Goal: Task Accomplishment & Management: Complete application form

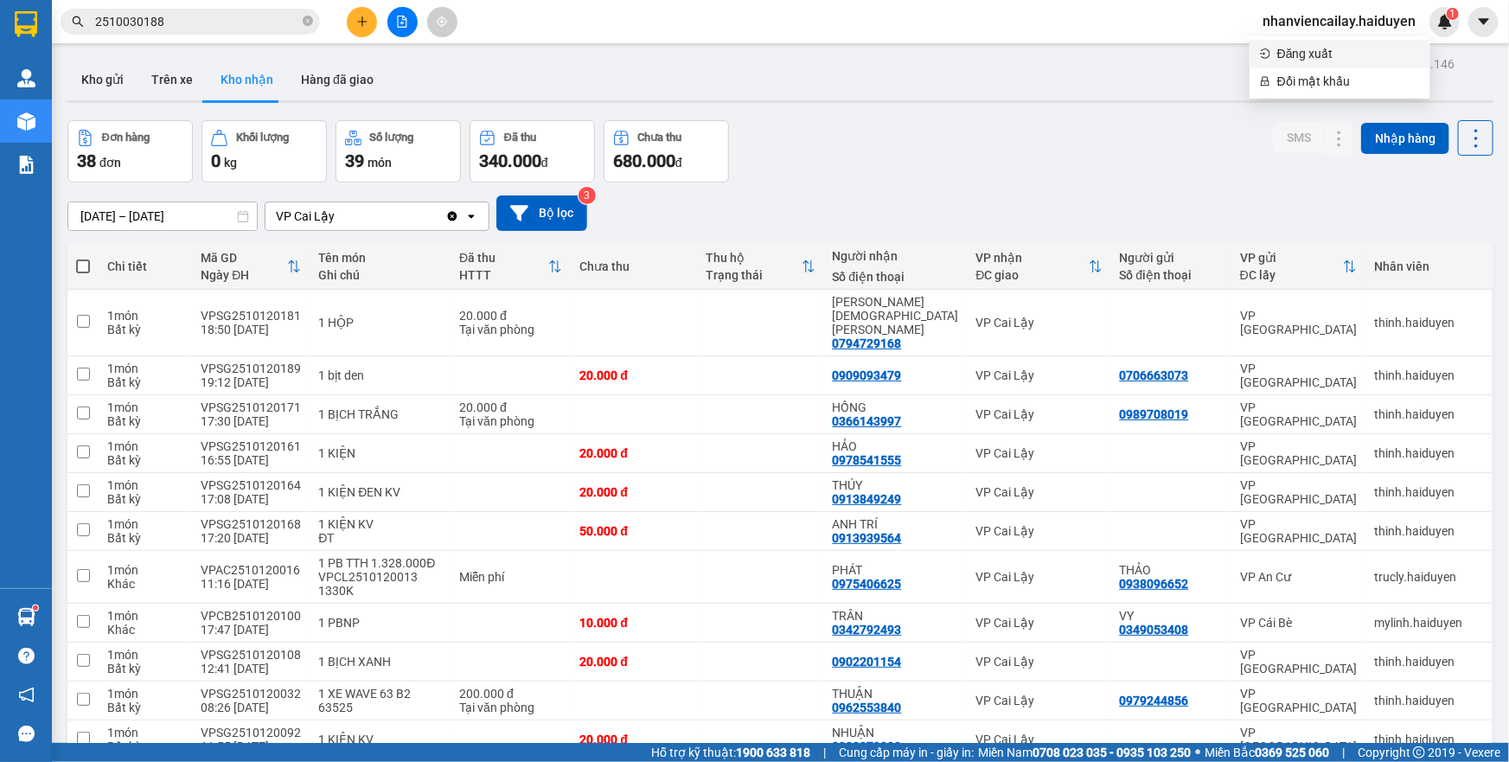
click at [1299, 51] on span "Đăng xuất" at bounding box center [1348, 53] width 143 height 19
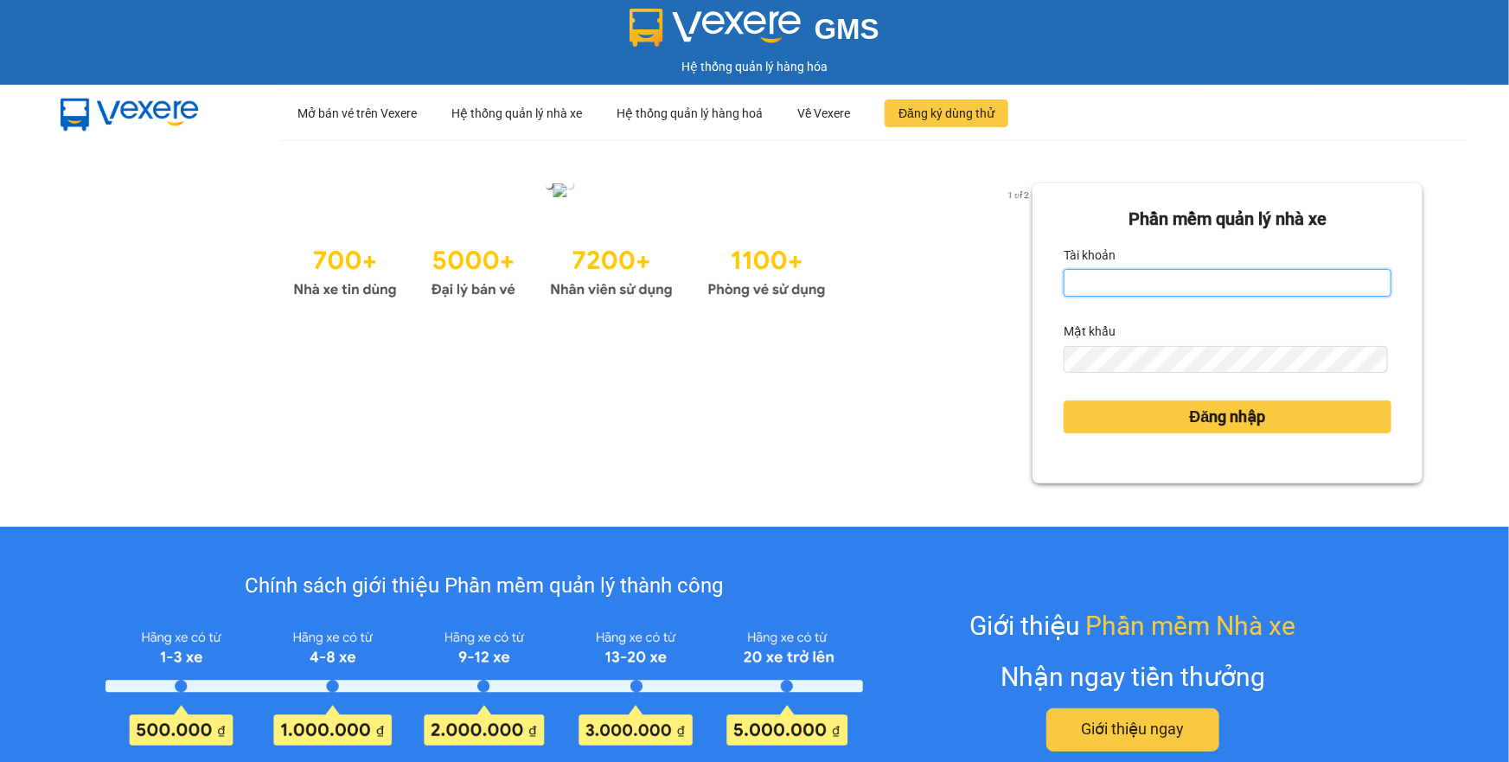
type input "lai.haiduyen"
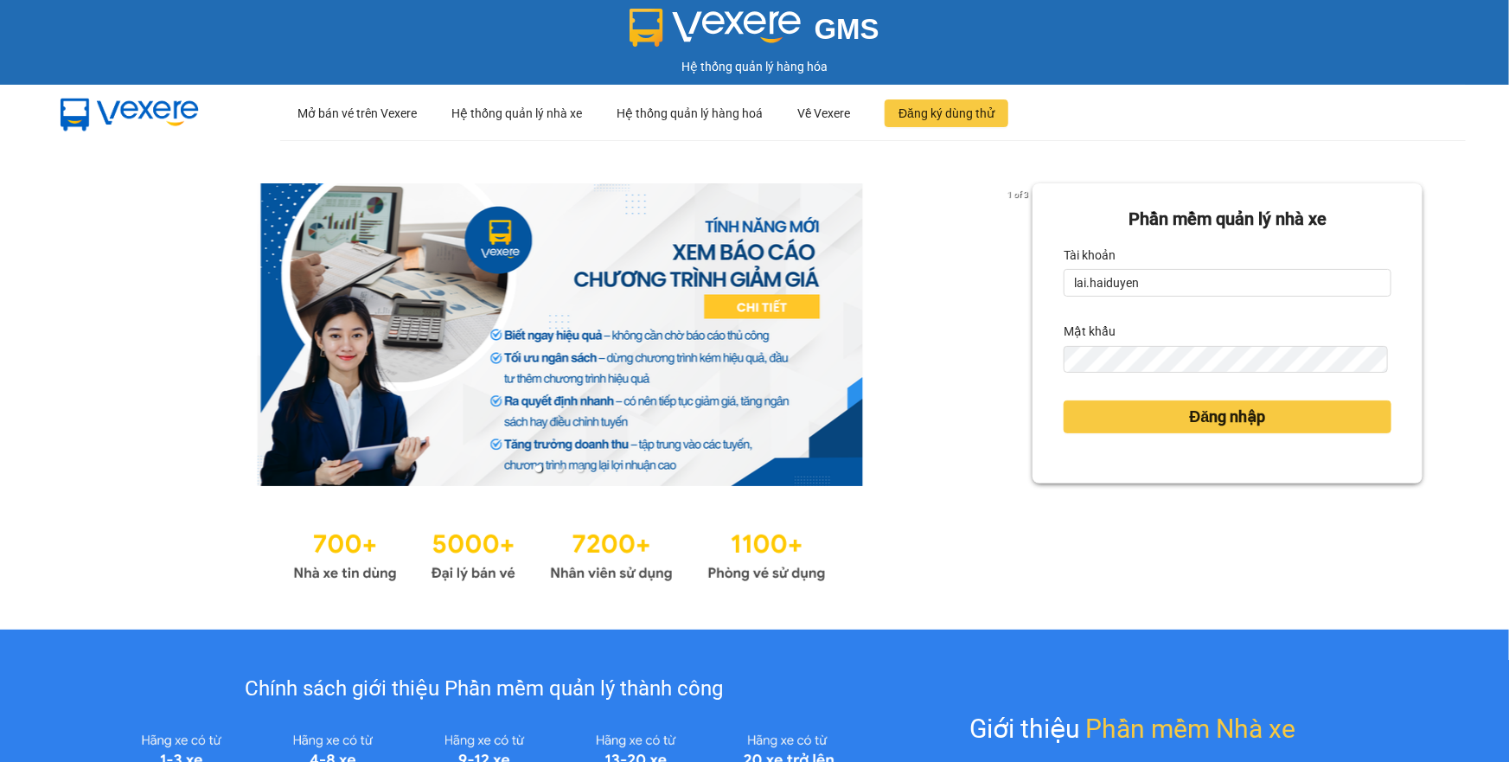
click at [1152, 323] on div "Mật khẩu" at bounding box center [1228, 331] width 328 height 28
click at [1154, 420] on button "Đăng nhập" at bounding box center [1228, 416] width 328 height 33
click at [1154, 417] on button "Đăng nhập" at bounding box center [1228, 416] width 328 height 33
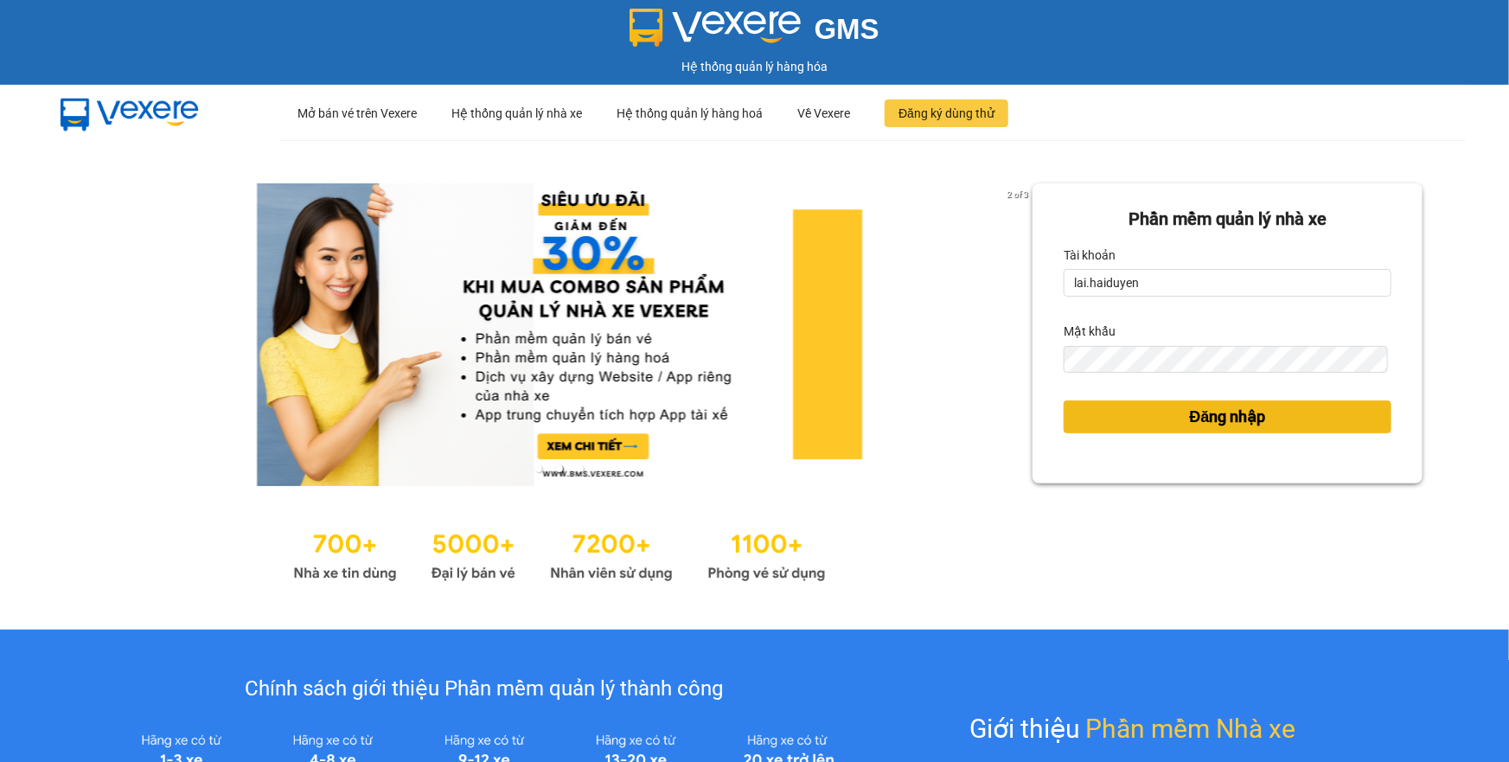
click at [1240, 414] on span "Đăng nhập" at bounding box center [1228, 417] width 76 height 24
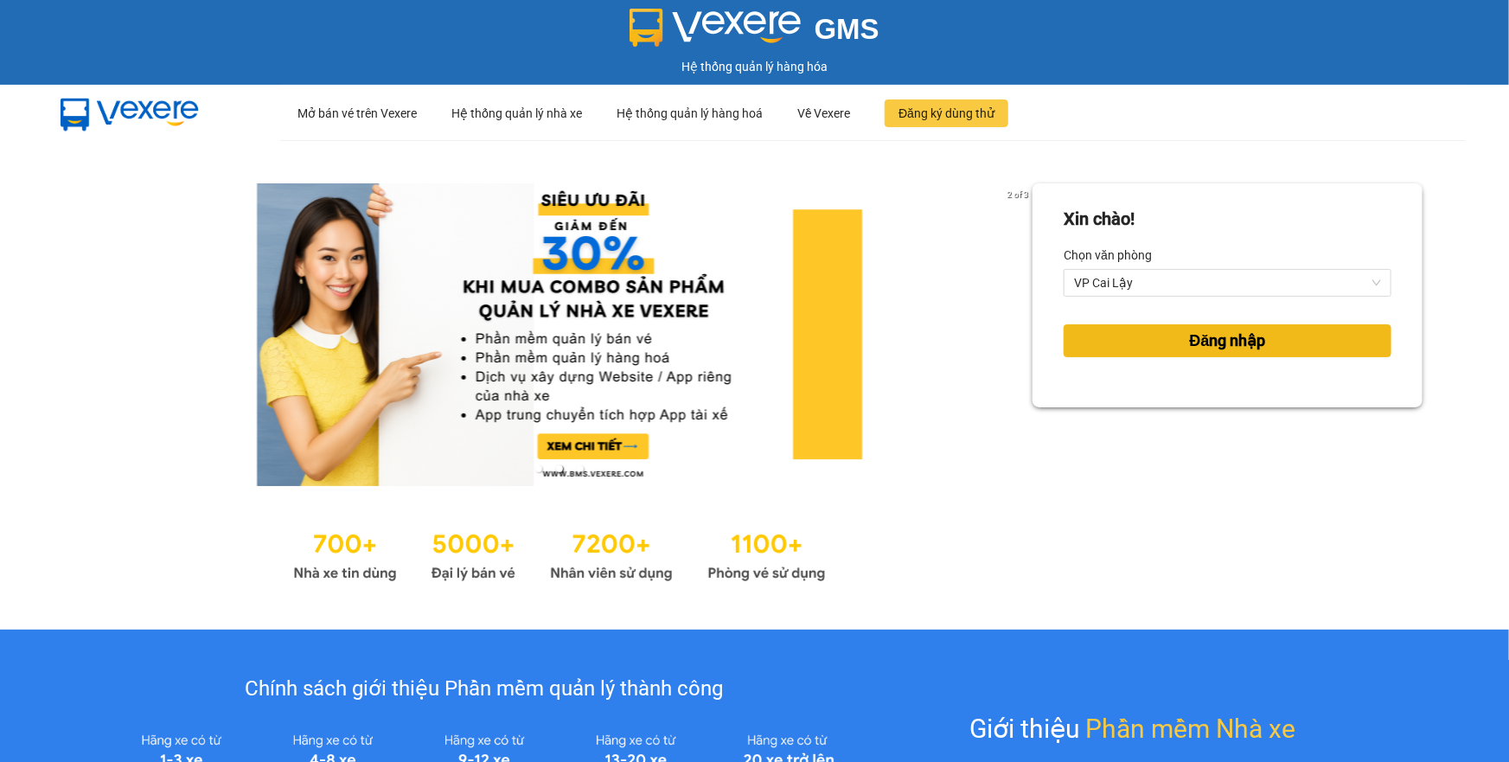
click at [1155, 346] on button "Đăng nhập" at bounding box center [1228, 340] width 328 height 33
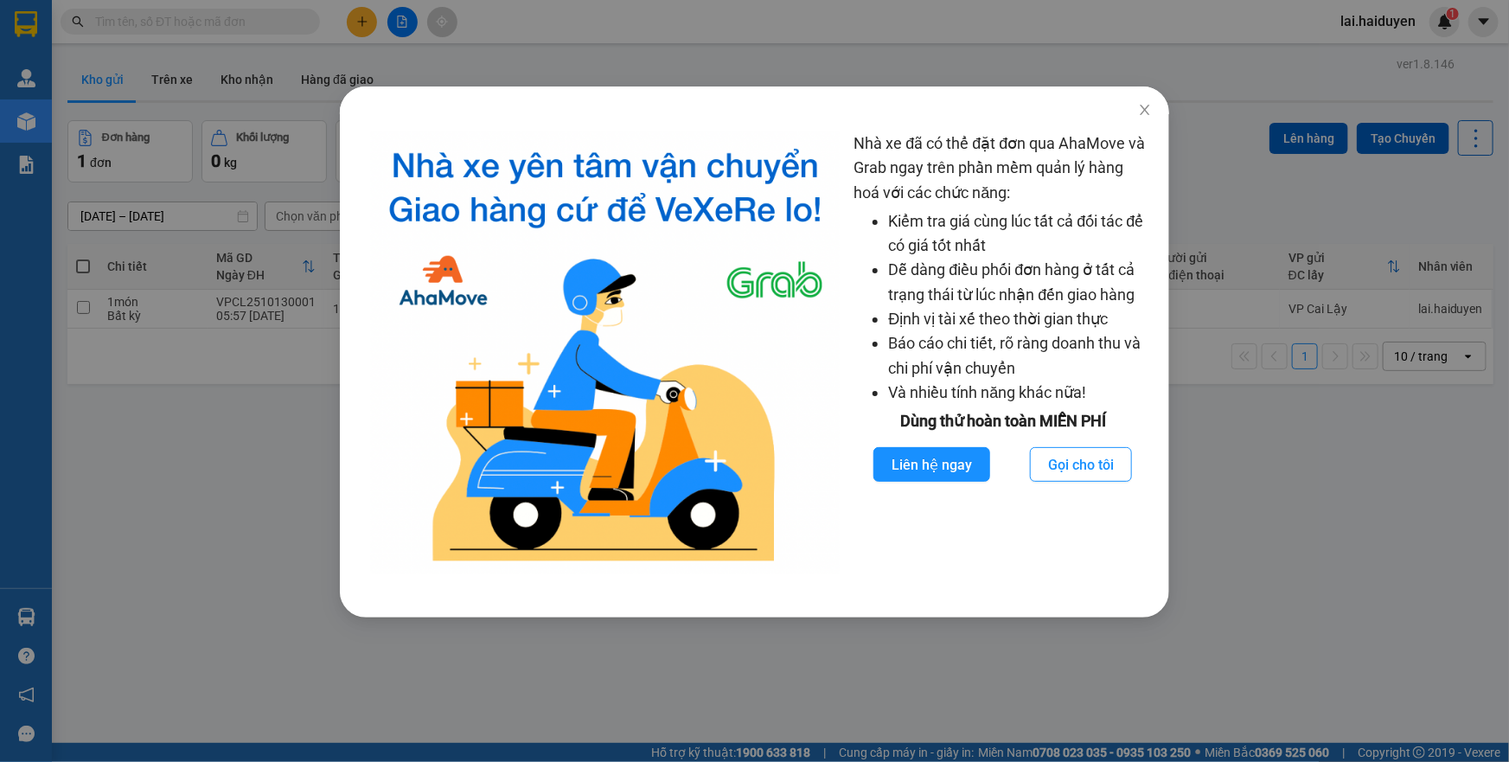
drag, startPoint x: 951, startPoint y: 263, endPoint x: 813, endPoint y: 431, distance: 218.1
click at [813, 431] on img at bounding box center [606, 352] width 470 height 443
click at [1015, 40] on div "Nhà xe đã có thể đặt đơn qua AhaMove và Grab ngay trên phần mềm quản lý hàng ho…" at bounding box center [754, 381] width 1509 height 762
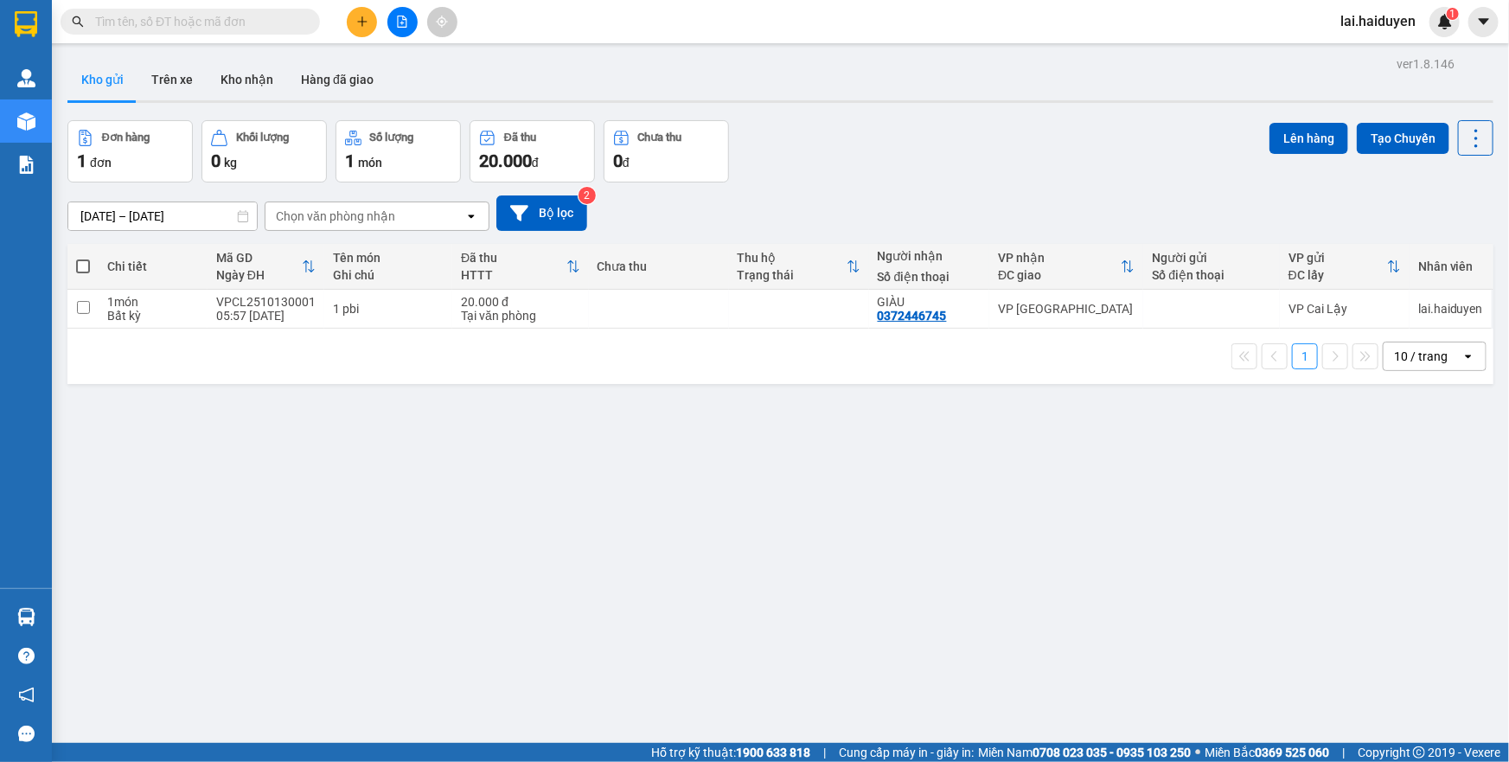
click at [188, 30] on input "text" at bounding box center [197, 21] width 204 height 19
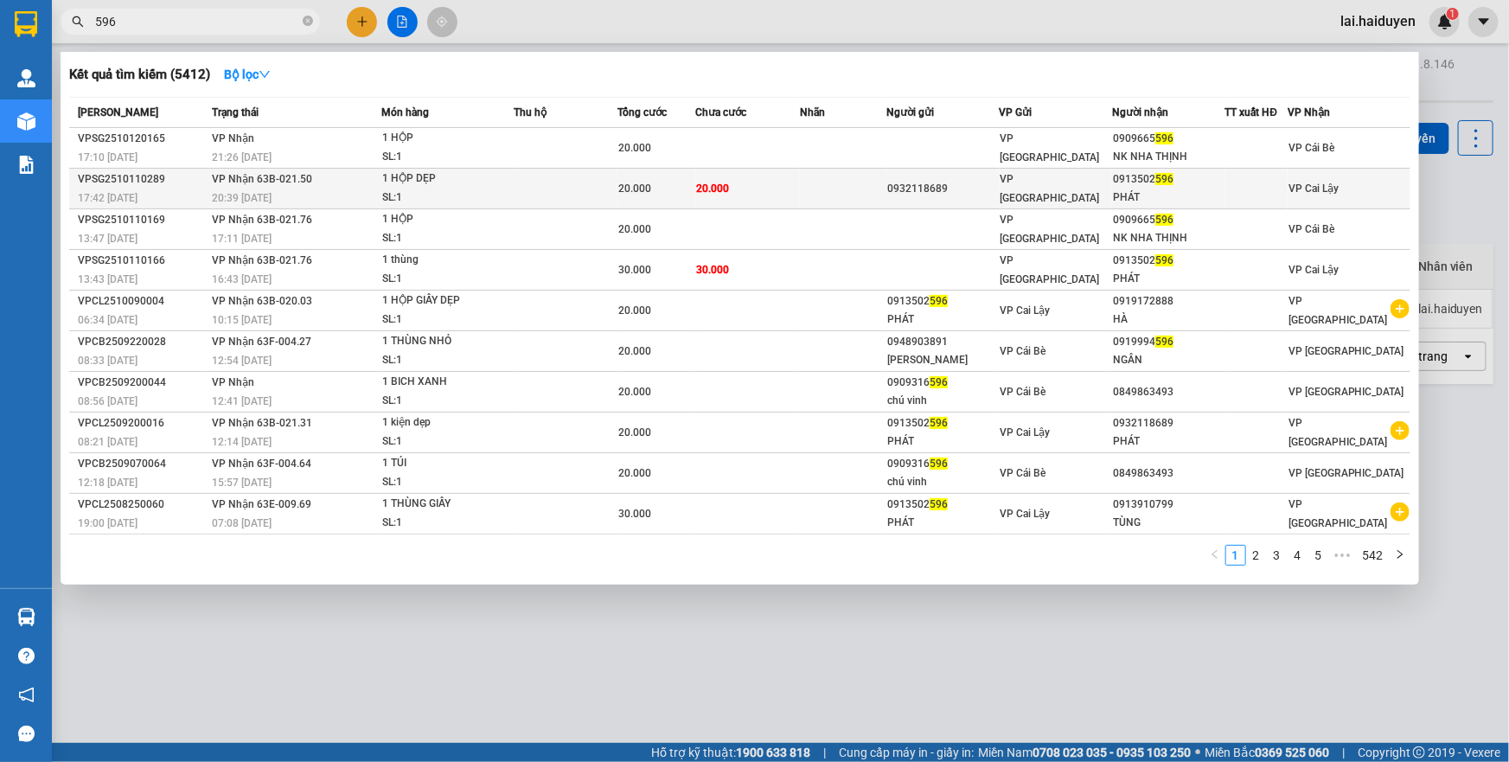
type input "596"
click at [805, 189] on td at bounding box center [843, 189] width 86 height 41
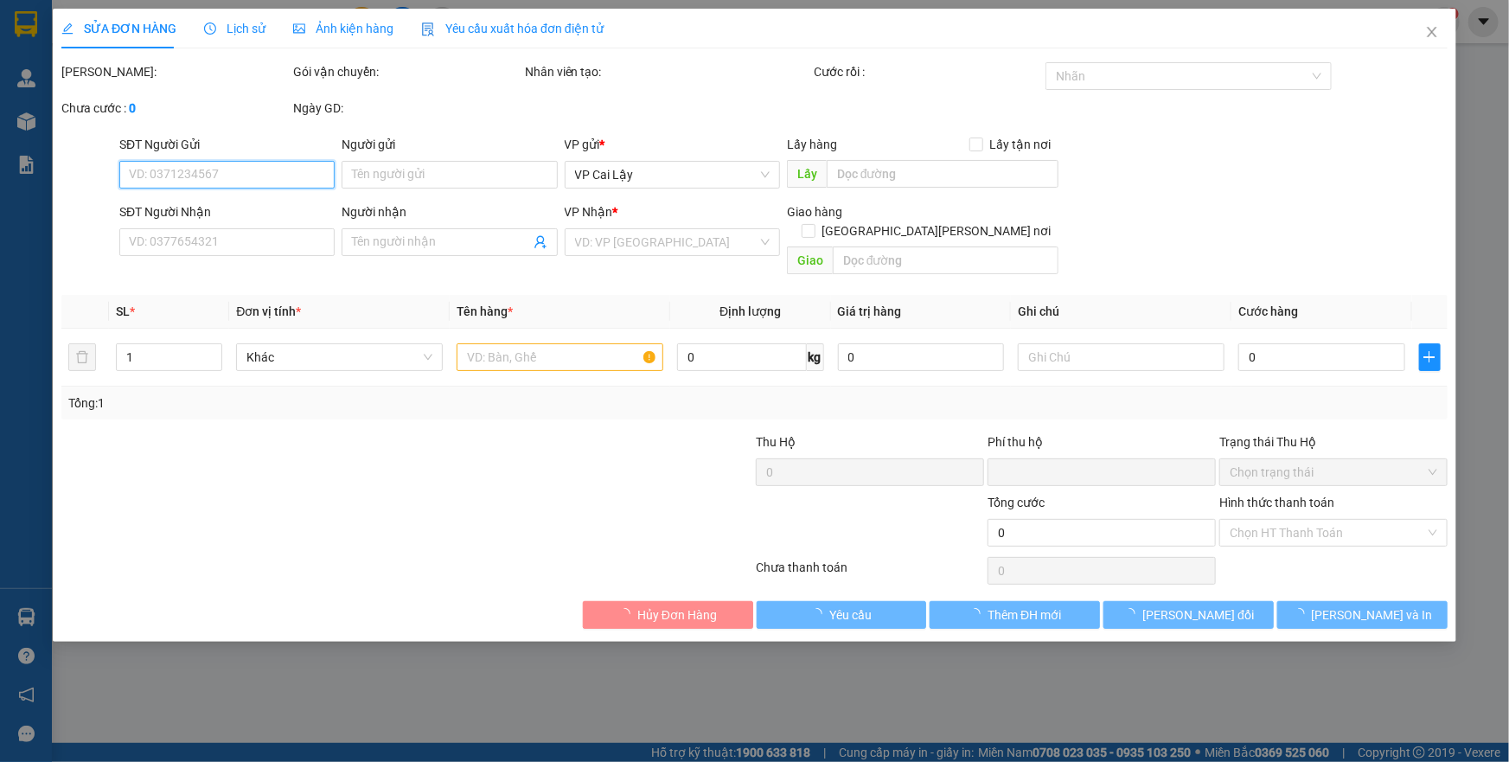
type input "0932118689"
type input "0913502596"
type input "PHÁT"
type input "0"
type input "20.000"
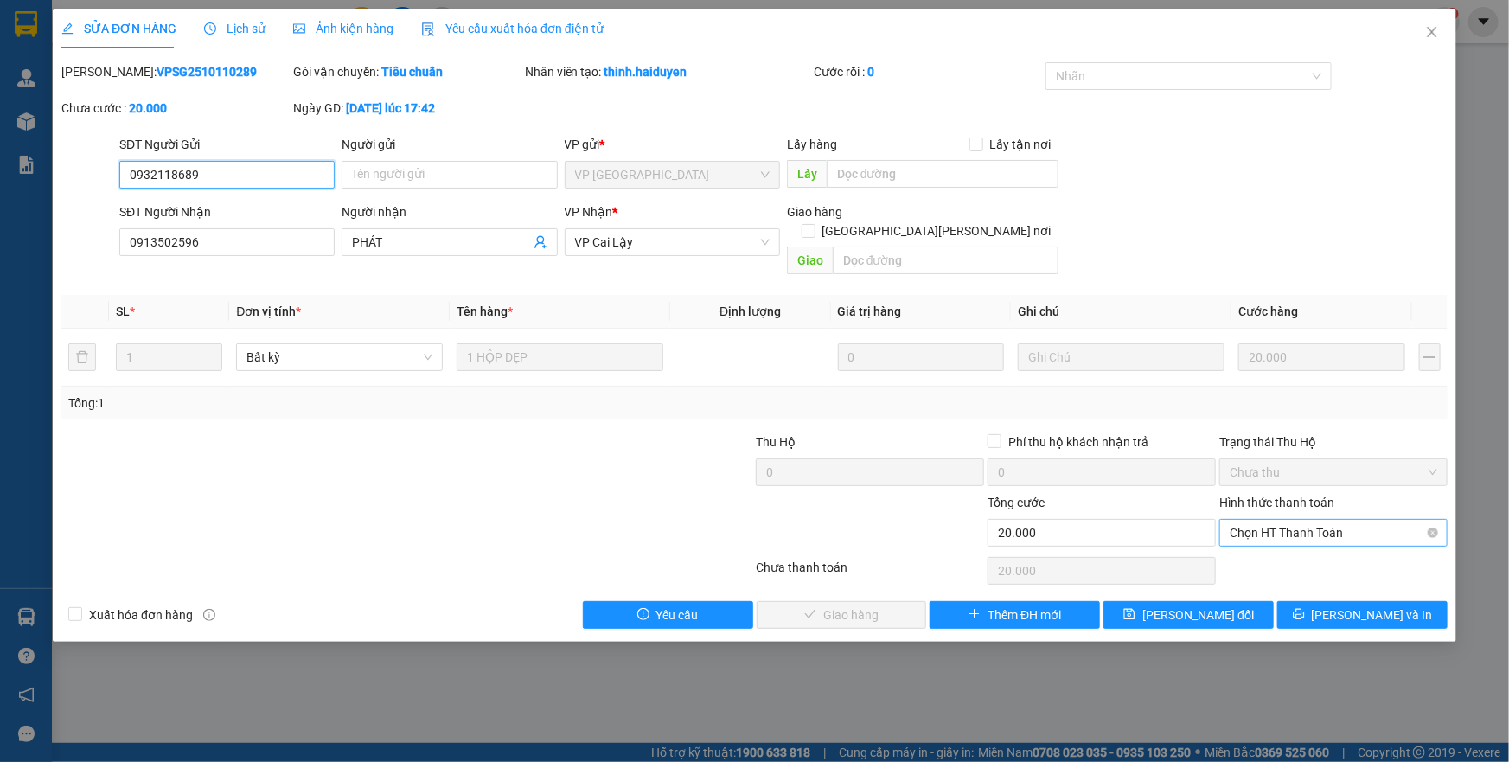
click at [1262, 520] on span "Chọn HT Thanh Toán" at bounding box center [1334, 533] width 208 height 26
click at [1261, 553] on div "Tại văn phòng" at bounding box center [1334, 547] width 208 height 19
type input "0"
click at [859, 605] on span "[PERSON_NAME] và [PERSON_NAME] hàng" at bounding box center [905, 614] width 233 height 19
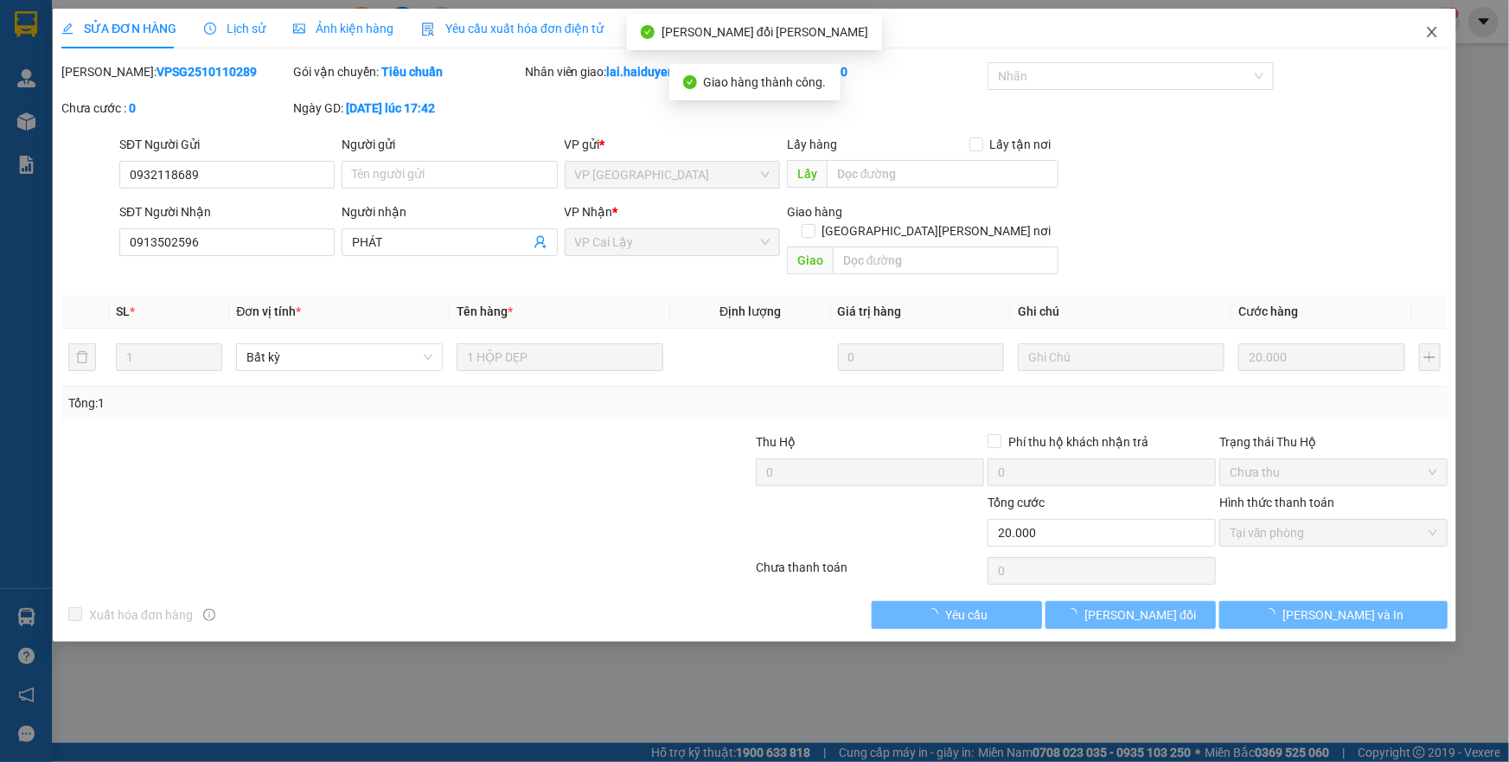
click at [1426, 29] on icon "close" at bounding box center [1432, 32] width 14 height 14
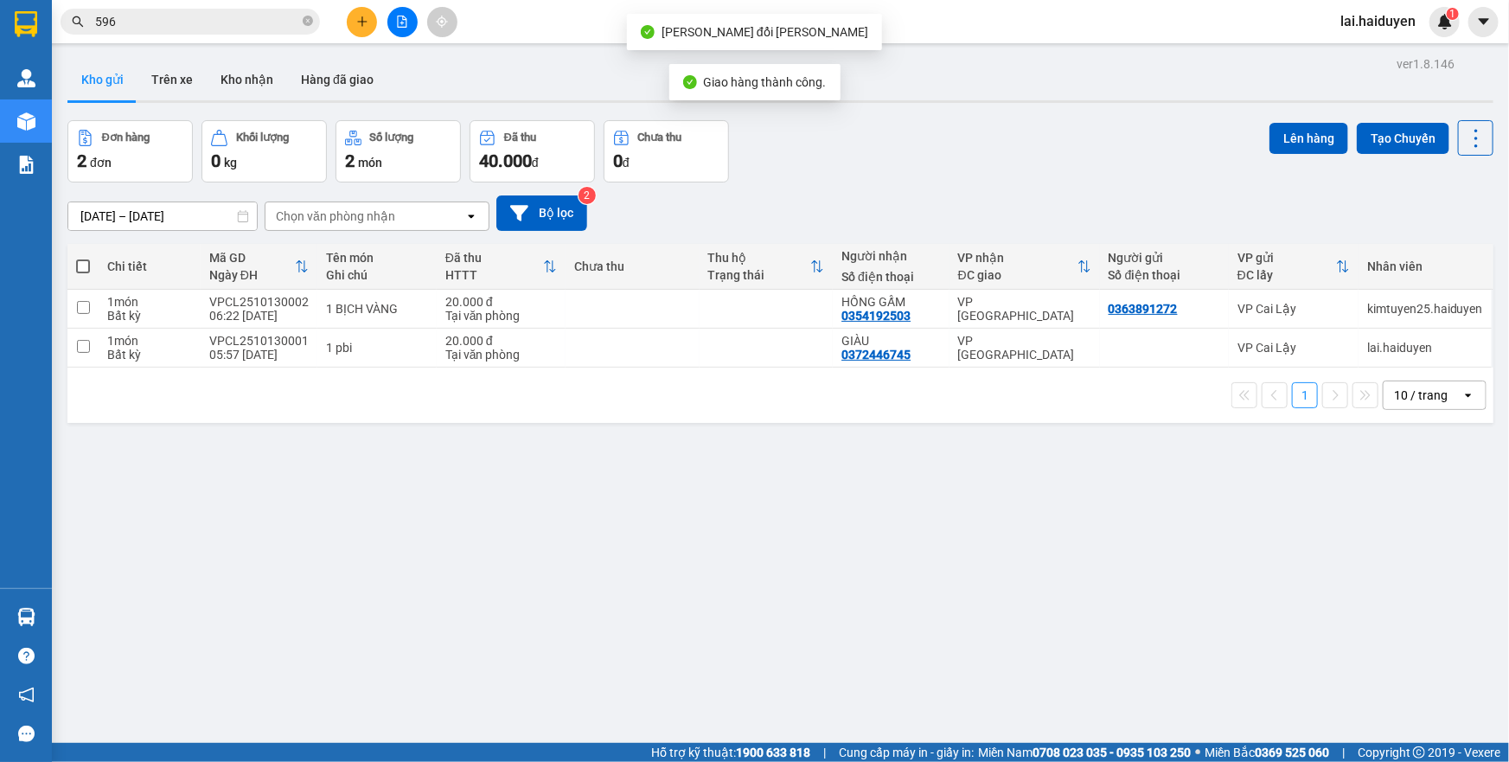
click at [238, 28] on input "596" at bounding box center [197, 21] width 204 height 19
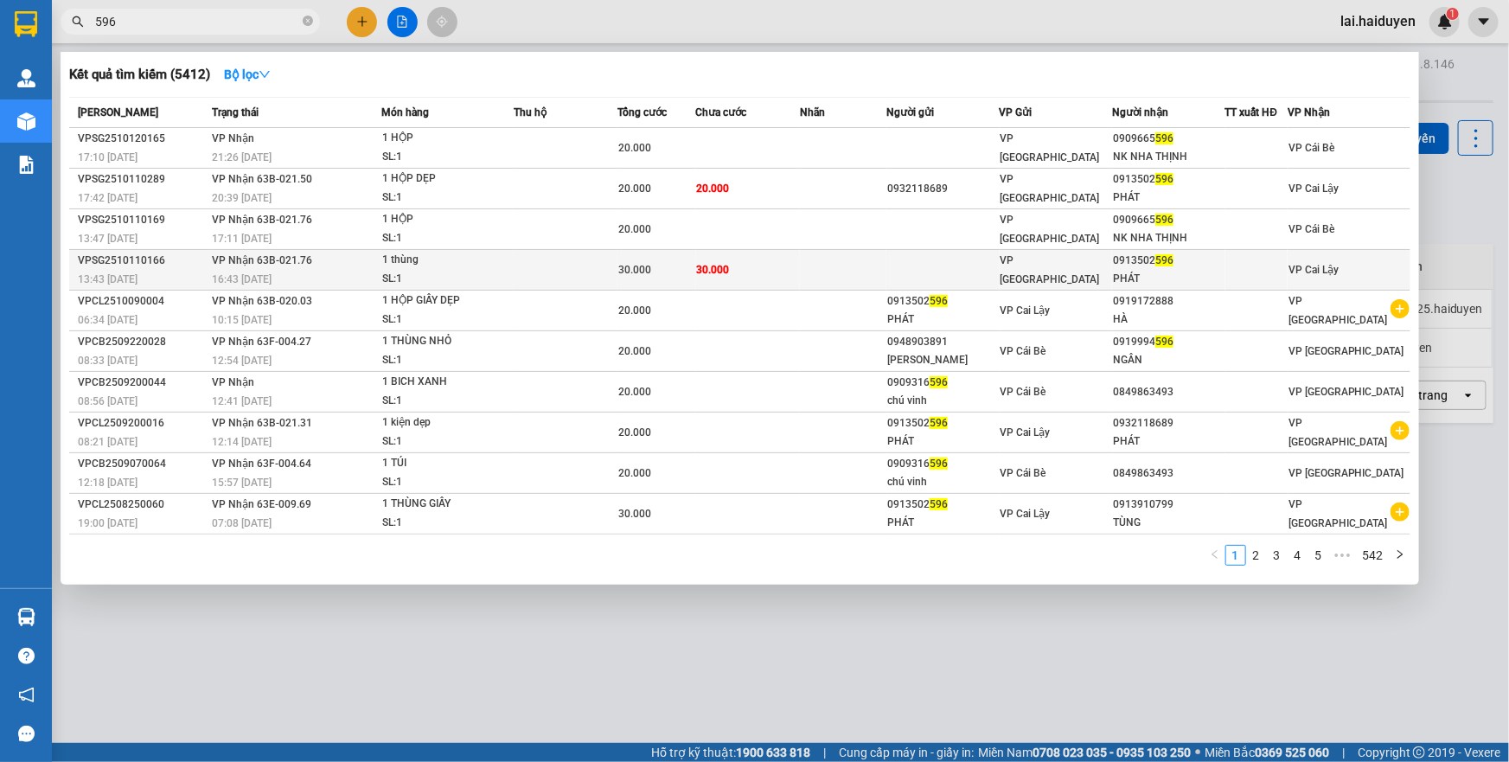
click at [751, 267] on td "30.000" at bounding box center [748, 270] width 104 height 41
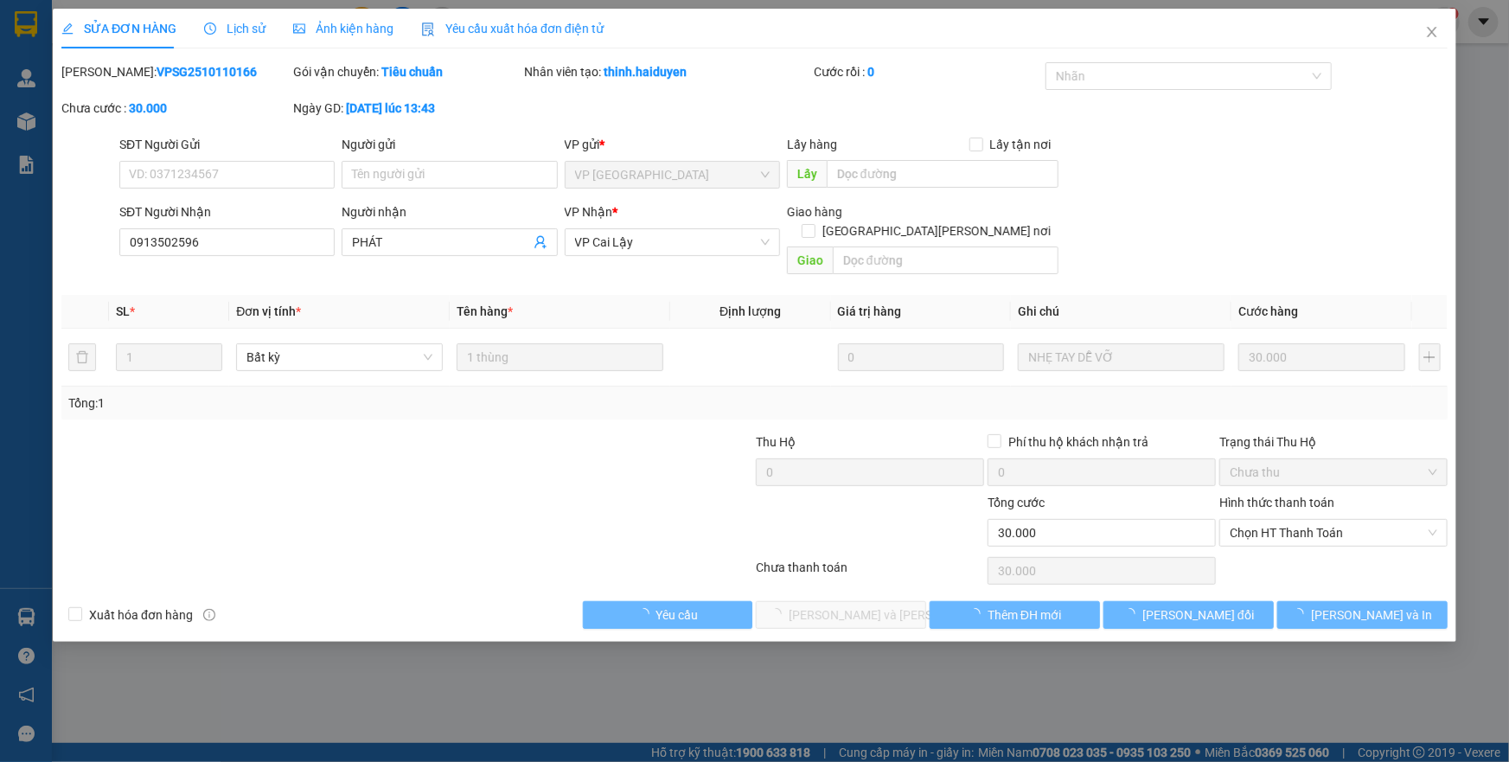
type input "0913502596"
type input "PHÁT"
type input "0"
type input "30.000"
click at [1280, 520] on span "Chọn HT Thanh Toán" at bounding box center [1334, 533] width 208 height 26
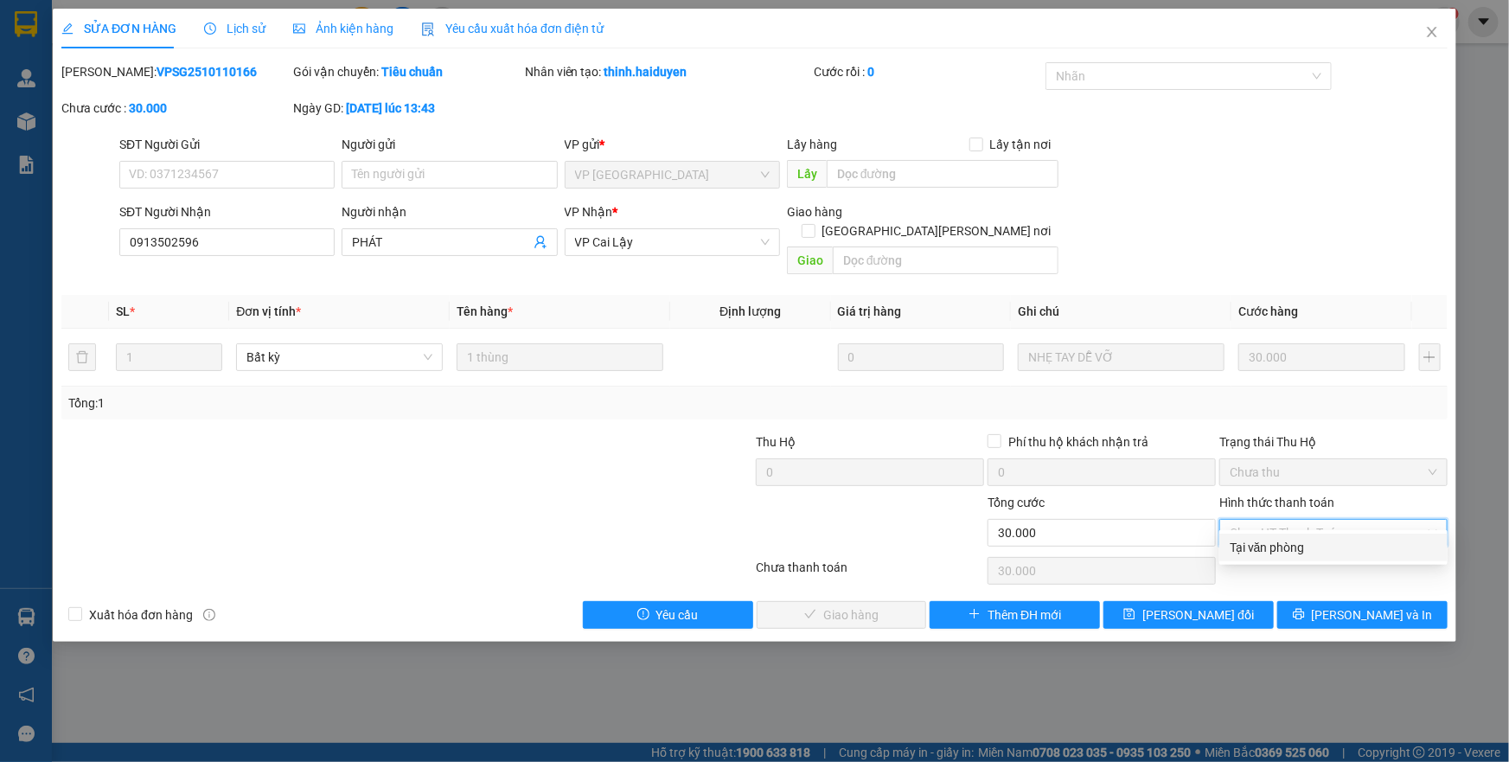
click at [1280, 546] on div "Tại văn phòng" at bounding box center [1334, 547] width 208 height 19
type input "0"
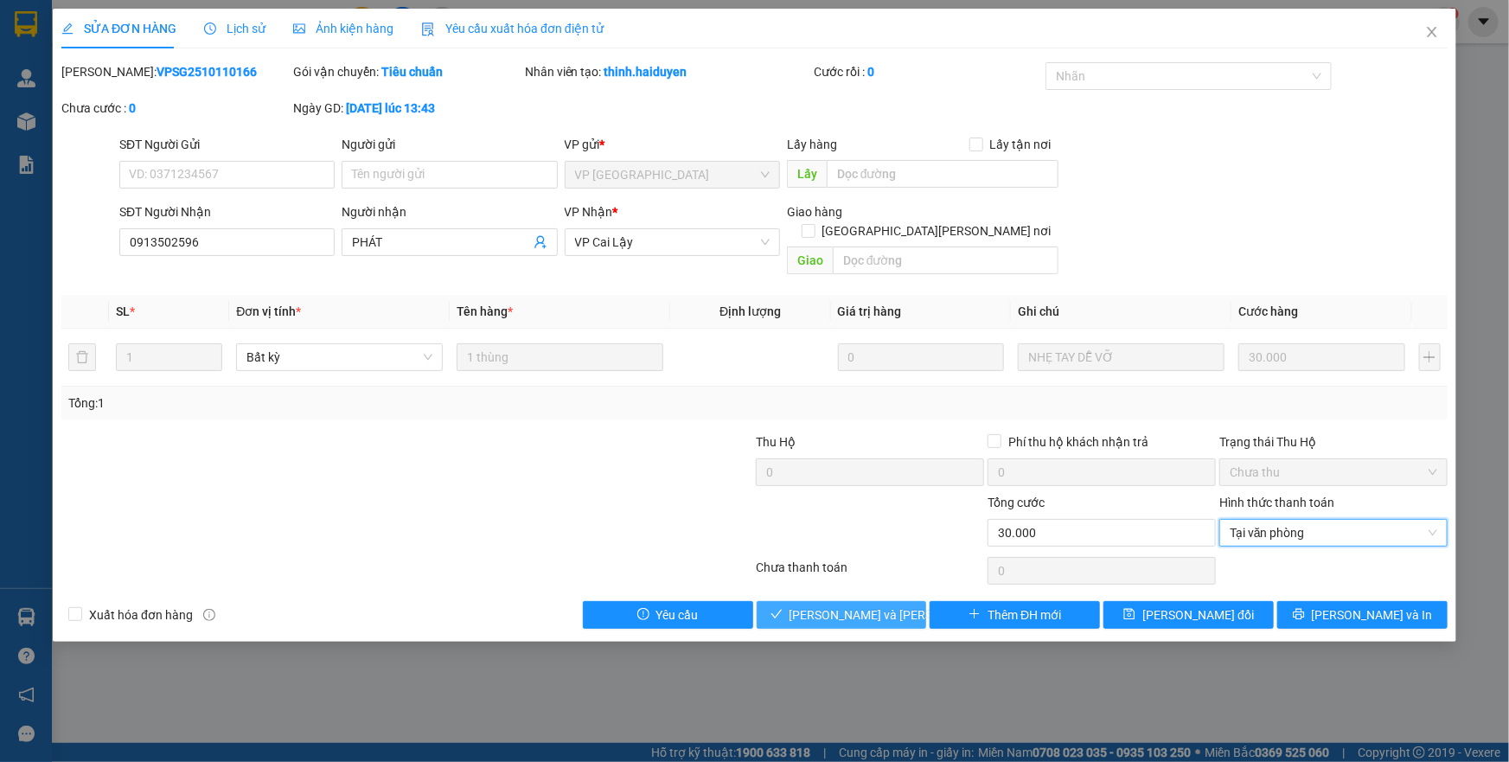
click at [885, 605] on span "[PERSON_NAME] và [PERSON_NAME] hàng" at bounding box center [905, 614] width 233 height 19
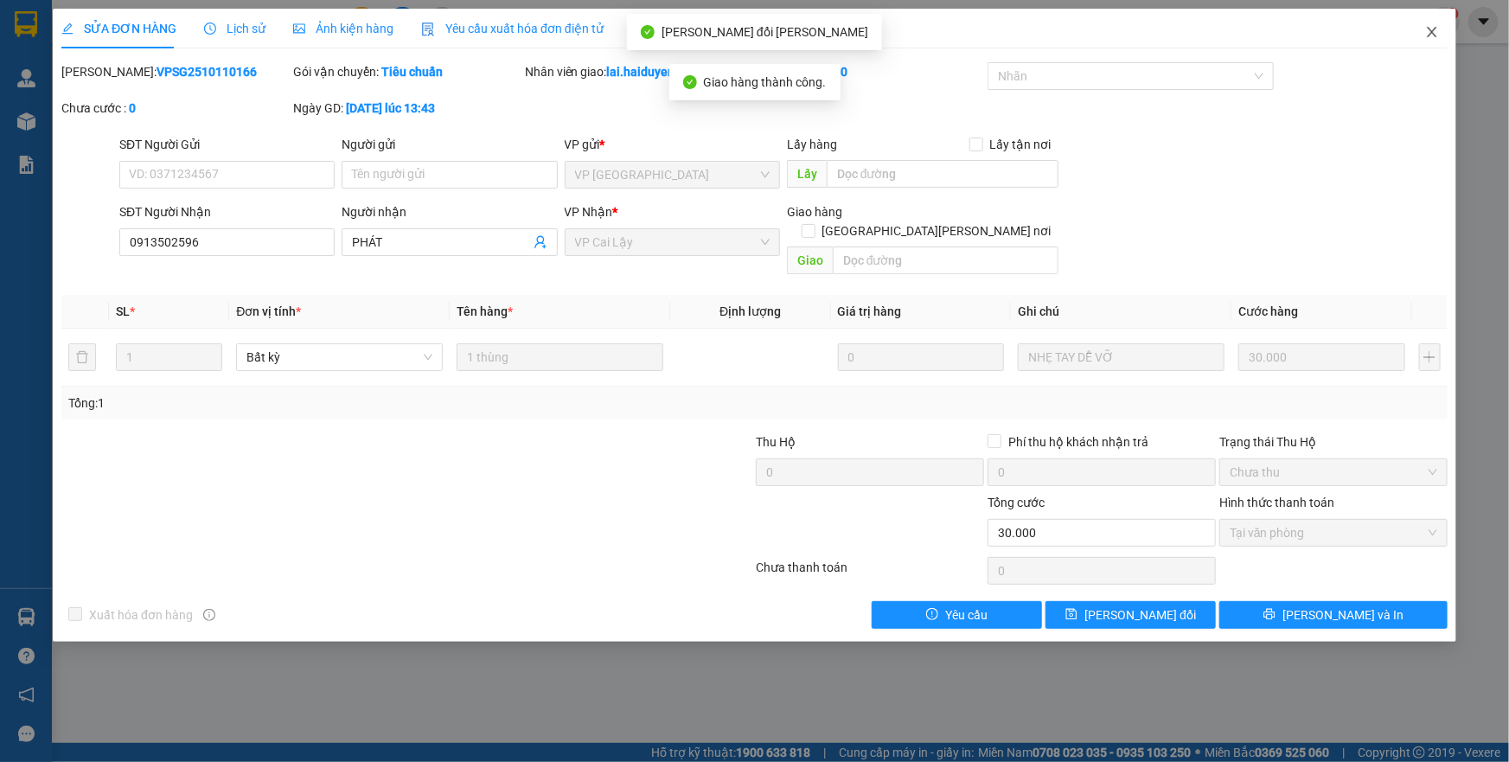
click at [1435, 33] on icon "close" at bounding box center [1432, 32] width 14 height 14
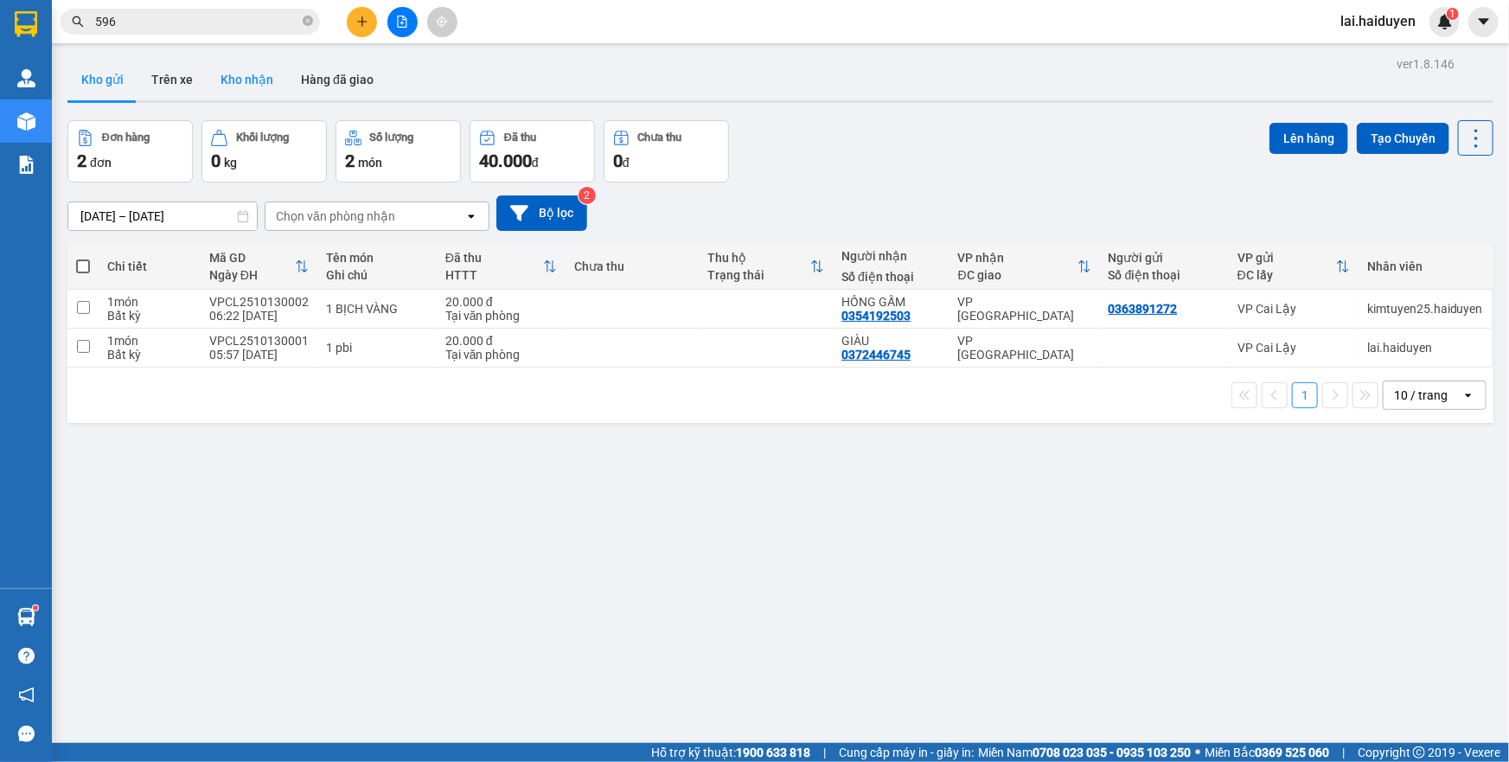
click at [222, 62] on button "Kho nhận" at bounding box center [247, 80] width 80 height 42
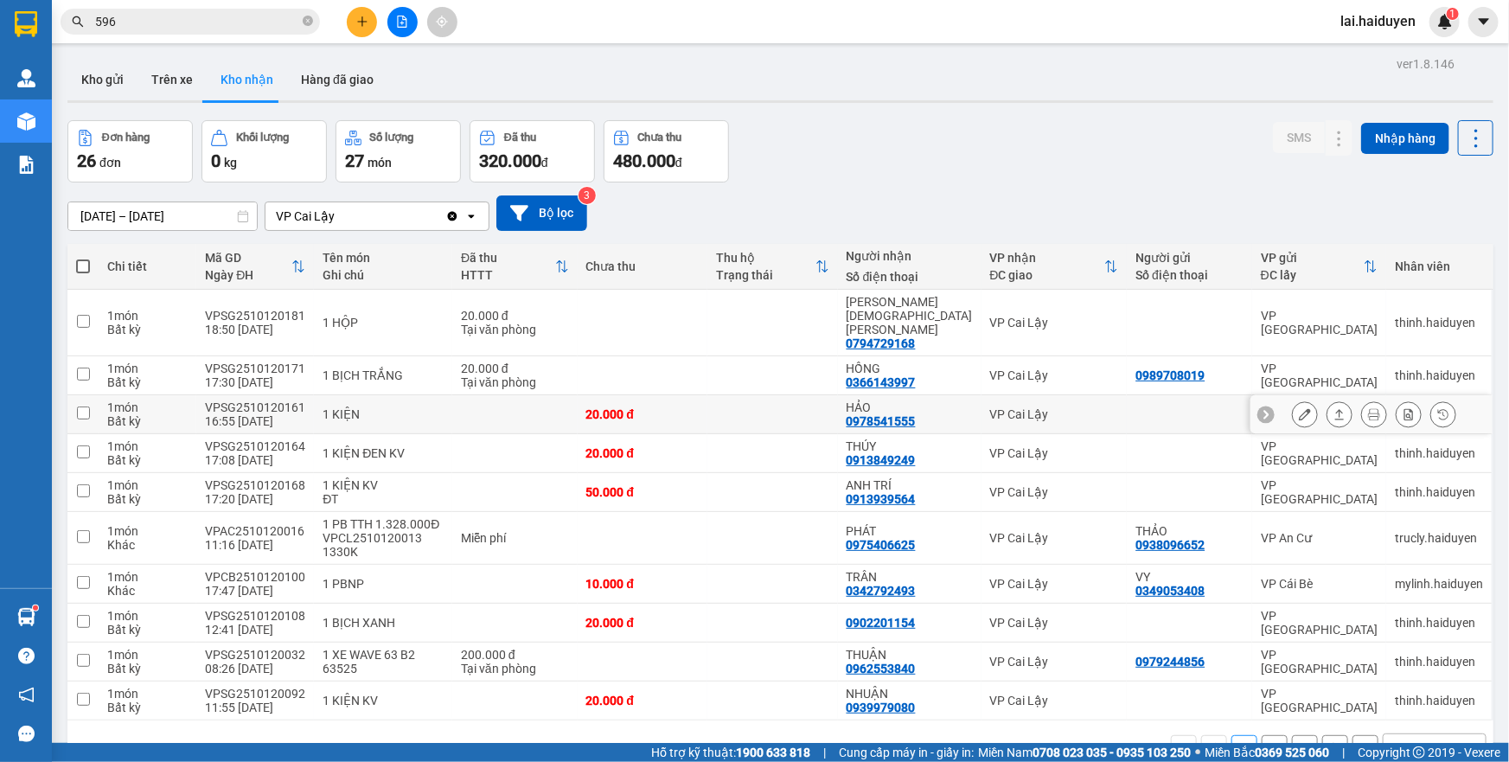
scroll to position [79, 0]
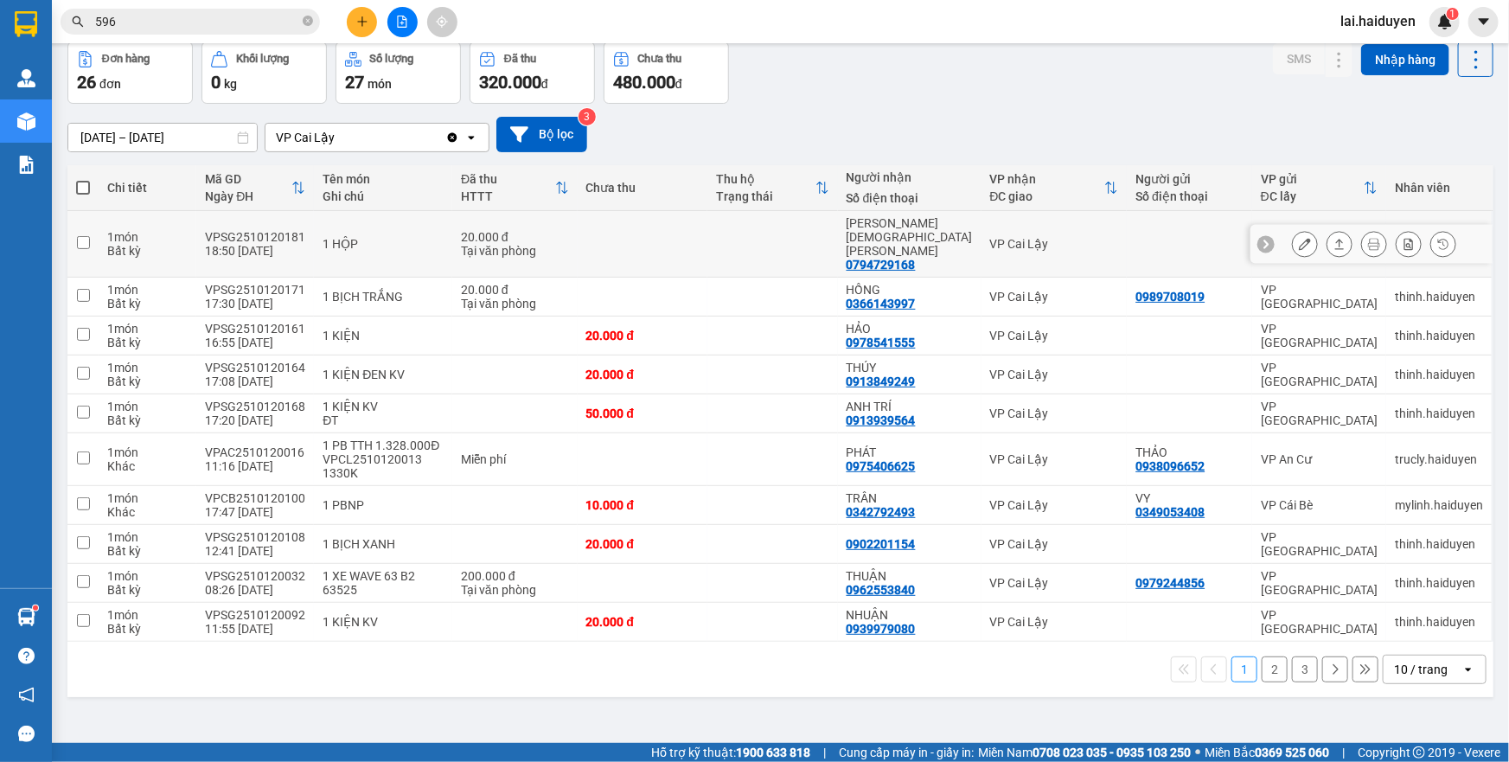
click at [1299, 238] on icon at bounding box center [1305, 244] width 12 height 12
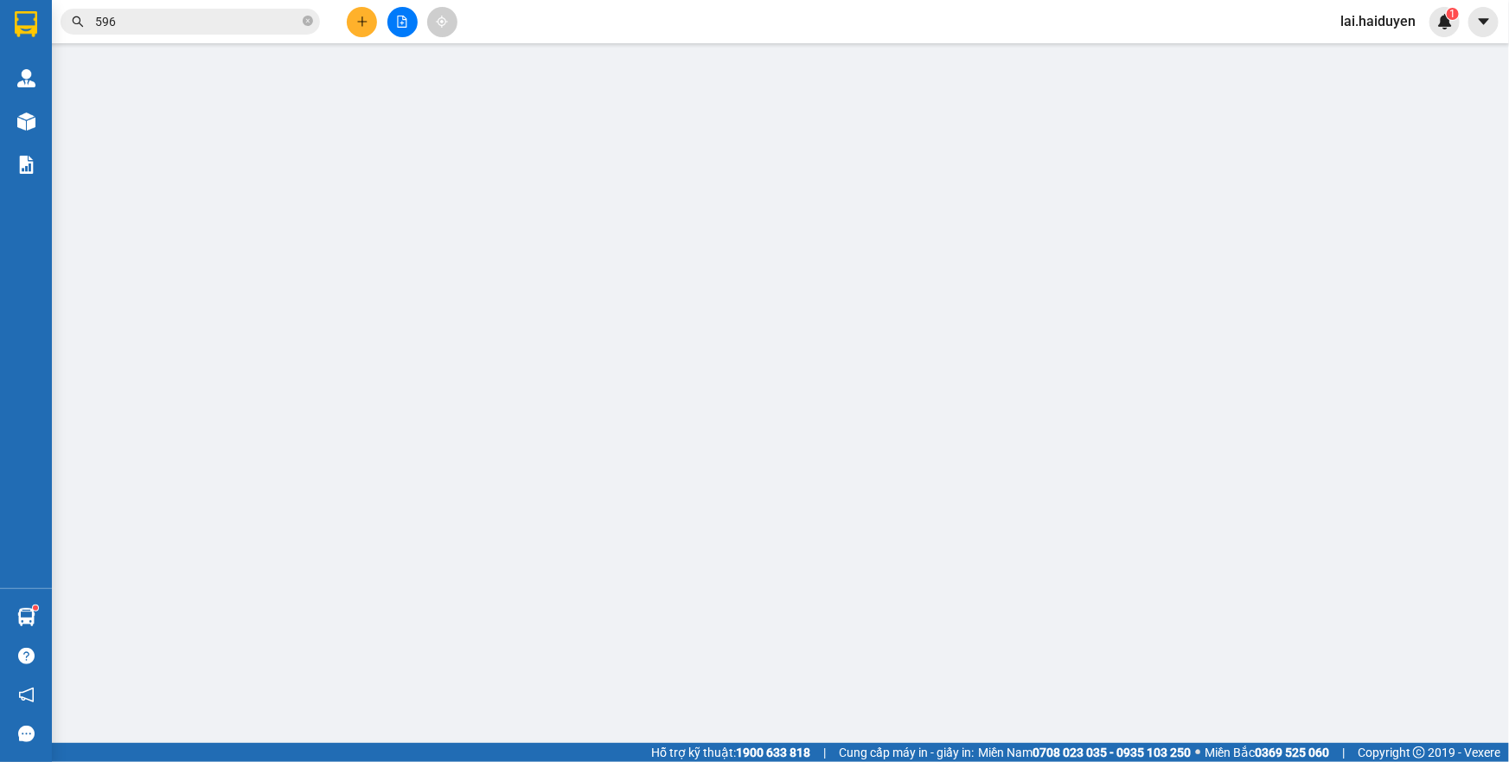
type input "0794729168"
type input "[PERSON_NAME][DEMOGRAPHIC_DATA][PERSON_NAME]"
type input "0"
type input "20.000"
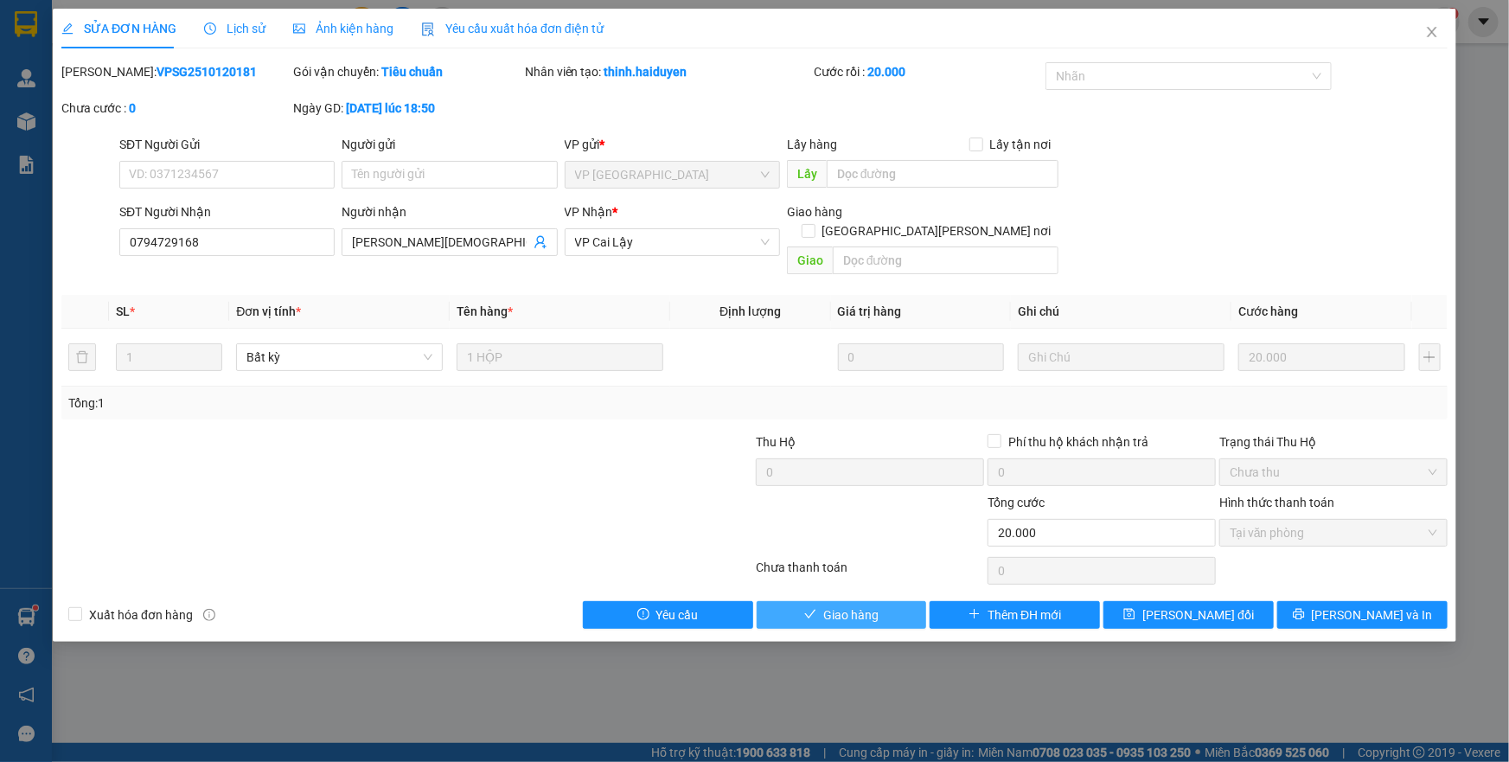
click at [861, 605] on span "Giao hàng" at bounding box center [850, 614] width 55 height 19
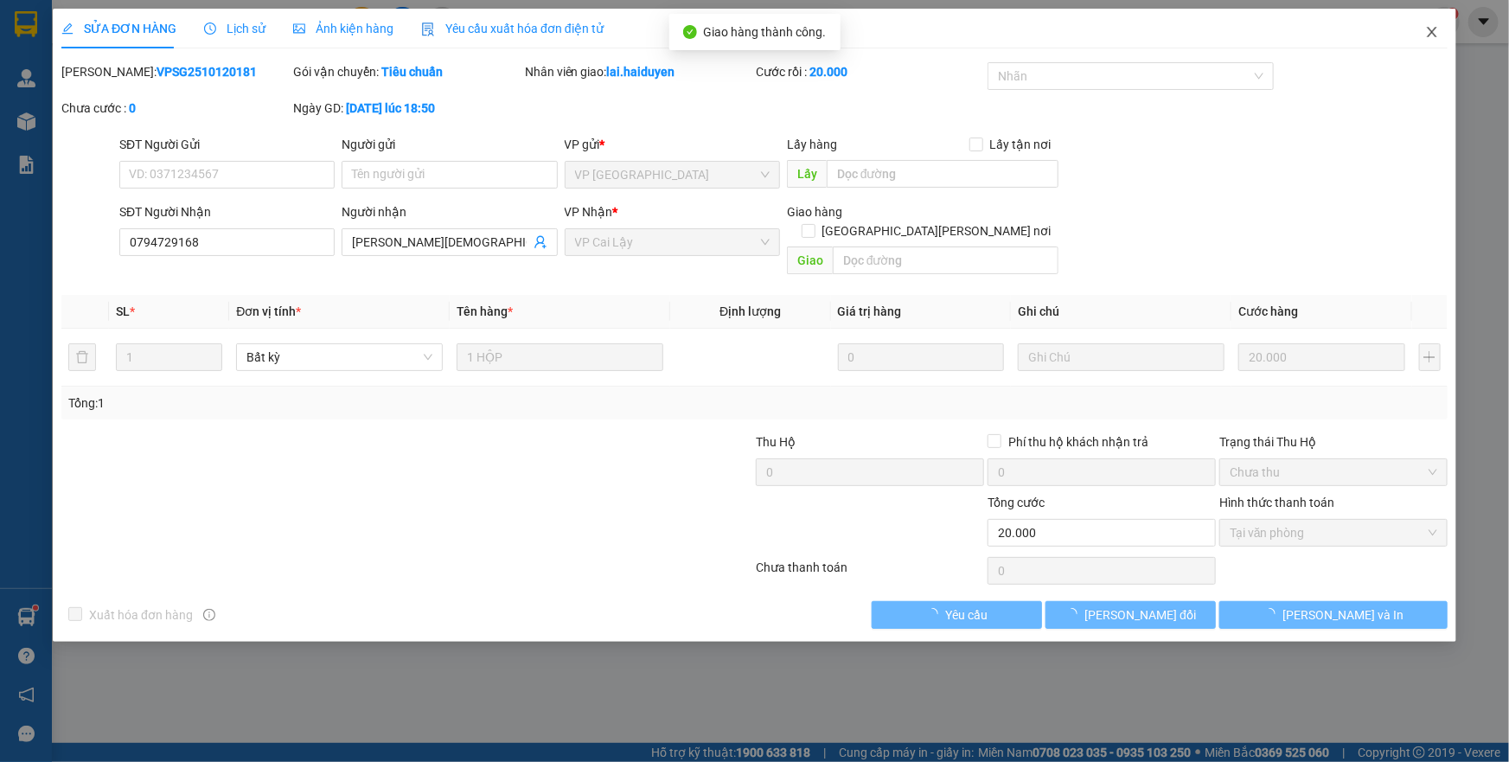
click at [1424, 30] on span "Close" at bounding box center [1432, 33] width 48 height 48
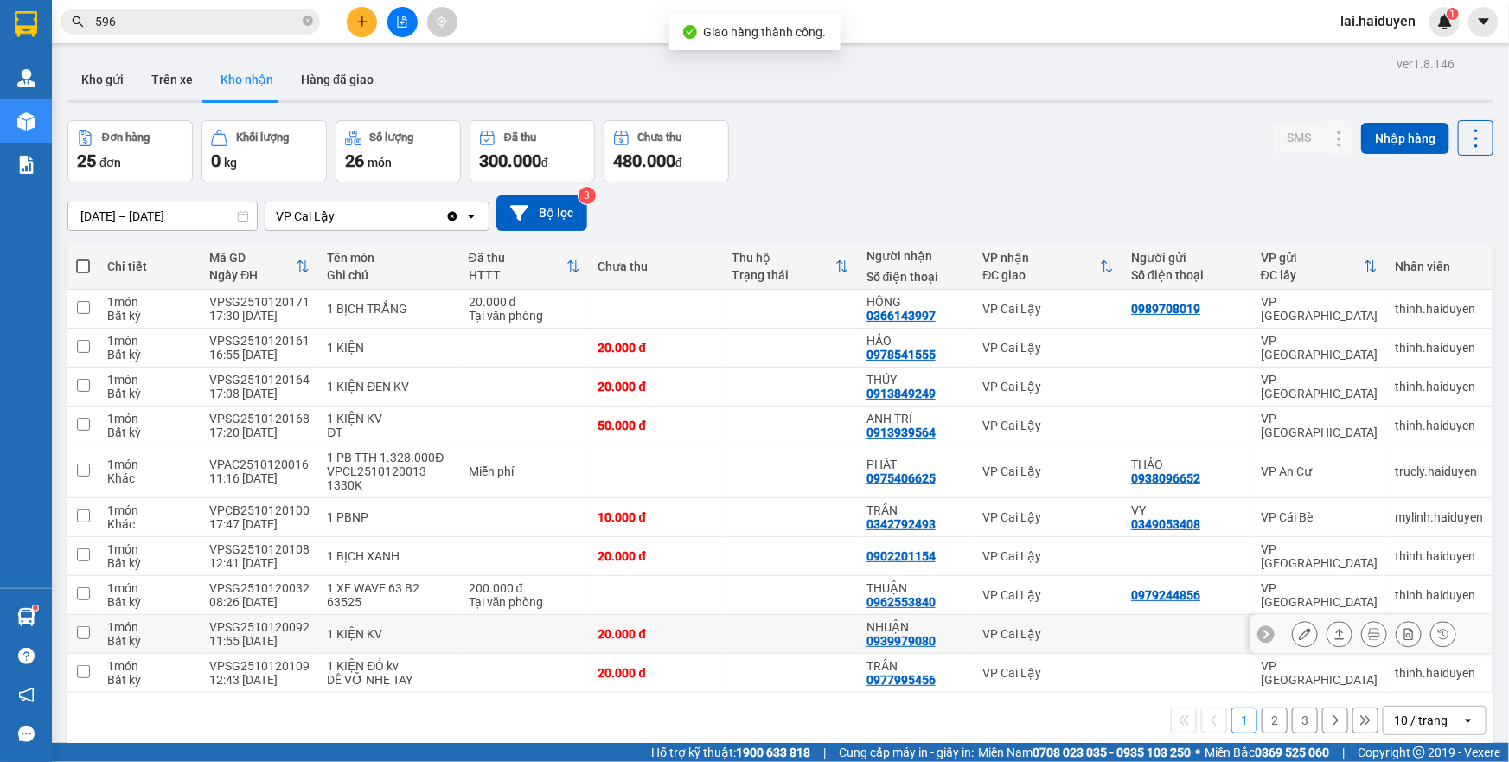
scroll to position [79, 0]
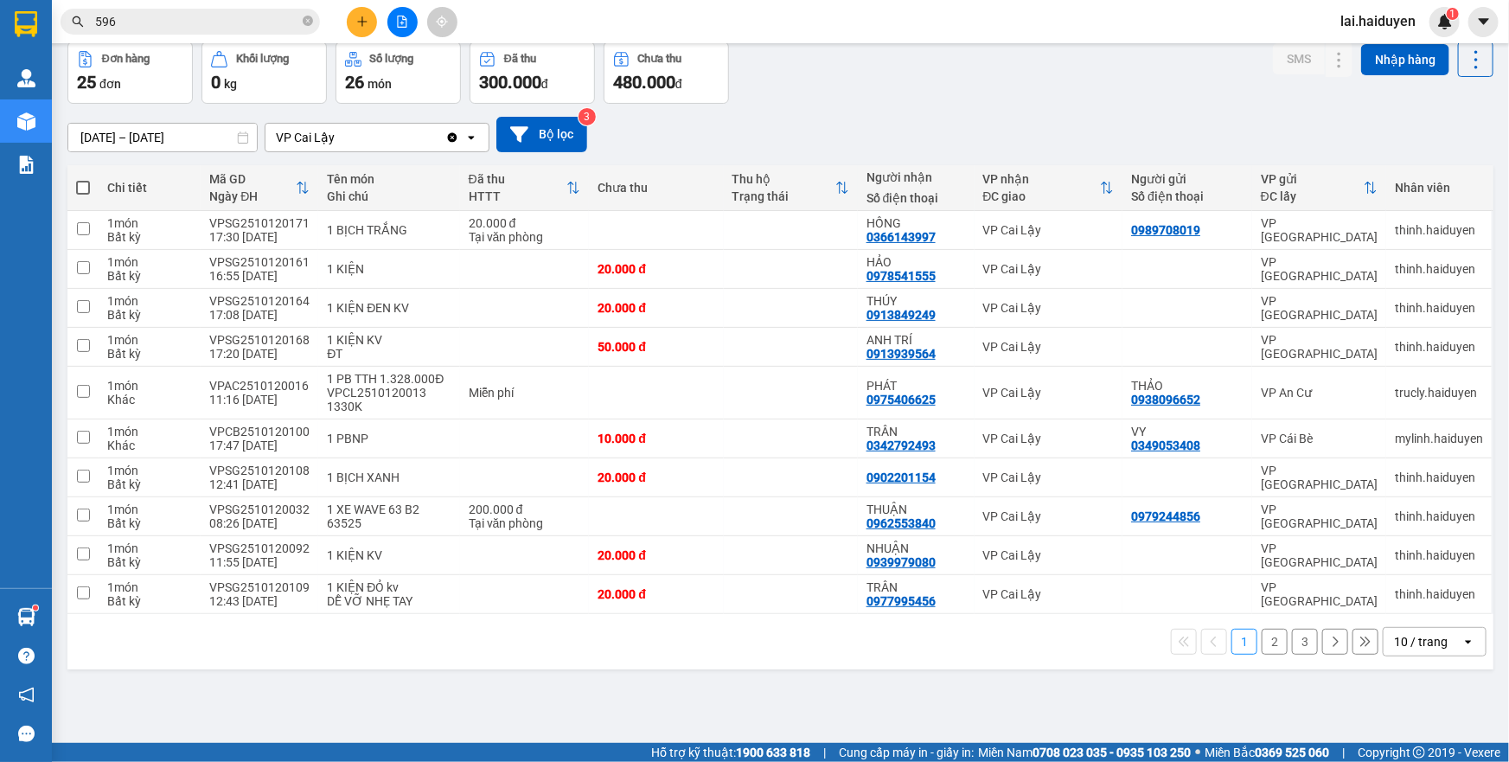
click at [1410, 641] on div "10 / trang" at bounding box center [1421, 641] width 54 height 17
click at [1421, 600] on span "100 / trang" at bounding box center [1415, 602] width 62 height 17
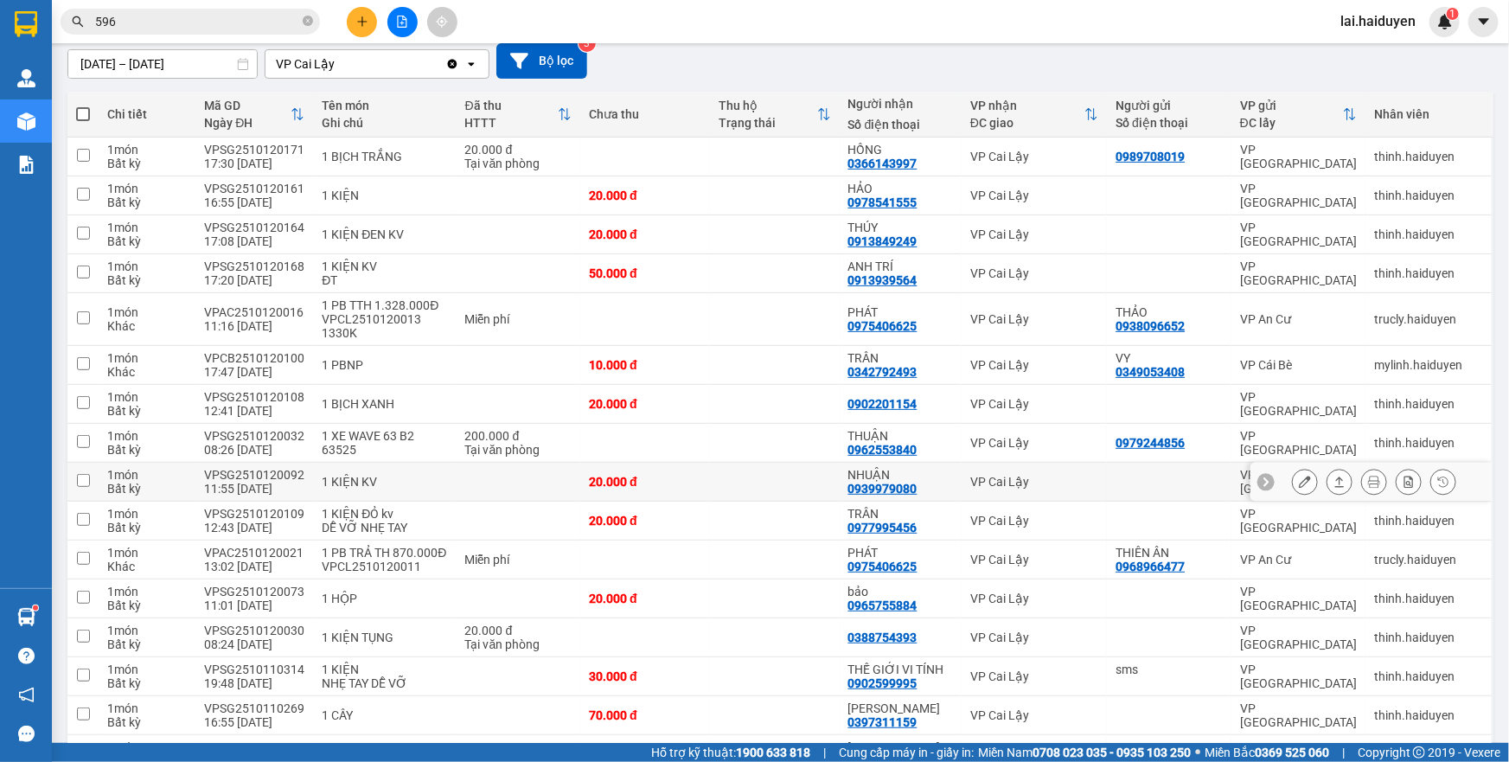
scroll to position [0, 0]
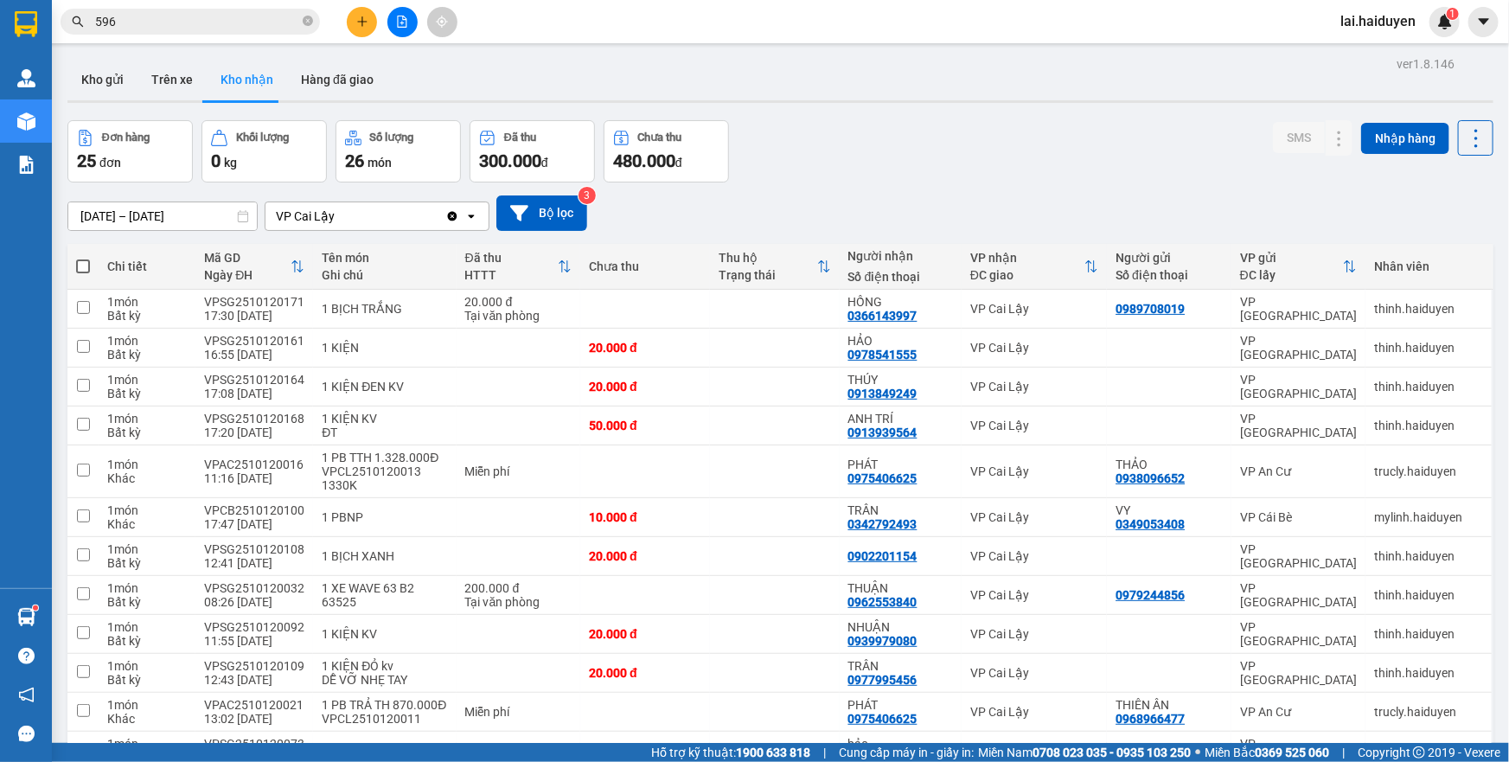
click at [152, 217] on input "[DATE] – [DATE]" at bounding box center [162, 216] width 189 height 28
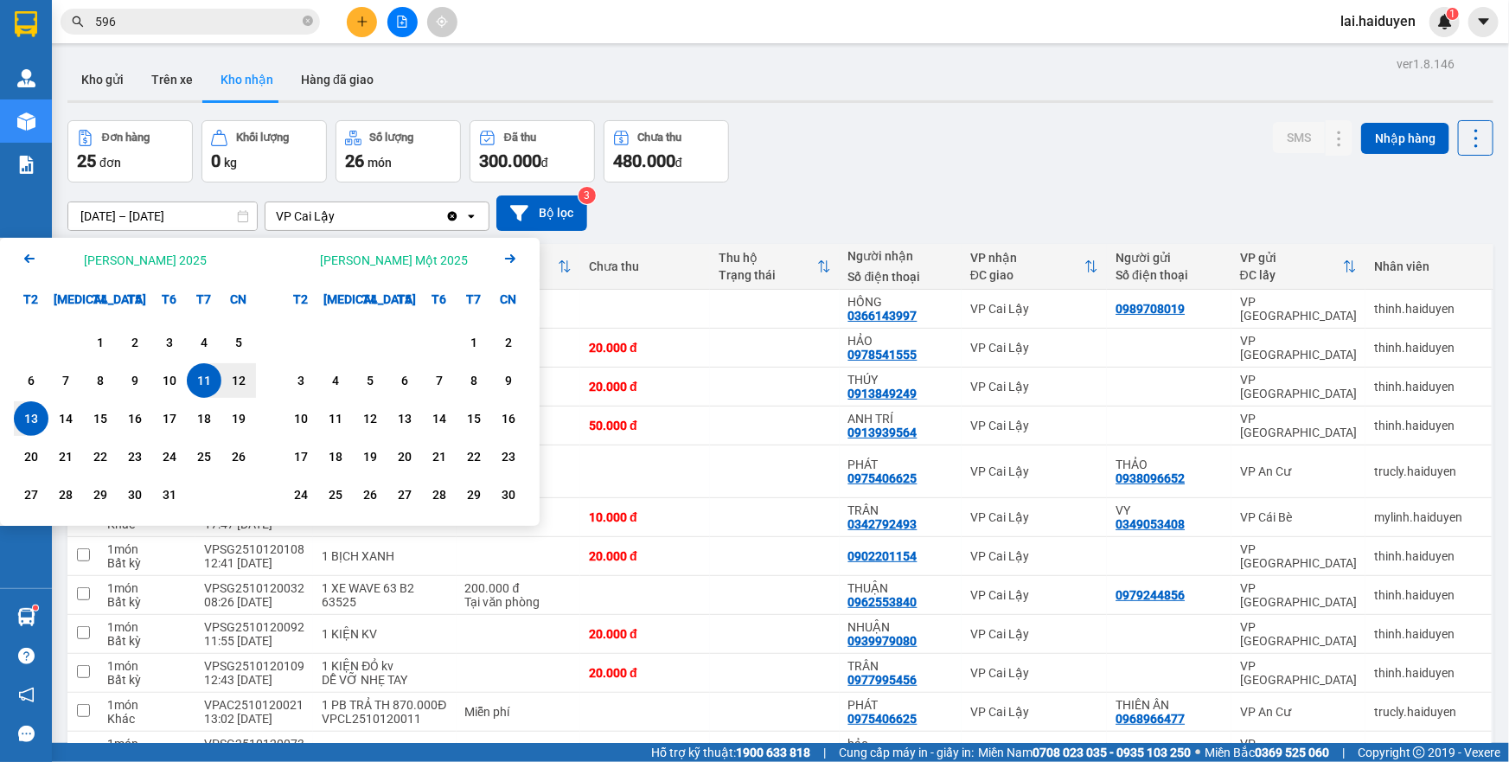
click at [29, 264] on icon "Arrow Left" at bounding box center [29, 258] width 21 height 21
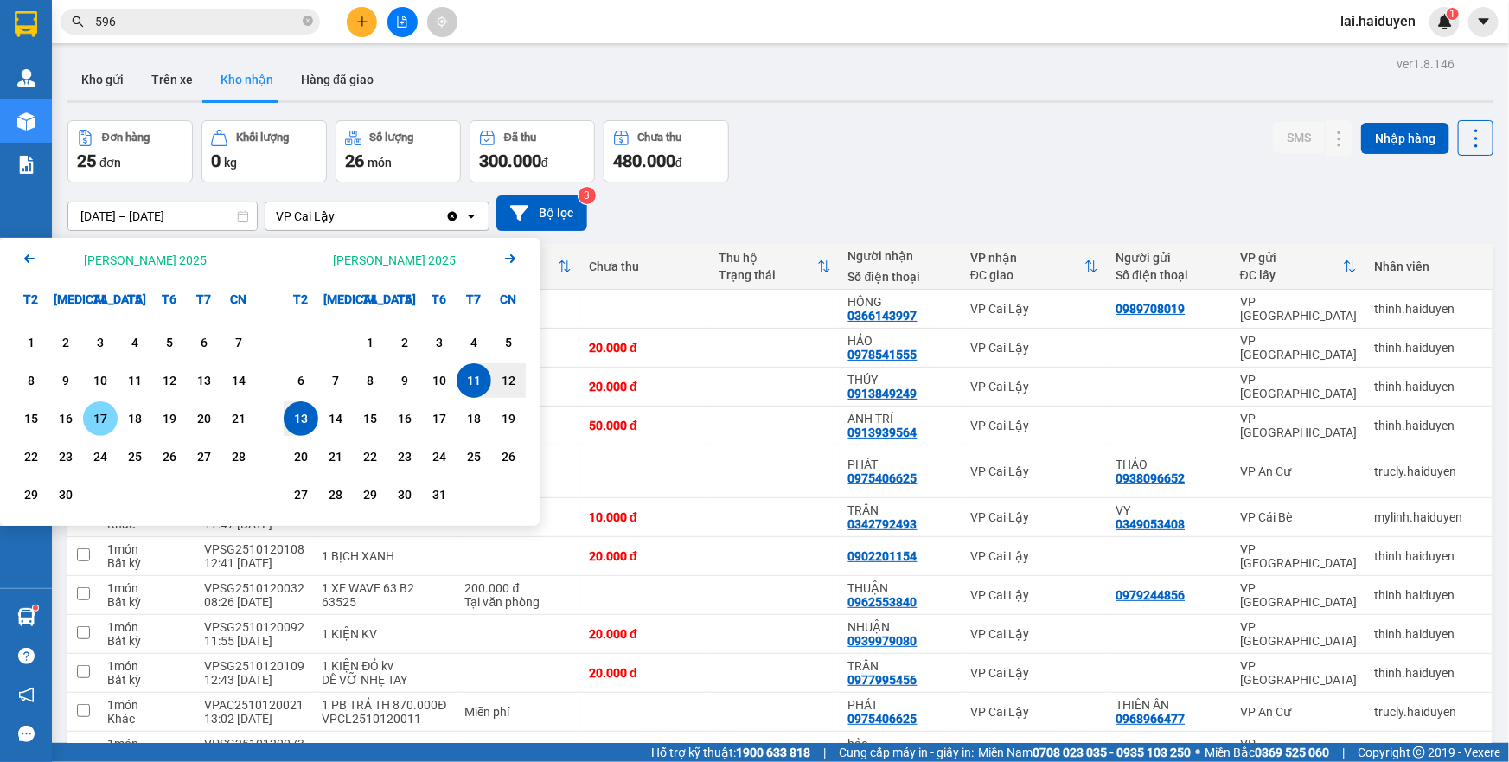
click at [94, 426] on div "17" at bounding box center [100, 418] width 24 height 21
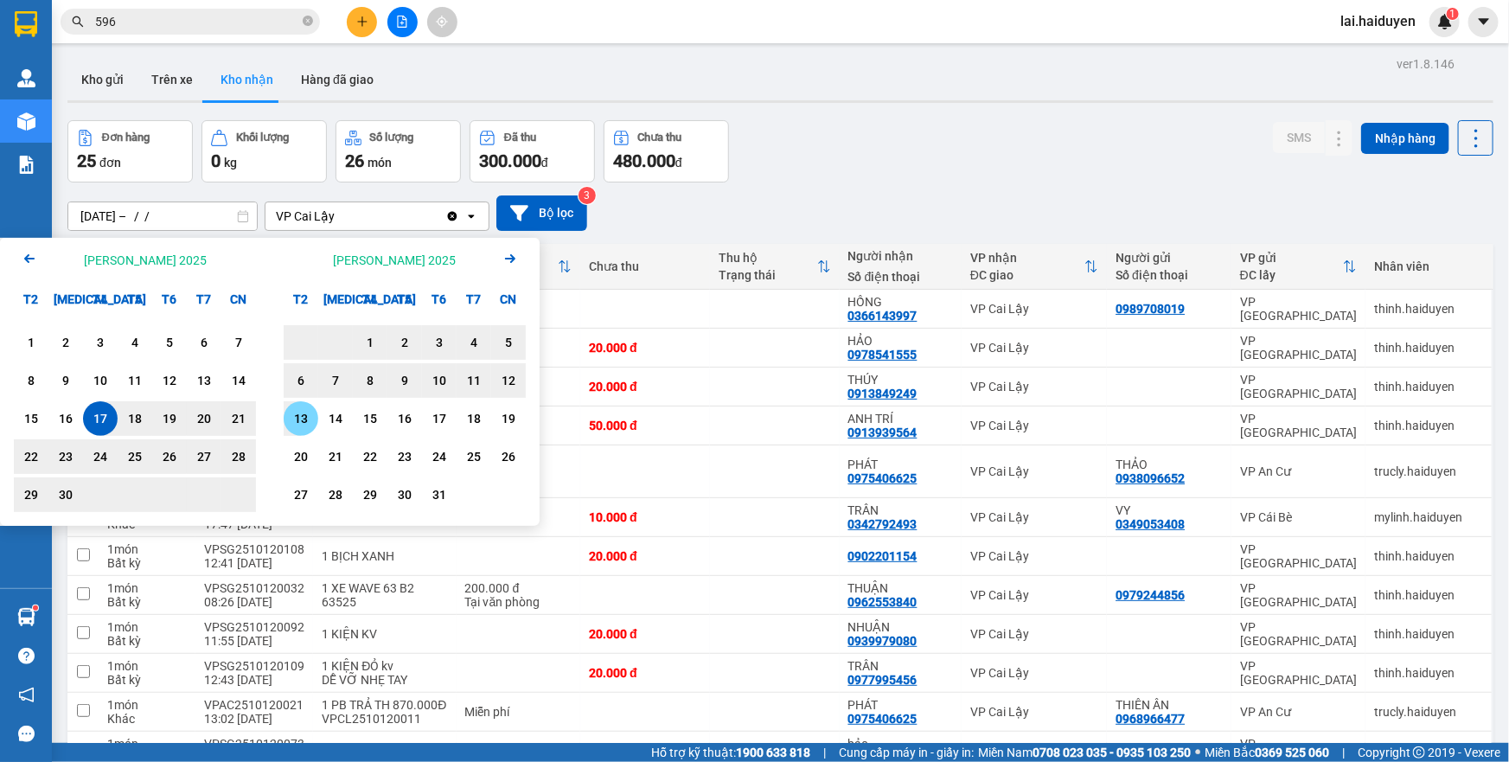
click at [310, 416] on div "13" at bounding box center [301, 418] width 24 height 21
type input "[DATE] – [DATE]"
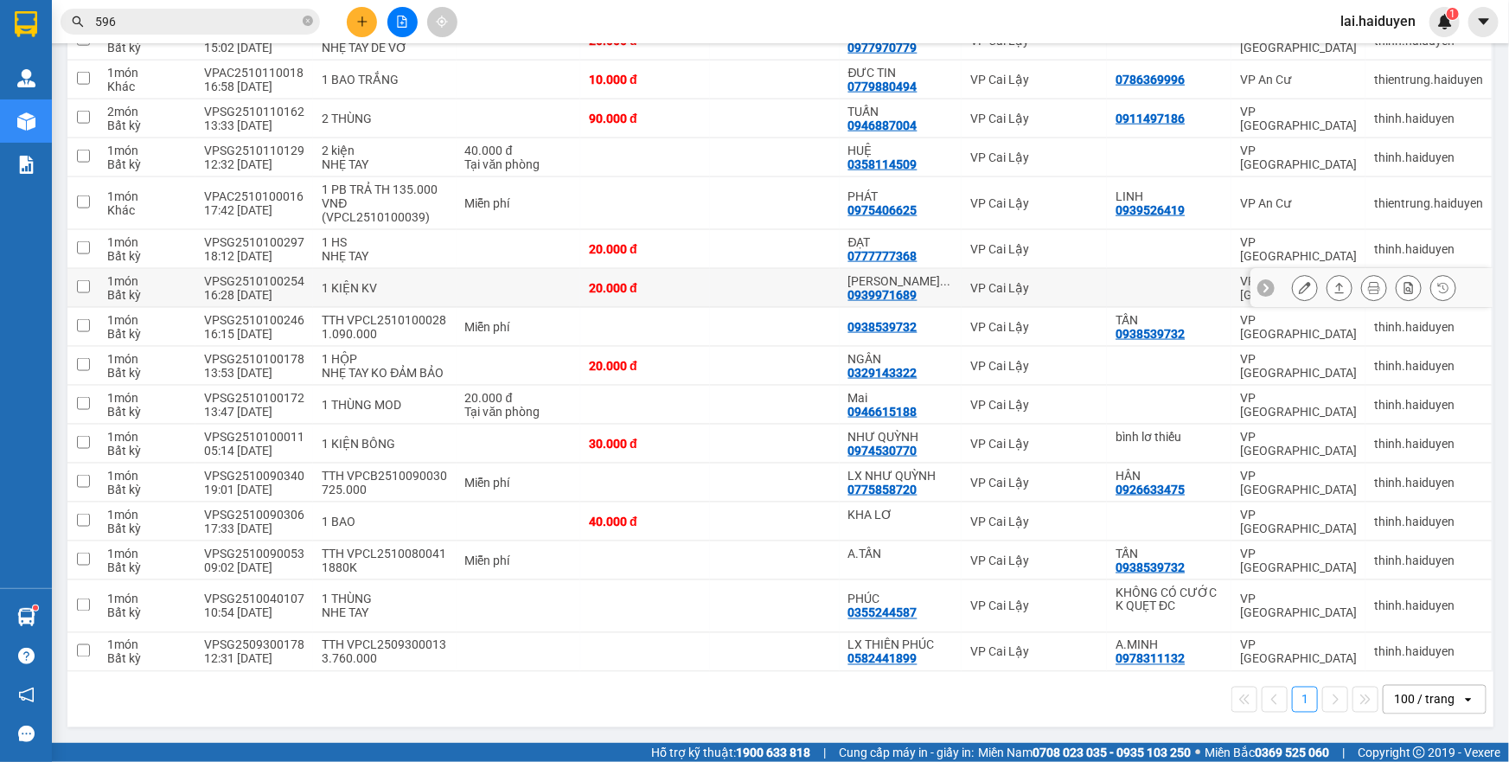
scroll to position [1070, 0]
click at [782, 519] on td at bounding box center [775, 521] width 130 height 39
checkbox input "true"
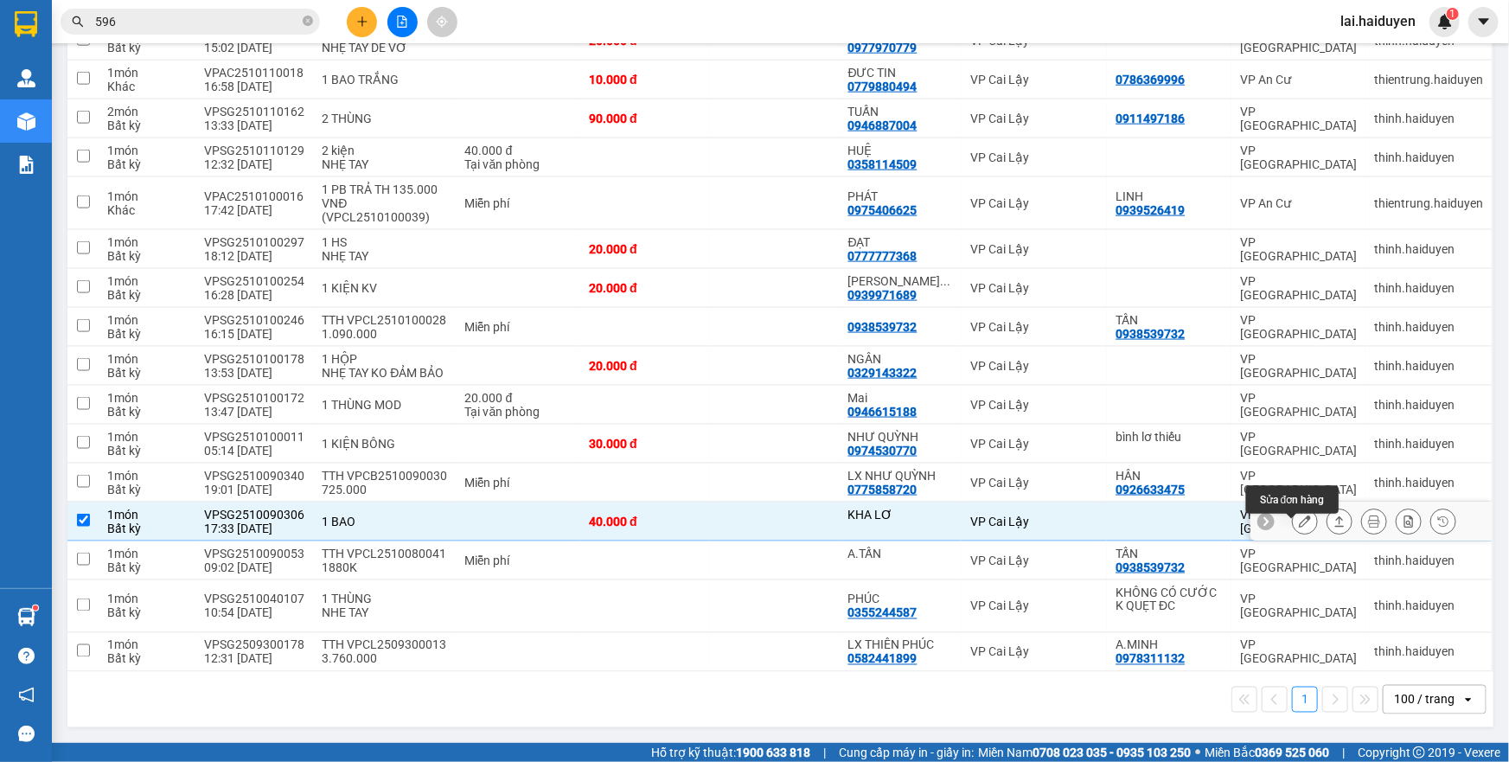
click at [1299, 521] on icon at bounding box center [1305, 521] width 12 height 12
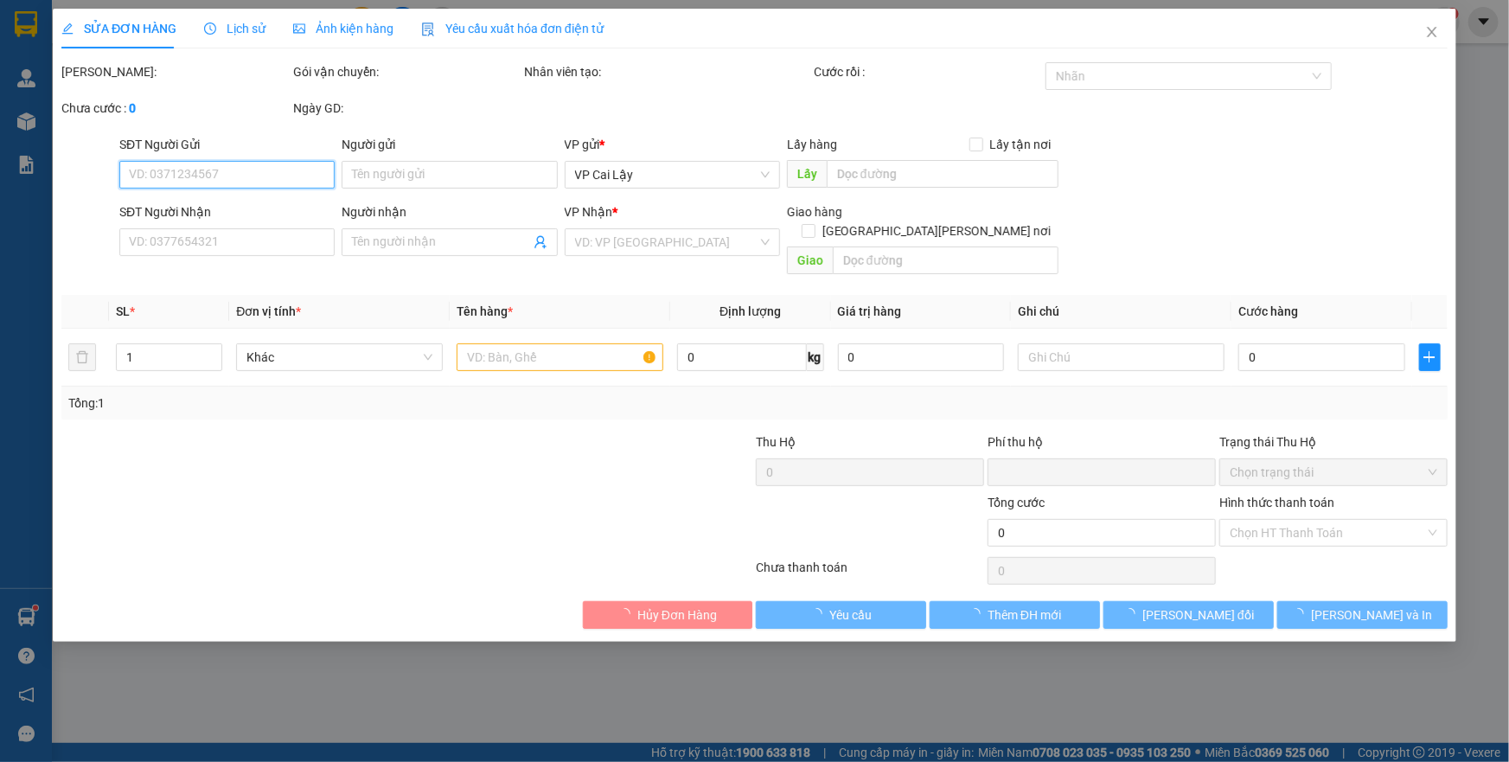
type input "KHA LƠ"
type input "0"
type input "40.000"
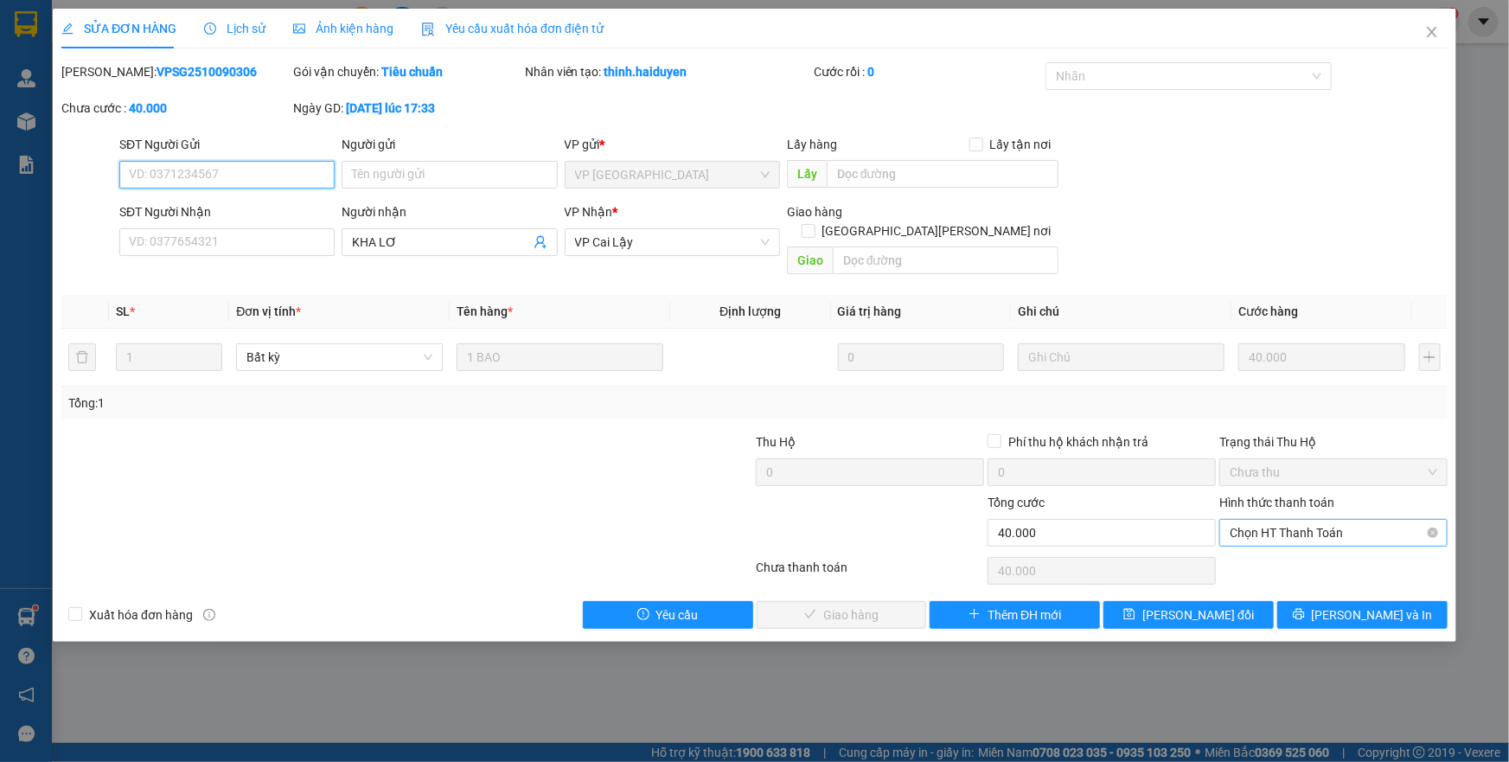
click at [1345, 520] on span "Chọn HT Thanh Toán" at bounding box center [1334, 533] width 208 height 26
click at [1321, 546] on div "Tại văn phòng" at bounding box center [1334, 547] width 208 height 19
type input "0"
click at [879, 605] on span "[PERSON_NAME] và [PERSON_NAME] hàng" at bounding box center [905, 614] width 233 height 19
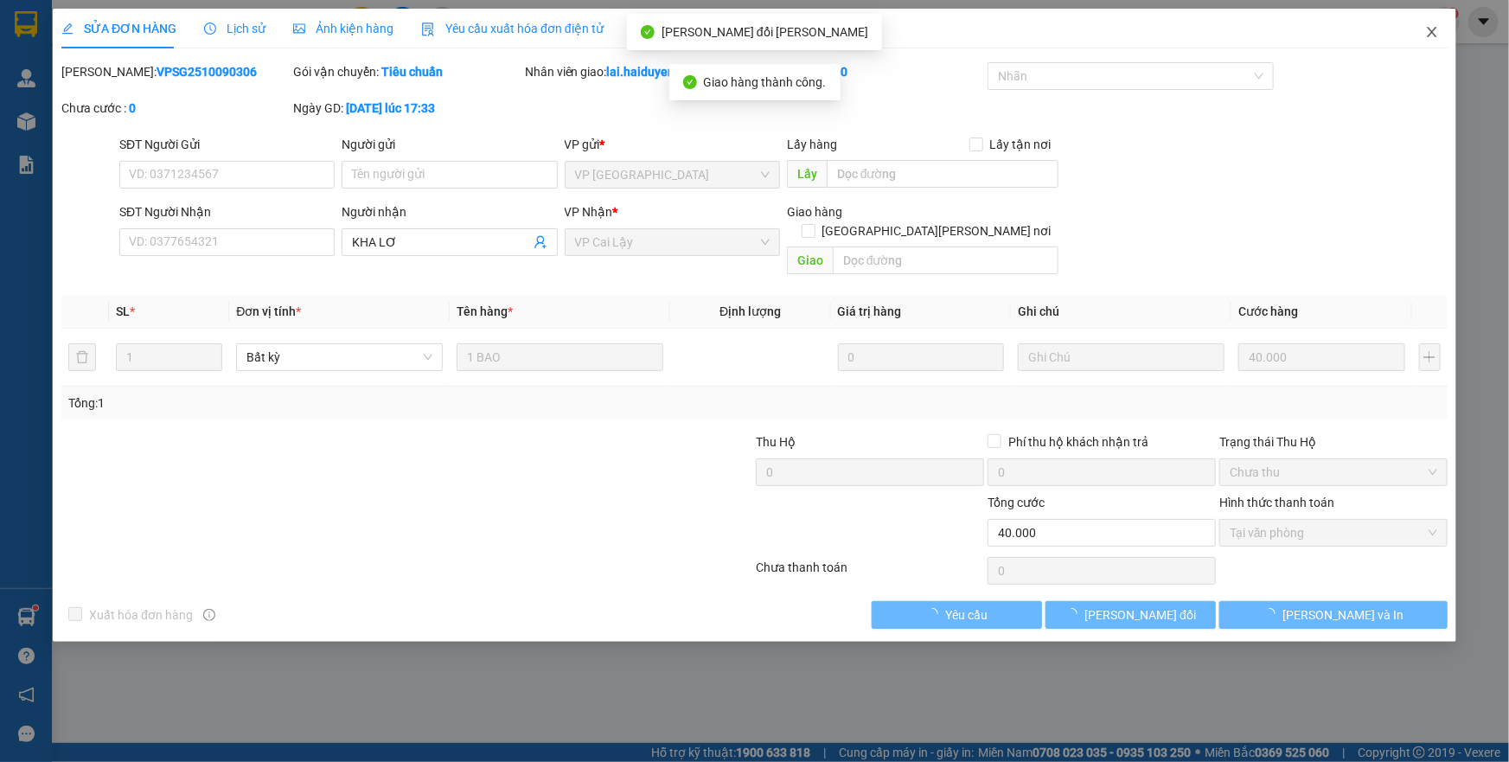
click at [1428, 37] on icon "close" at bounding box center [1432, 32] width 10 height 10
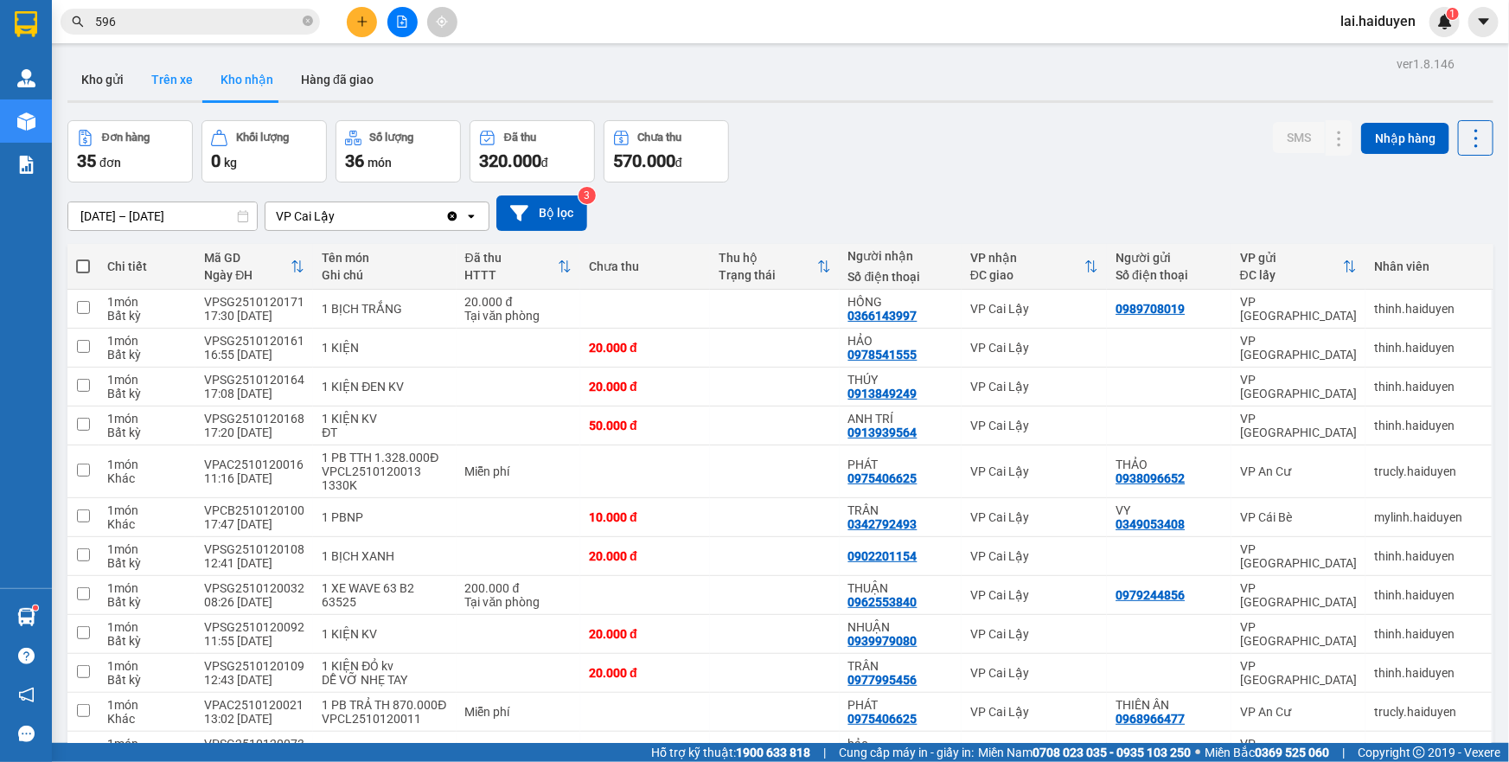
click at [164, 86] on button "Trên xe" at bounding box center [171, 80] width 69 height 42
type input "[DATE] – [DATE]"
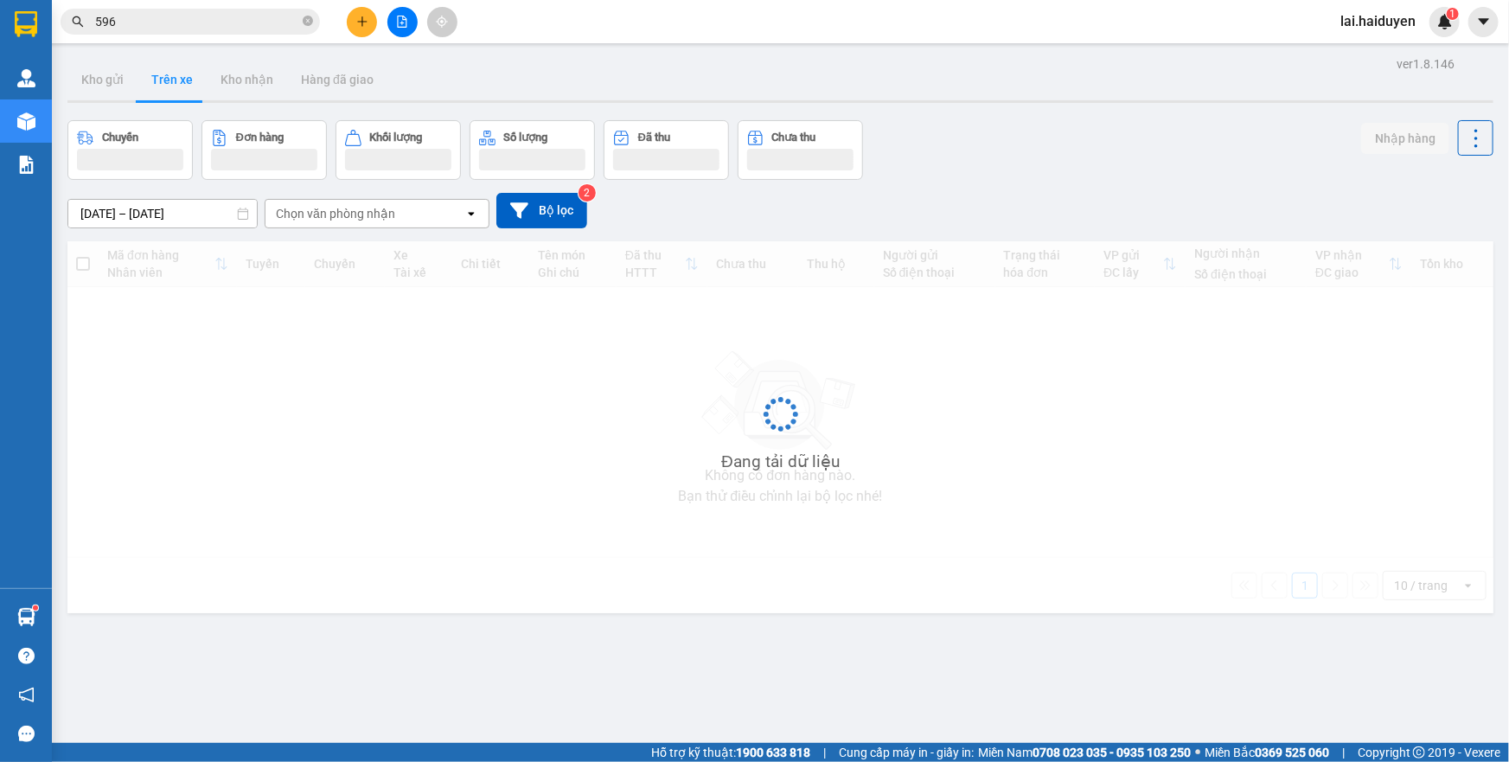
click at [308, 211] on div "Chọn văn phòng nhận" at bounding box center [335, 213] width 119 height 17
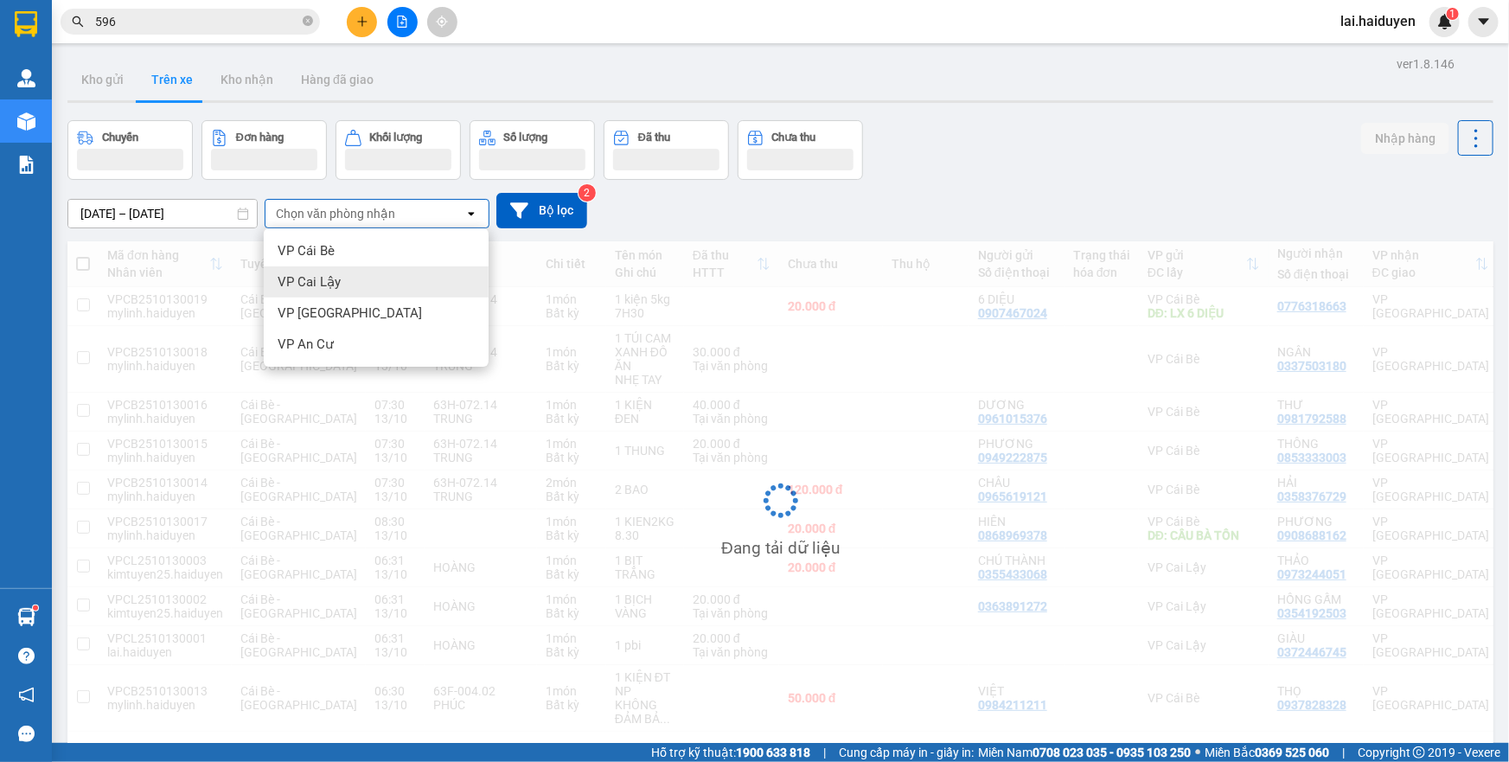
click at [333, 278] on span "VP Cai Lậy" at bounding box center [309, 281] width 63 height 17
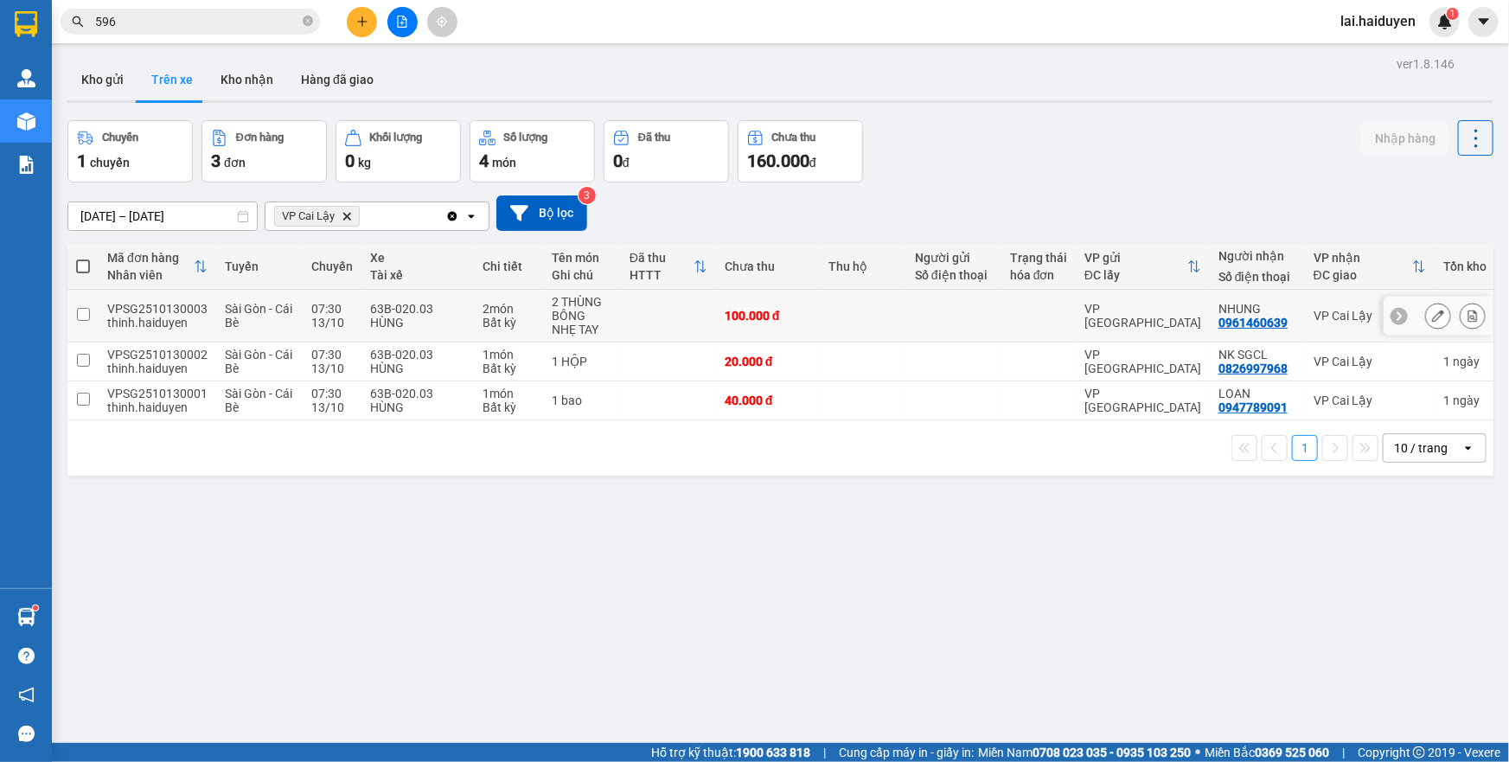
click at [969, 320] on div at bounding box center [954, 316] width 78 height 14
checkbox input "true"
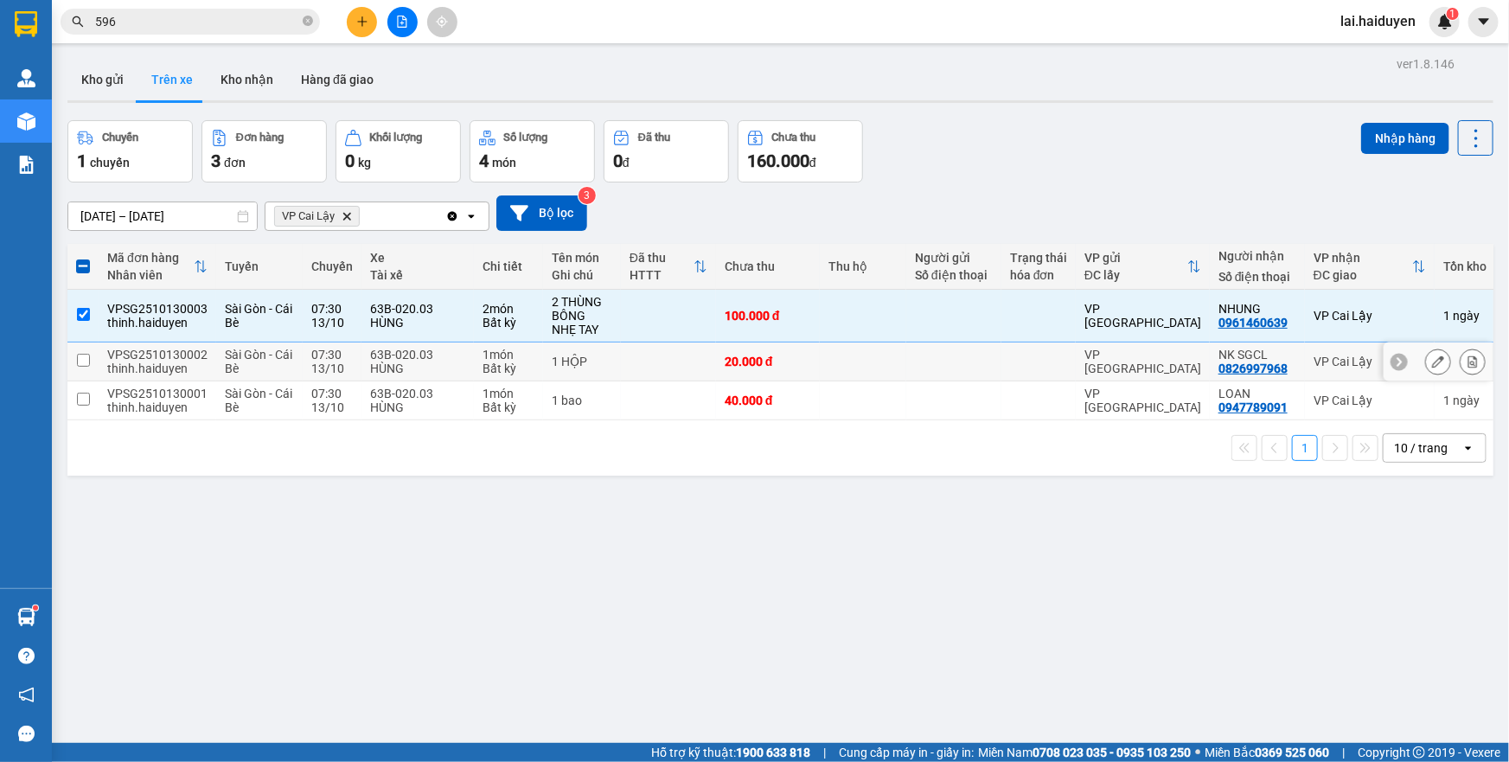
click at [962, 366] on div at bounding box center [954, 362] width 78 height 14
checkbox input "true"
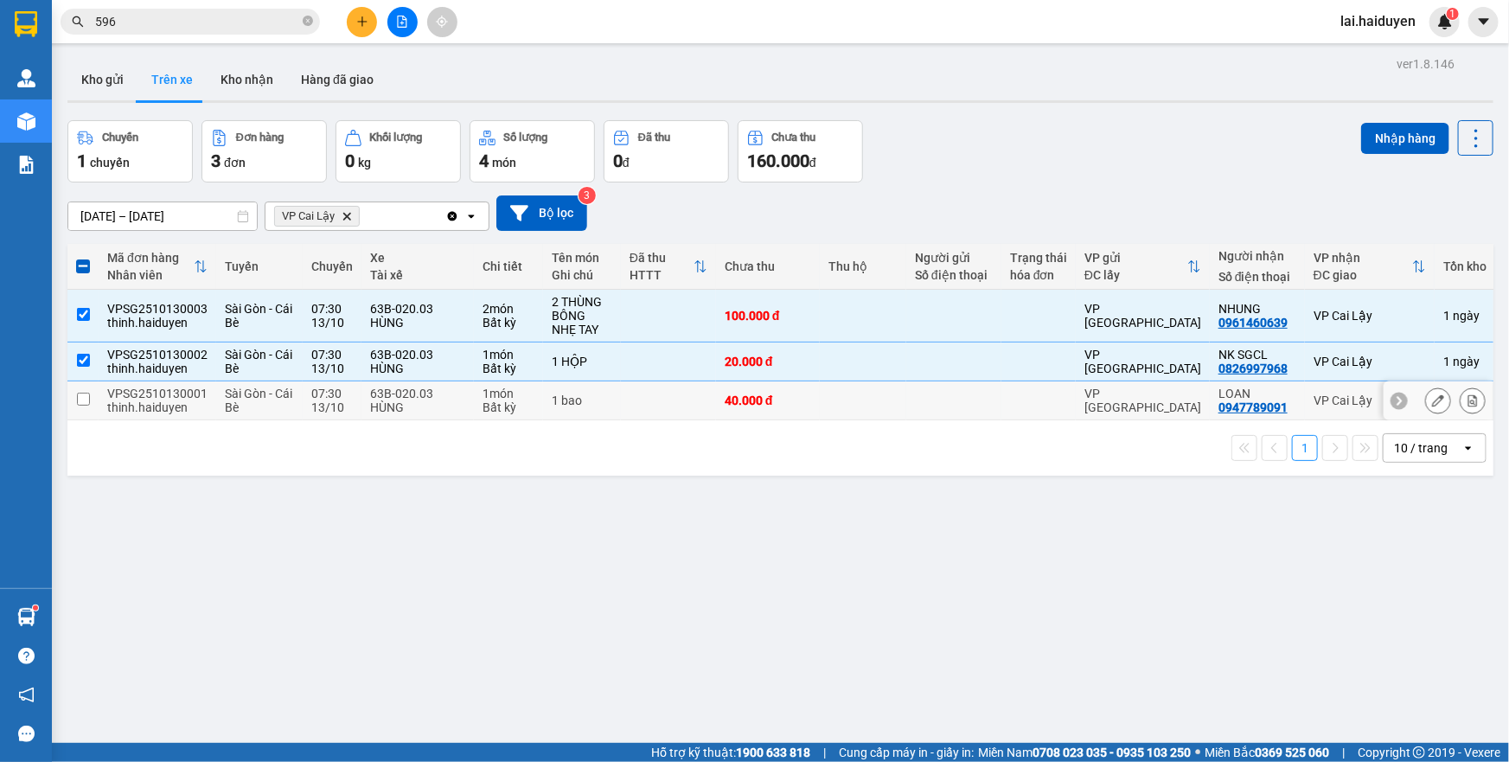
click at [960, 399] on div at bounding box center [954, 400] width 78 height 14
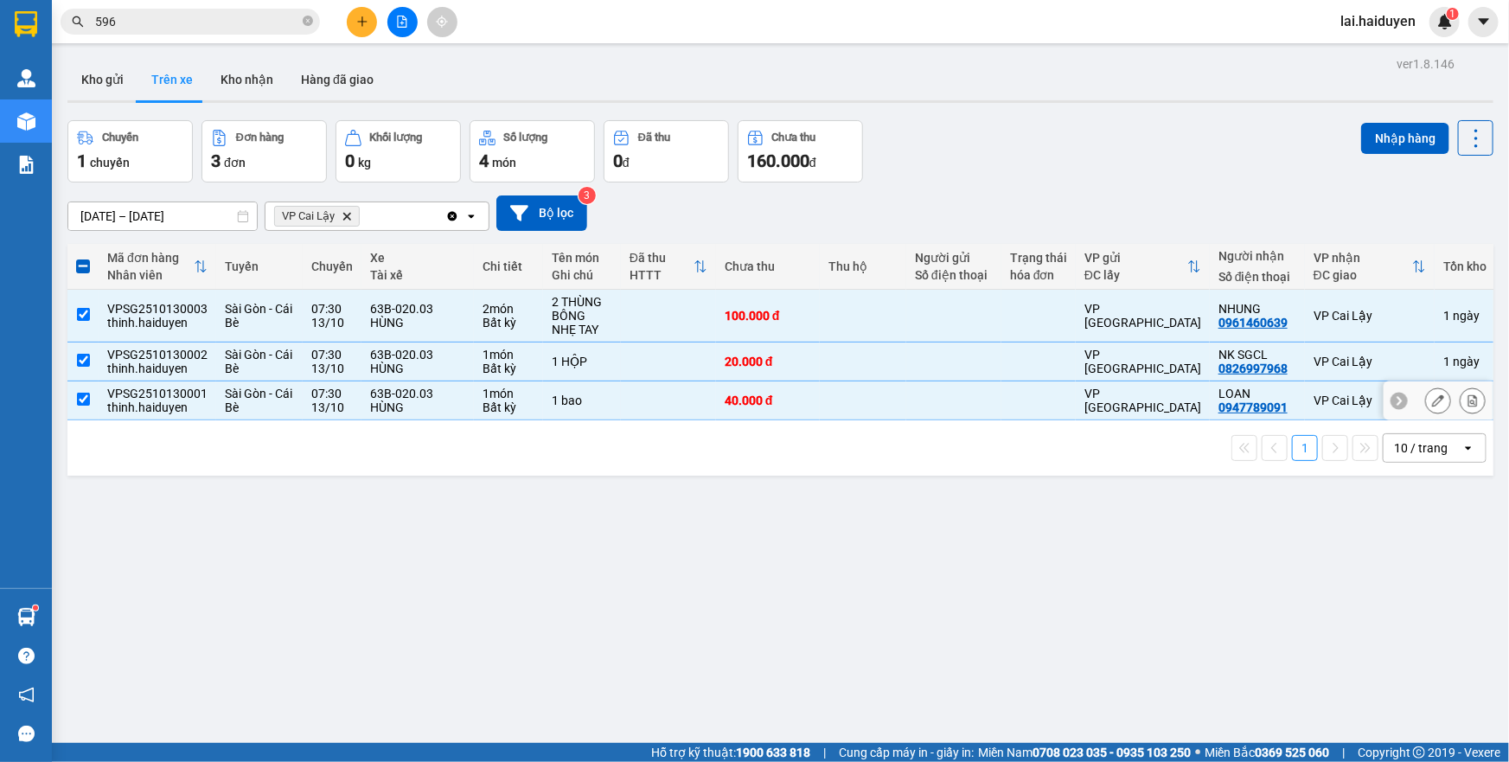
checkbox input "true"
click at [1393, 115] on div "ver 1.8.146 Kho gửi Trên xe [PERSON_NAME] Hàng đã giao Chuyến 1 chuyến Đơn hàng…" at bounding box center [781, 433] width 1440 height 762
click at [1392, 131] on button "Nhập hàng" at bounding box center [1405, 138] width 88 height 31
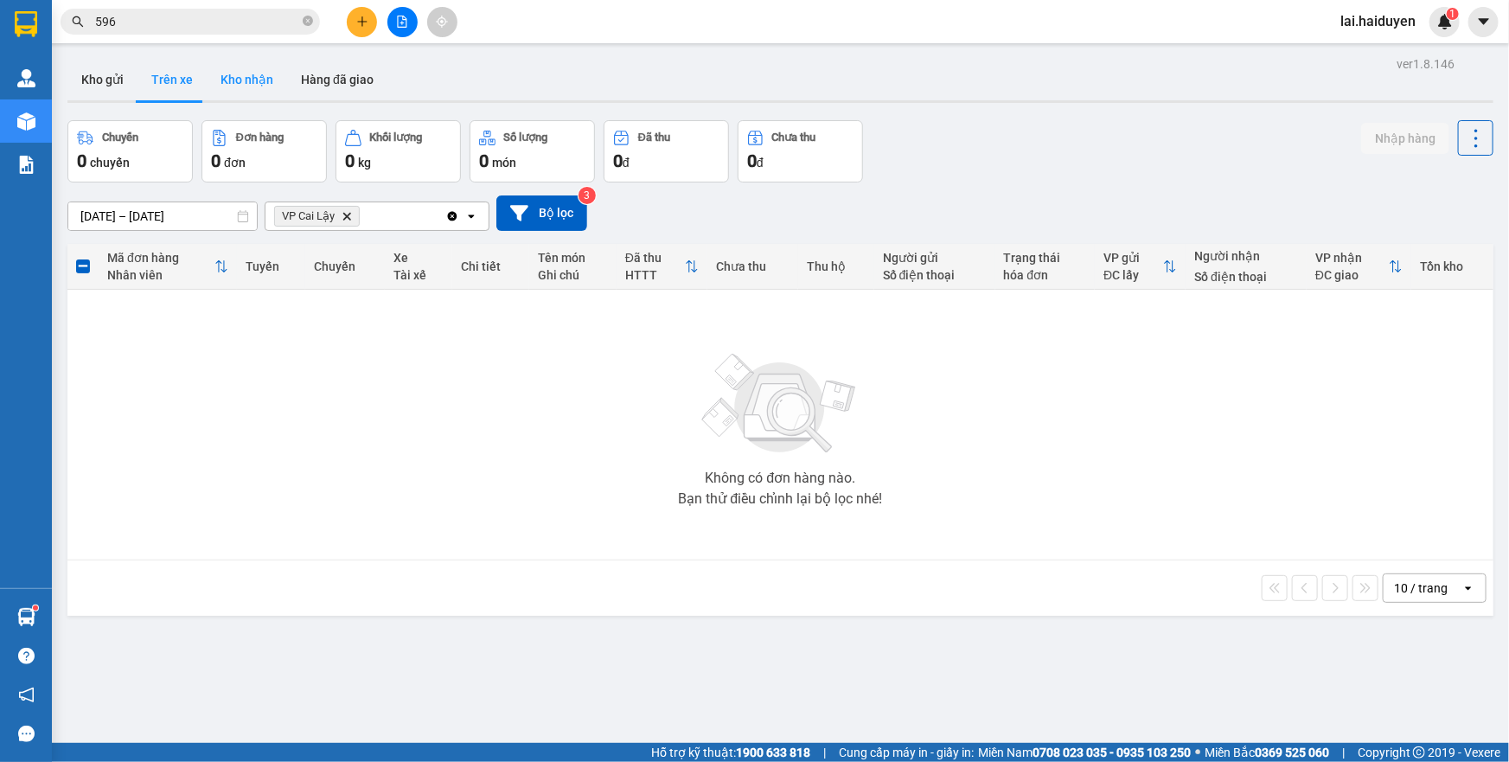
click at [234, 89] on button "Kho nhận" at bounding box center [247, 80] width 80 height 42
type input "[DATE] – [DATE]"
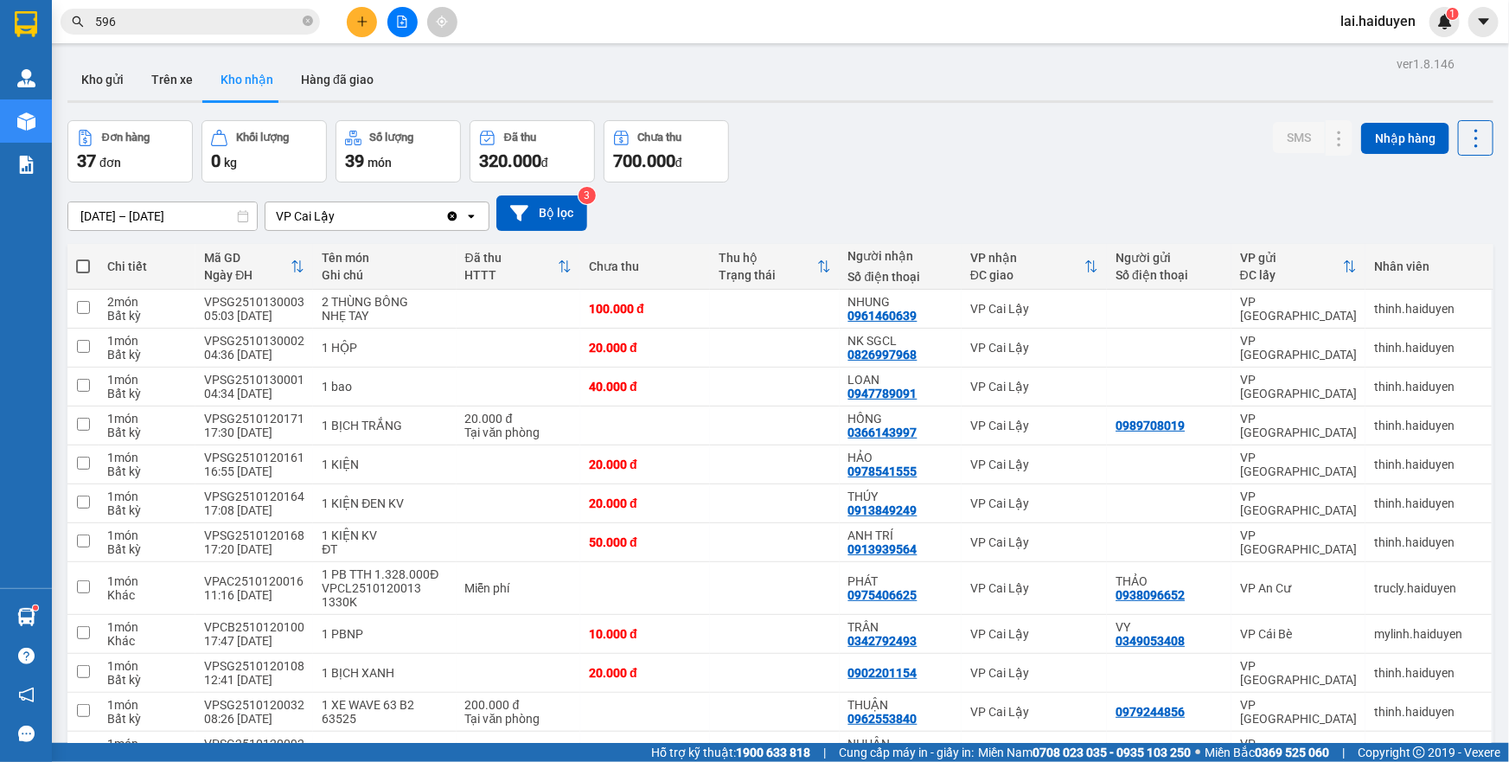
click at [261, 16] on input "596" at bounding box center [197, 21] width 204 height 19
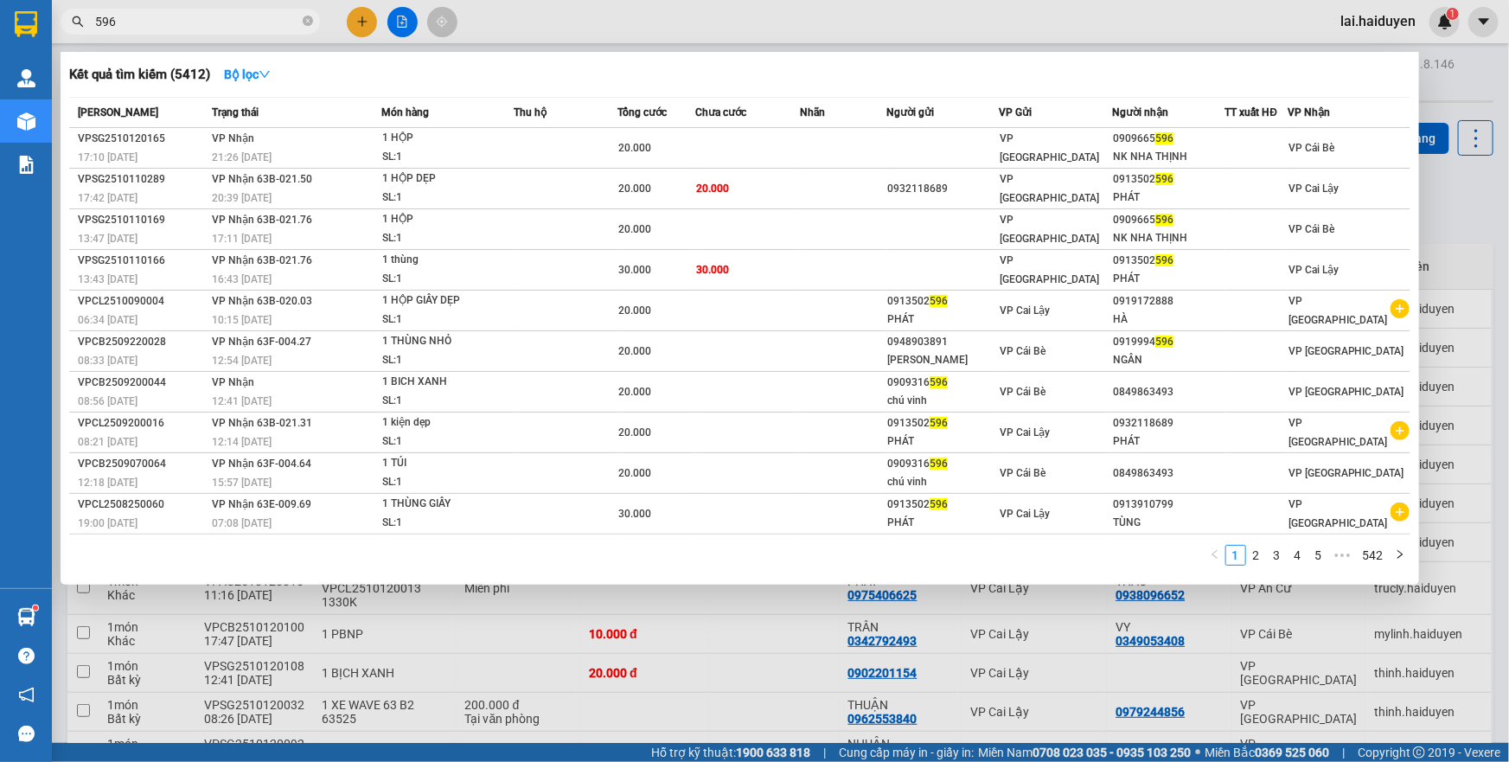
click at [261, 16] on input "596" at bounding box center [197, 21] width 204 height 19
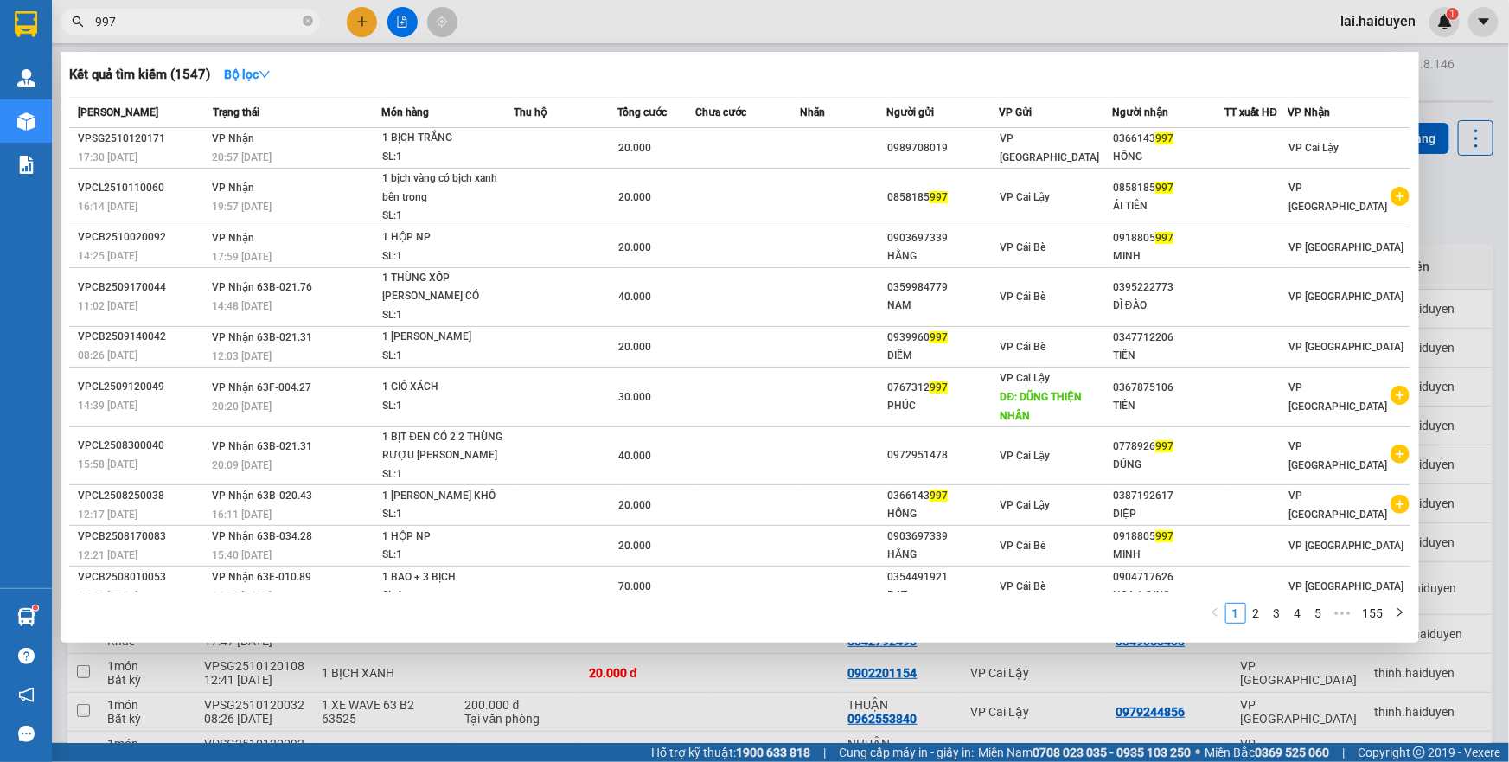
type input "997"
click at [188, 35] on div at bounding box center [754, 381] width 1509 height 762
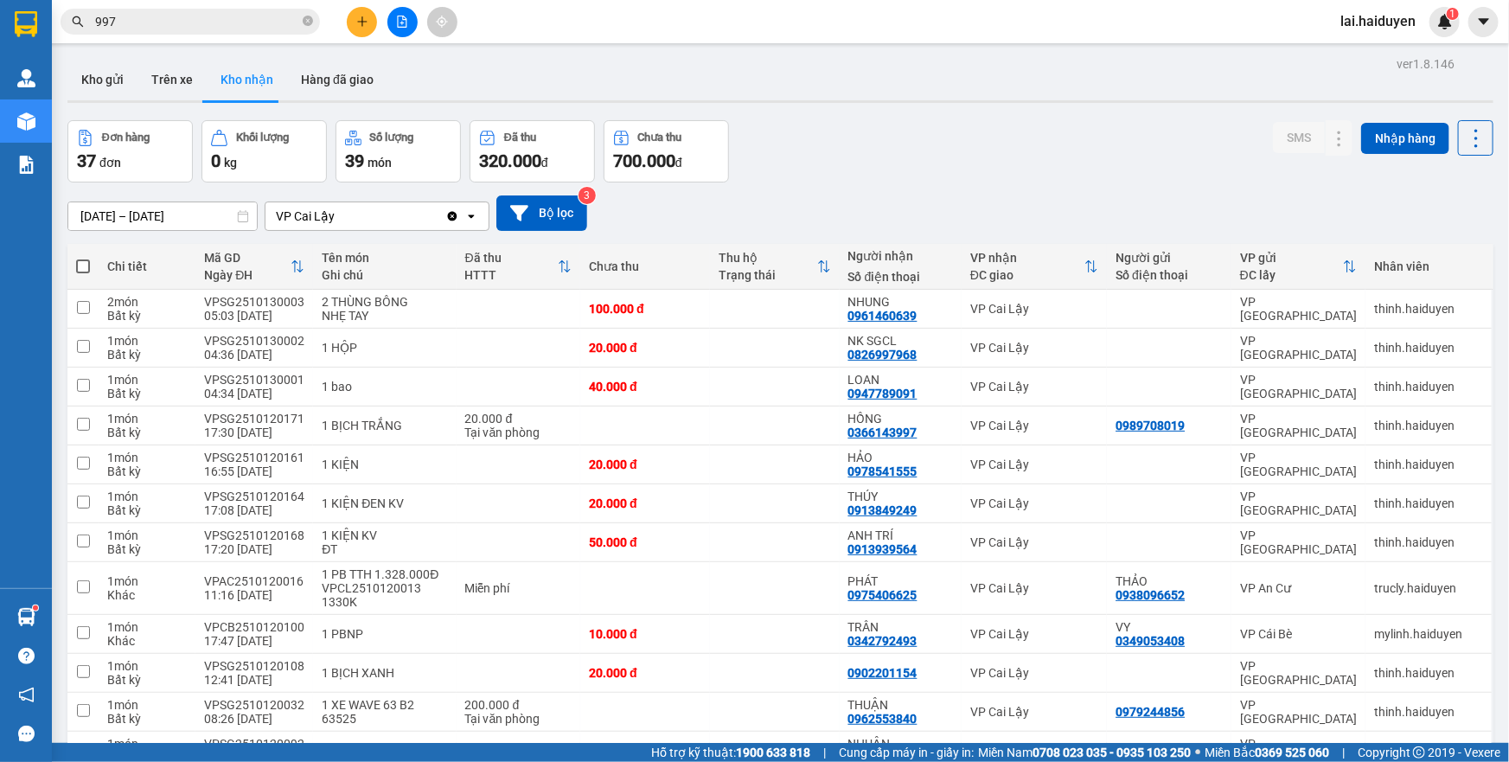
click at [191, 25] on input "997" at bounding box center [197, 21] width 204 height 19
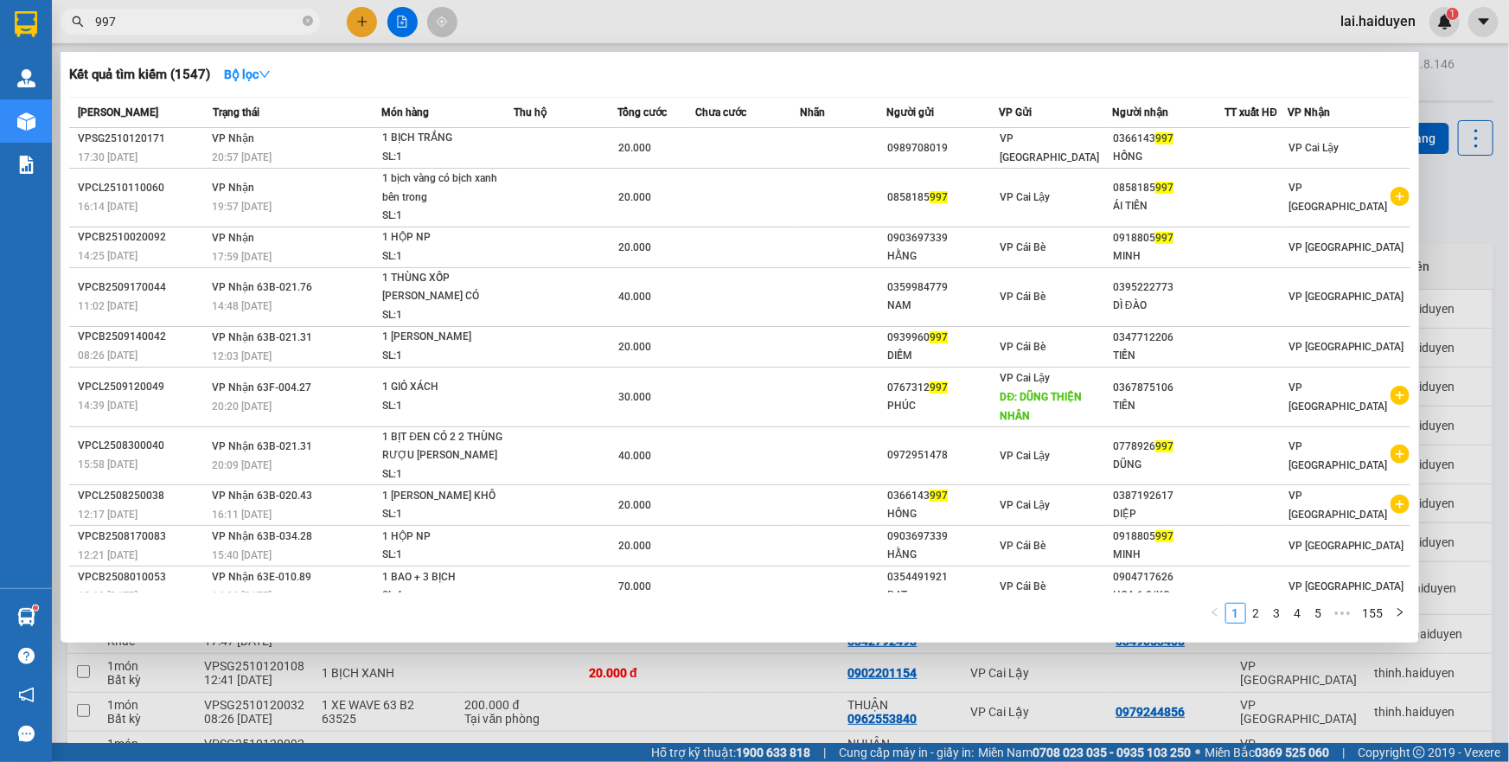
click at [191, 25] on input "997" at bounding box center [197, 21] width 204 height 19
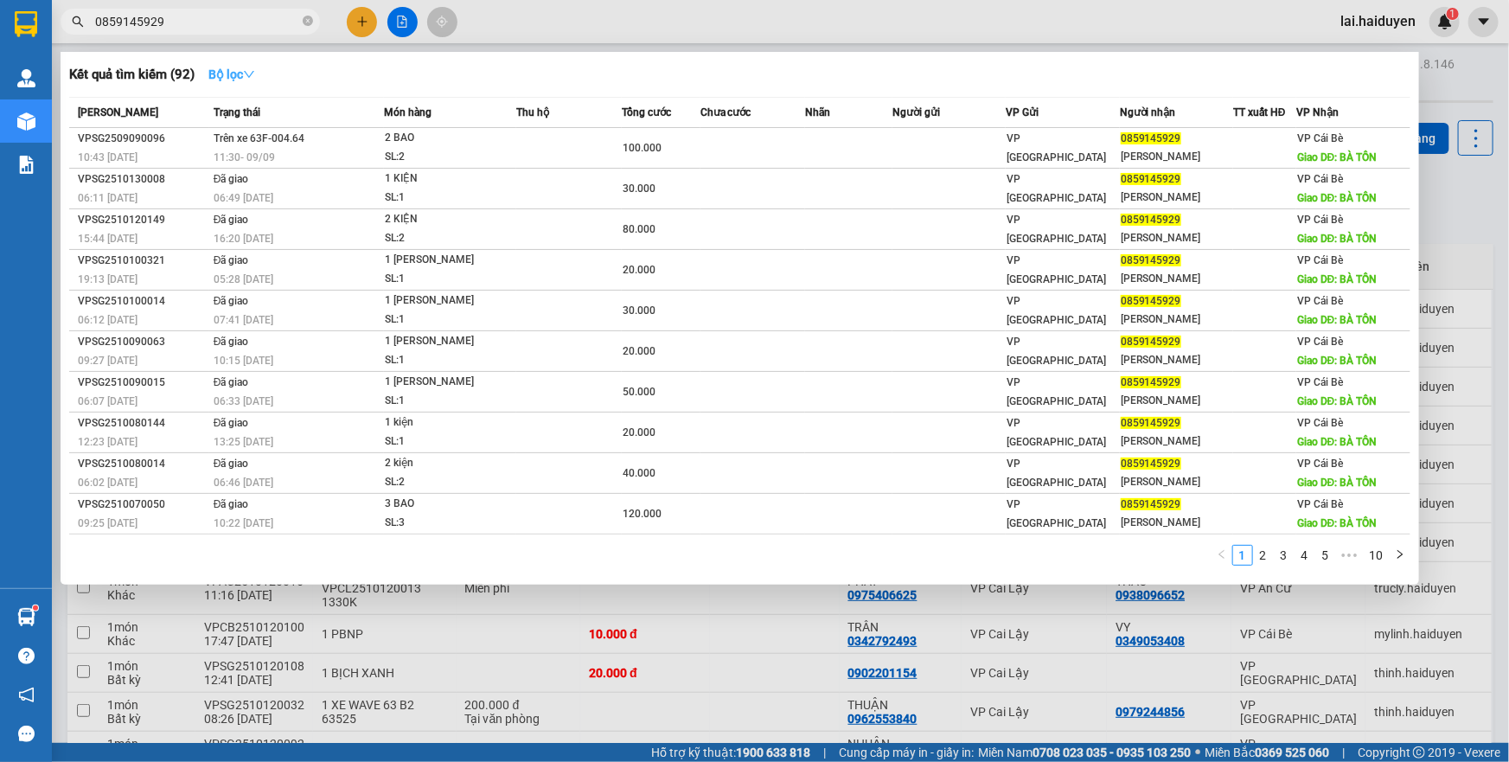
type input "0859145929"
click at [226, 72] on strong "Bộ lọc" at bounding box center [231, 74] width 47 height 14
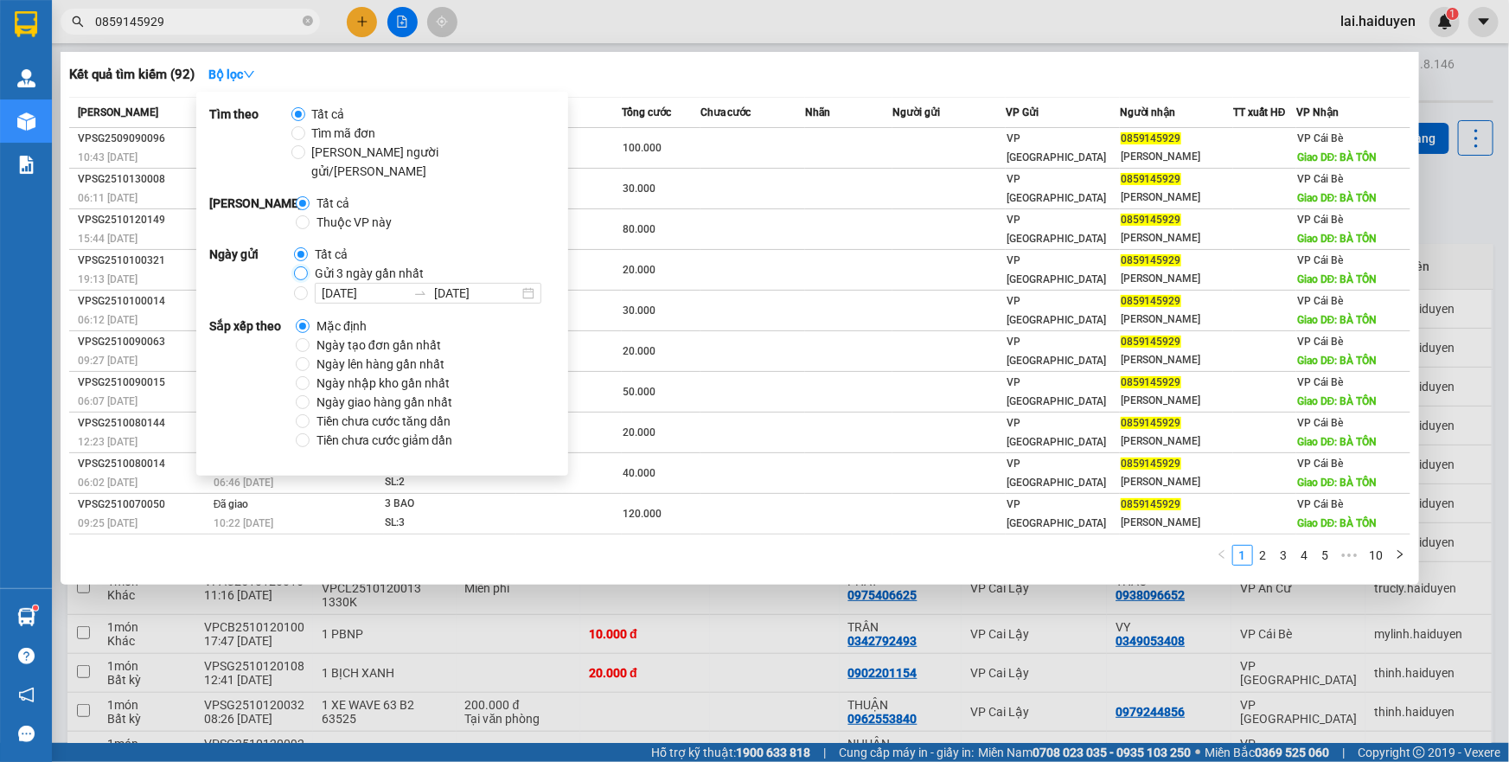
click at [304, 266] on input "Gửi 3 ngày gần nhất" at bounding box center [301, 273] width 14 height 14
radio input "true"
radio input "false"
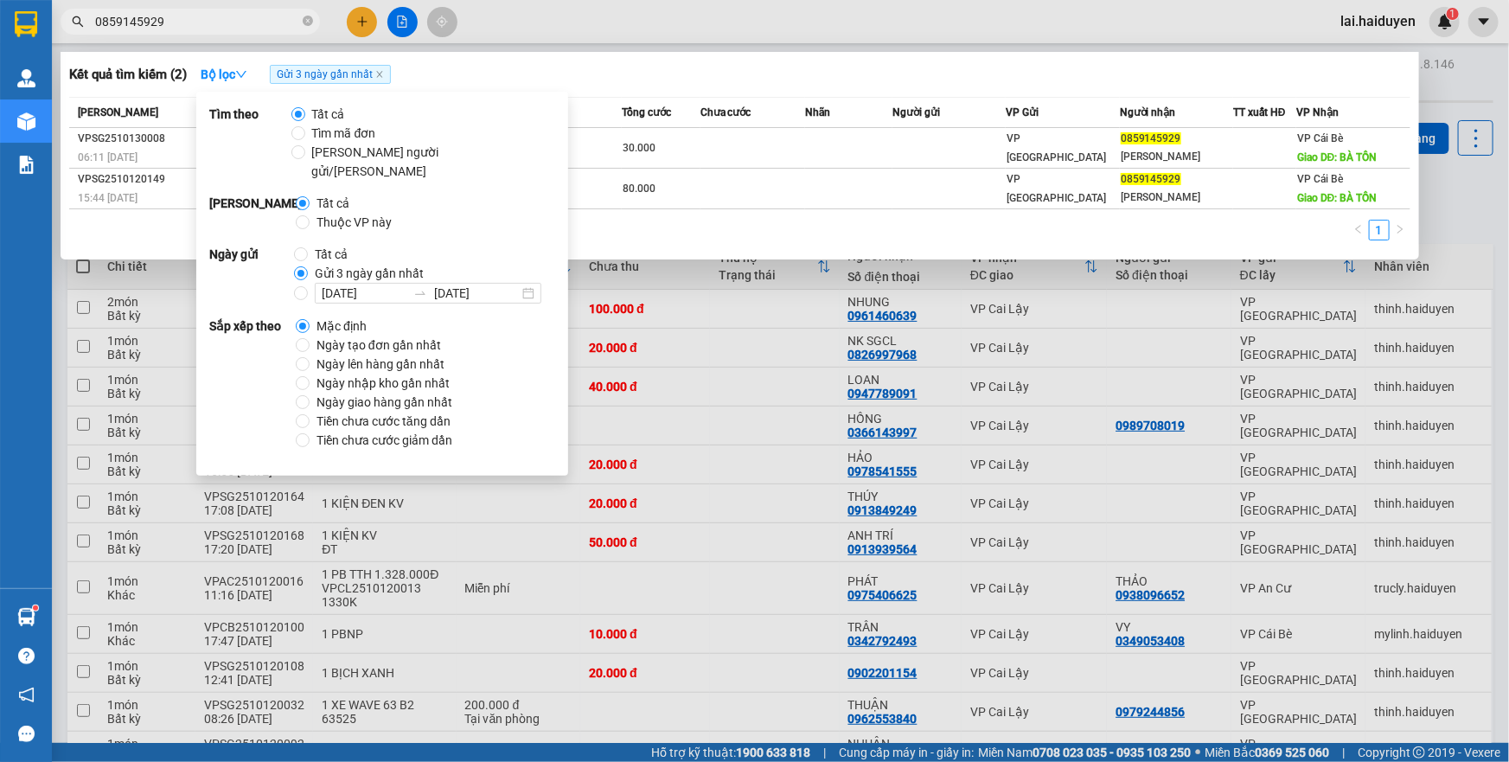
click at [188, 22] on input "0859145929" at bounding box center [197, 21] width 204 height 19
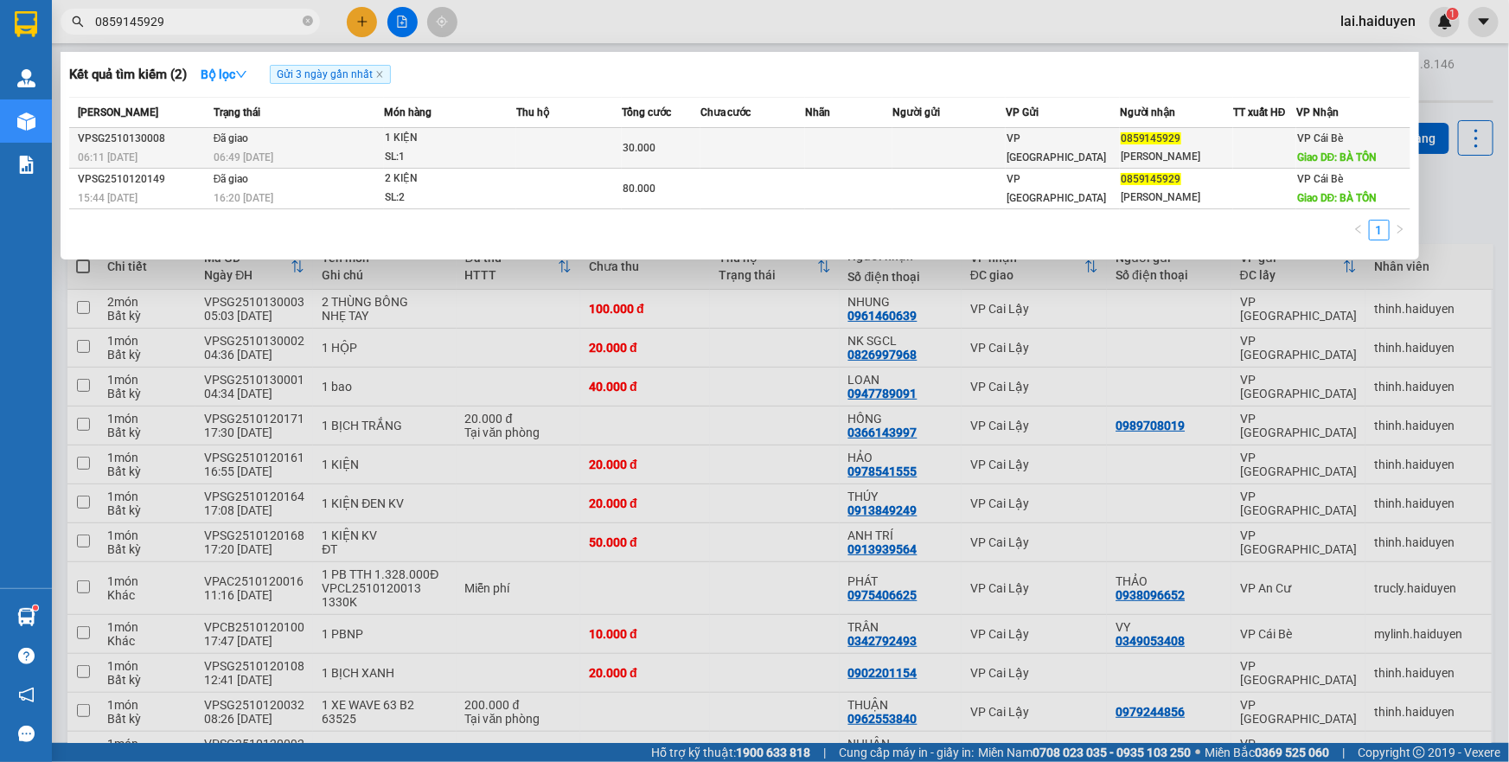
click at [329, 145] on td "Đã giao 06:49 [DATE]" at bounding box center [296, 148] width 175 height 41
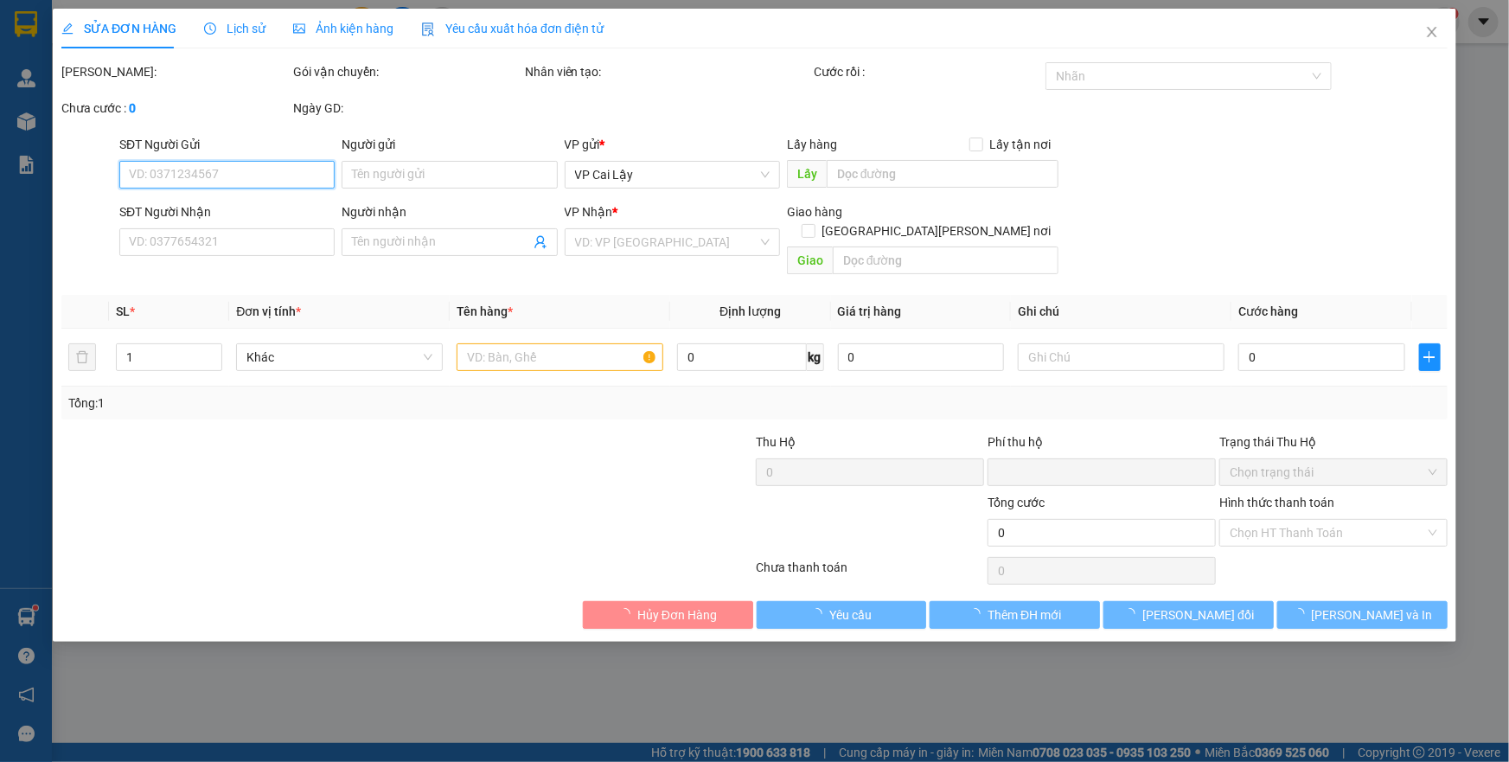
type input "0859145929"
type input "[PERSON_NAME]"
type input "BÀ TỒN"
type input "0"
type input "30.000"
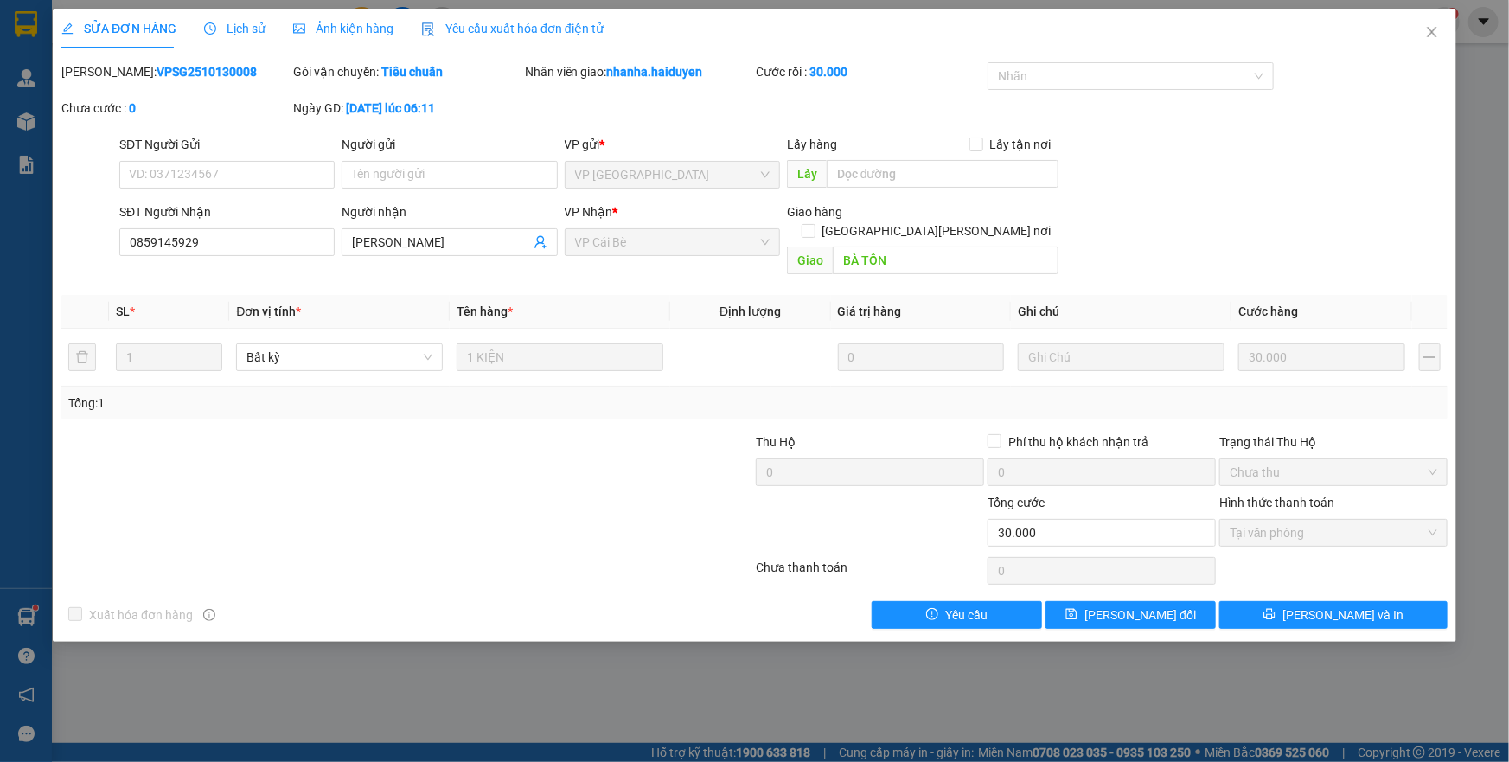
click at [236, 34] on span "Lịch sử" at bounding box center [234, 29] width 61 height 14
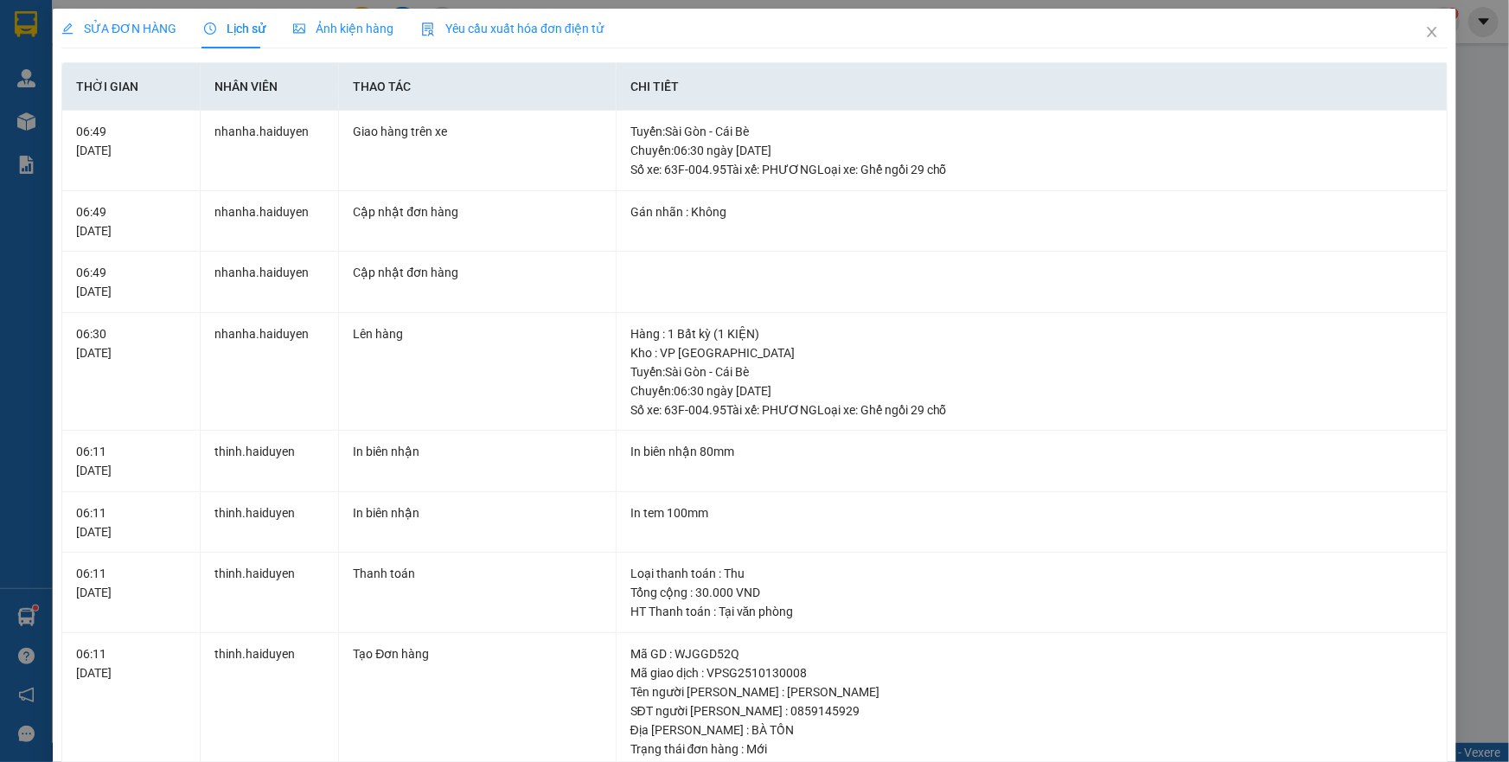
click at [152, 35] on span "SỬA ĐƠN HÀNG" at bounding box center [118, 29] width 115 height 14
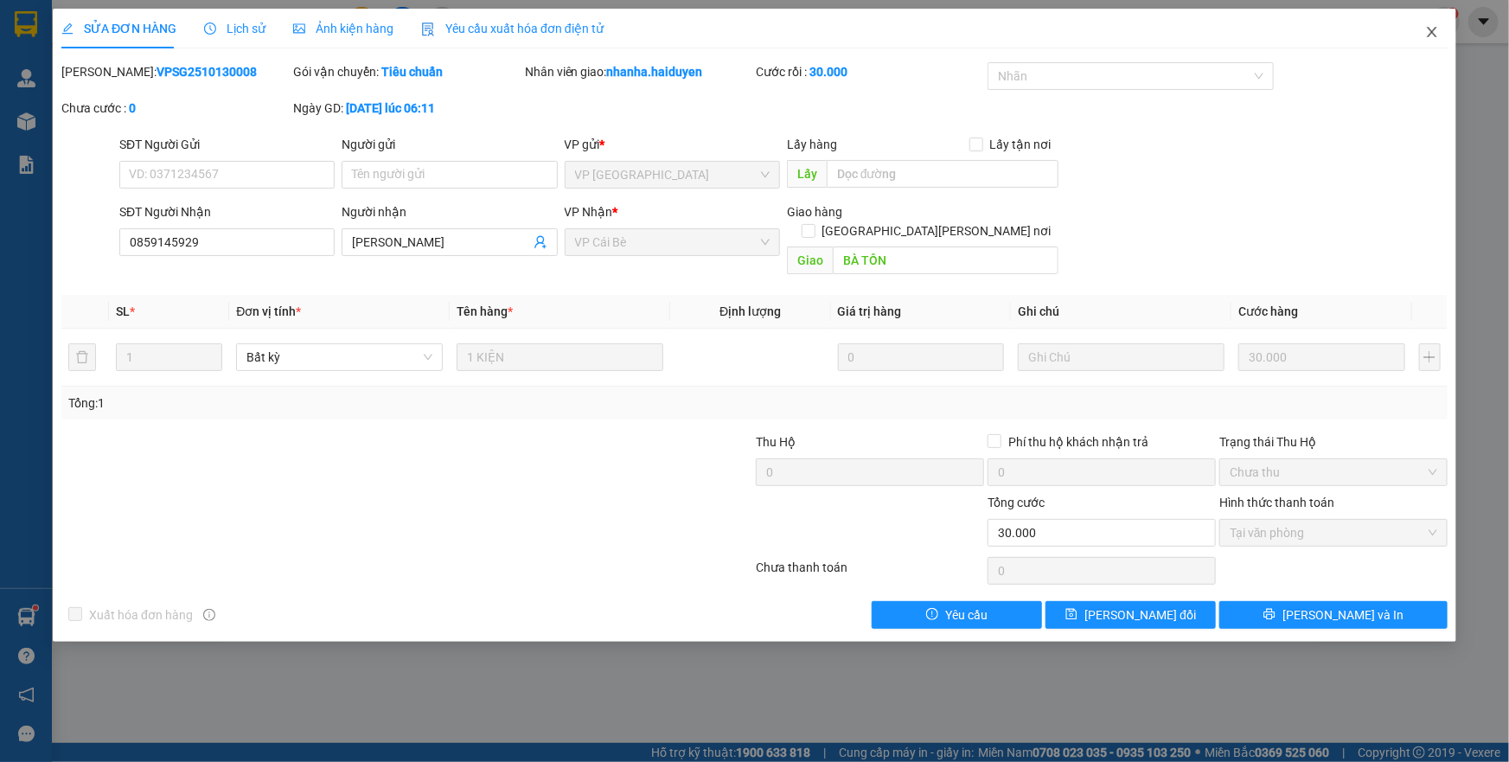
click at [1431, 25] on icon "close" at bounding box center [1432, 32] width 14 height 14
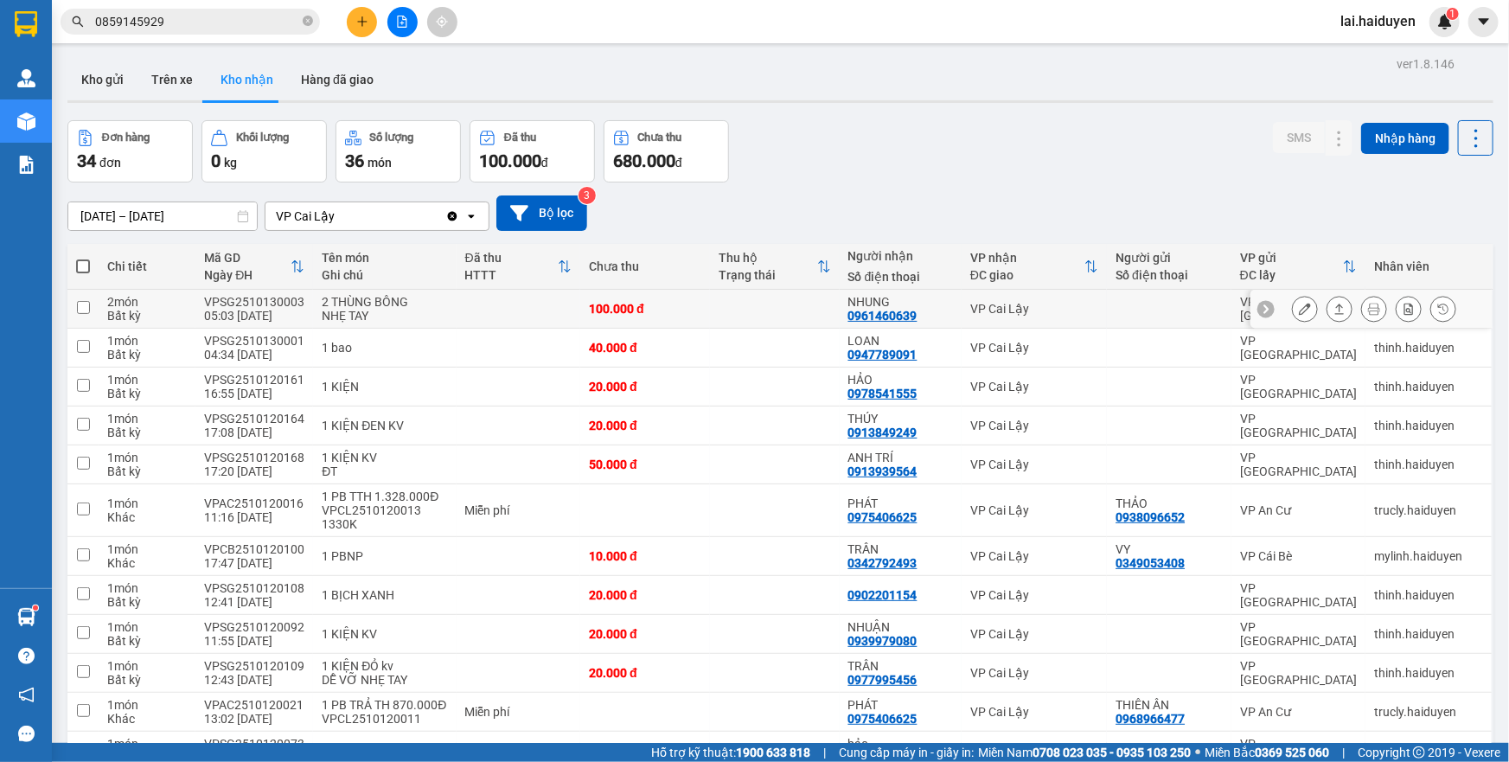
click at [1141, 302] on div at bounding box center [1168, 309] width 107 height 14
checkbox input "true"
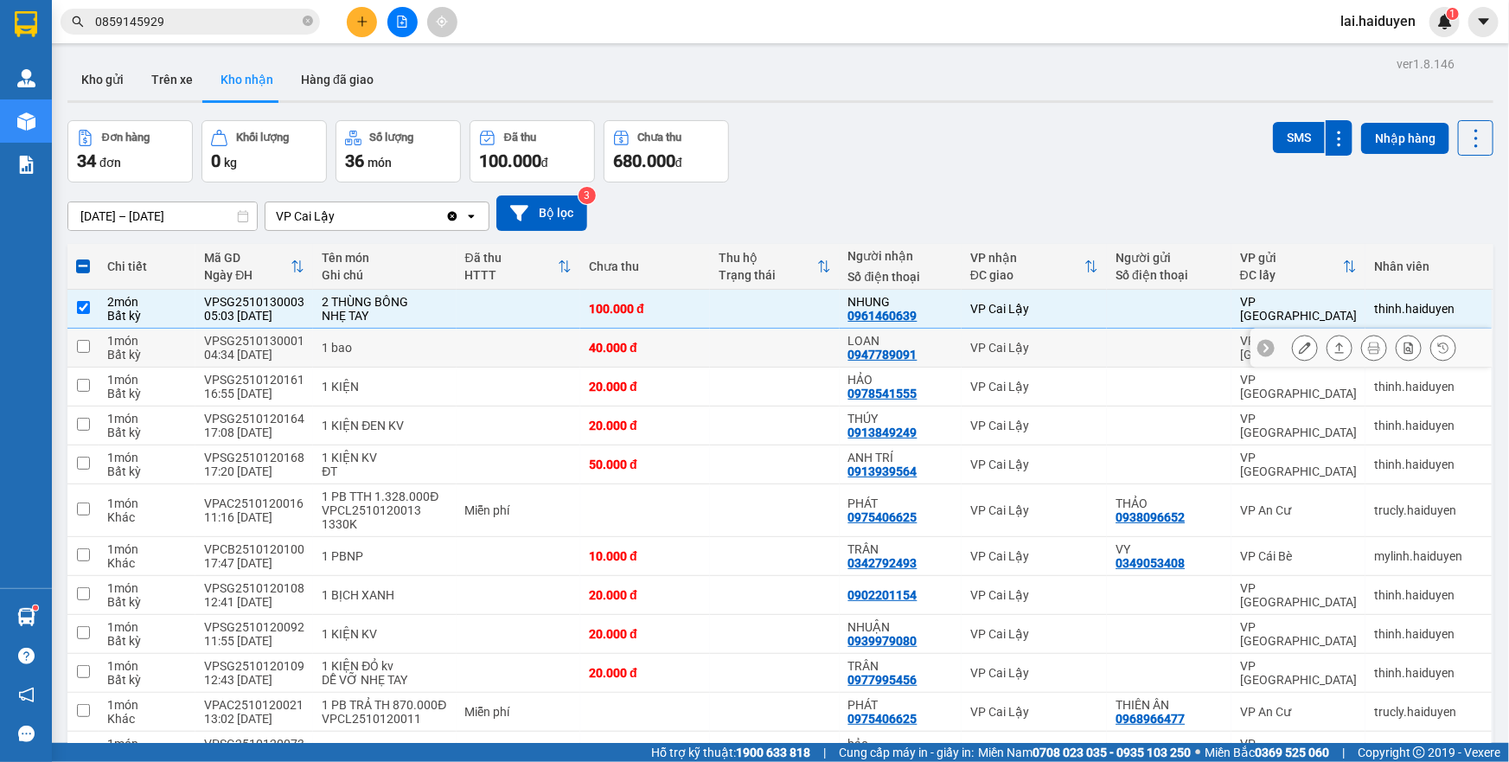
click at [1072, 346] on div "VP Cai Lậy" at bounding box center [1034, 348] width 128 height 14
checkbox input "true"
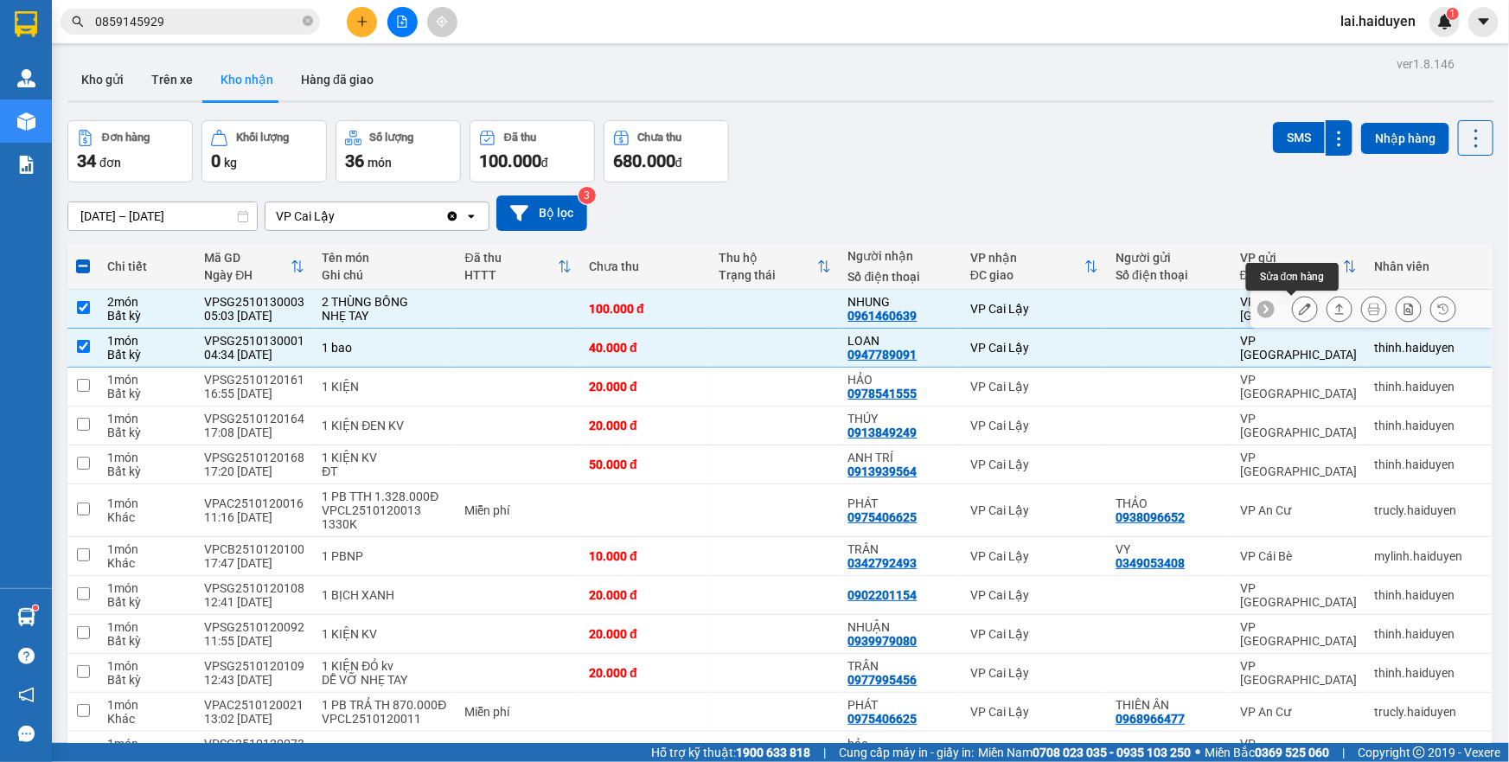
click at [1297, 296] on div at bounding box center [1305, 309] width 26 height 26
click at [1299, 307] on icon at bounding box center [1305, 309] width 12 height 12
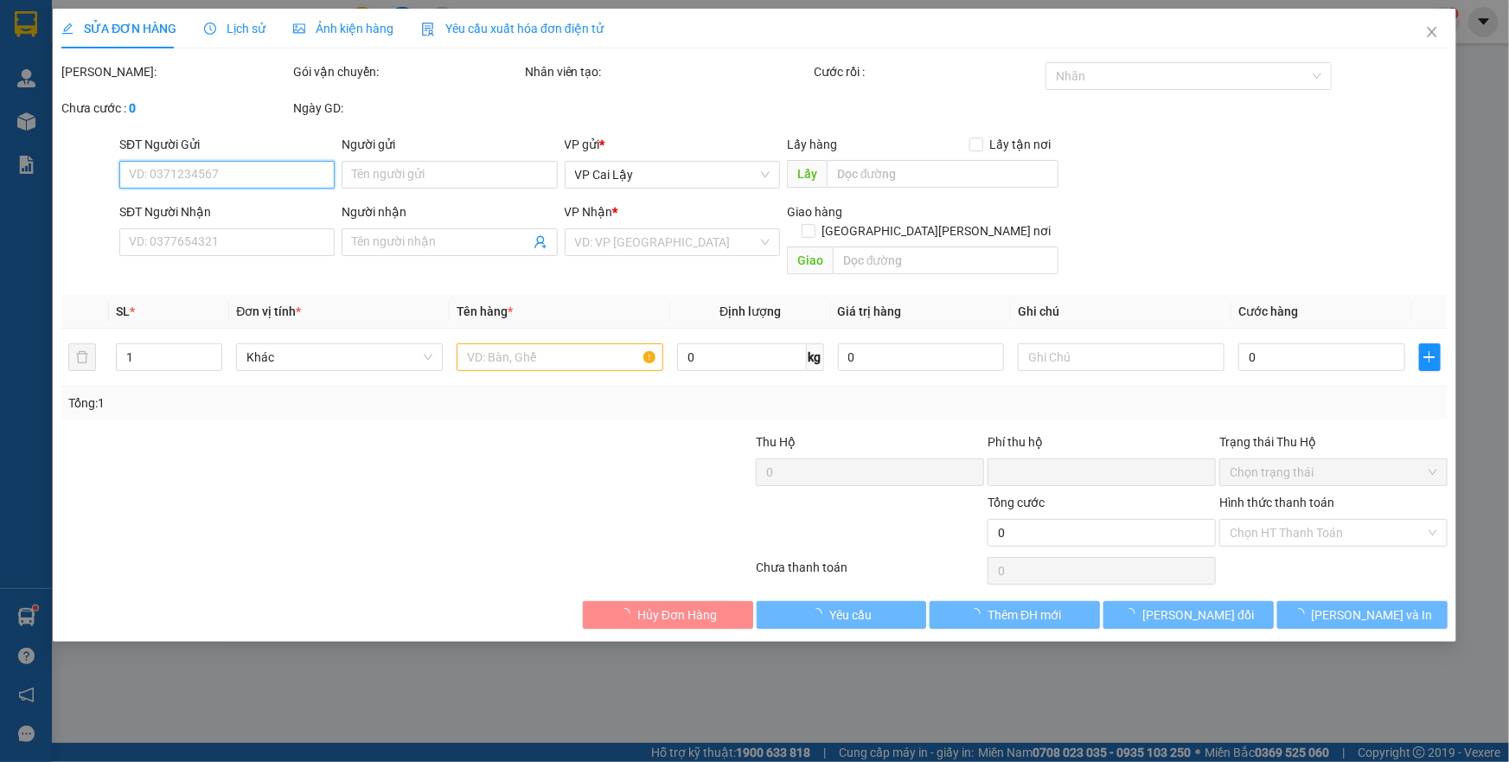
type input "0961460639"
type input "NHUNG"
type input "0"
type input "100.000"
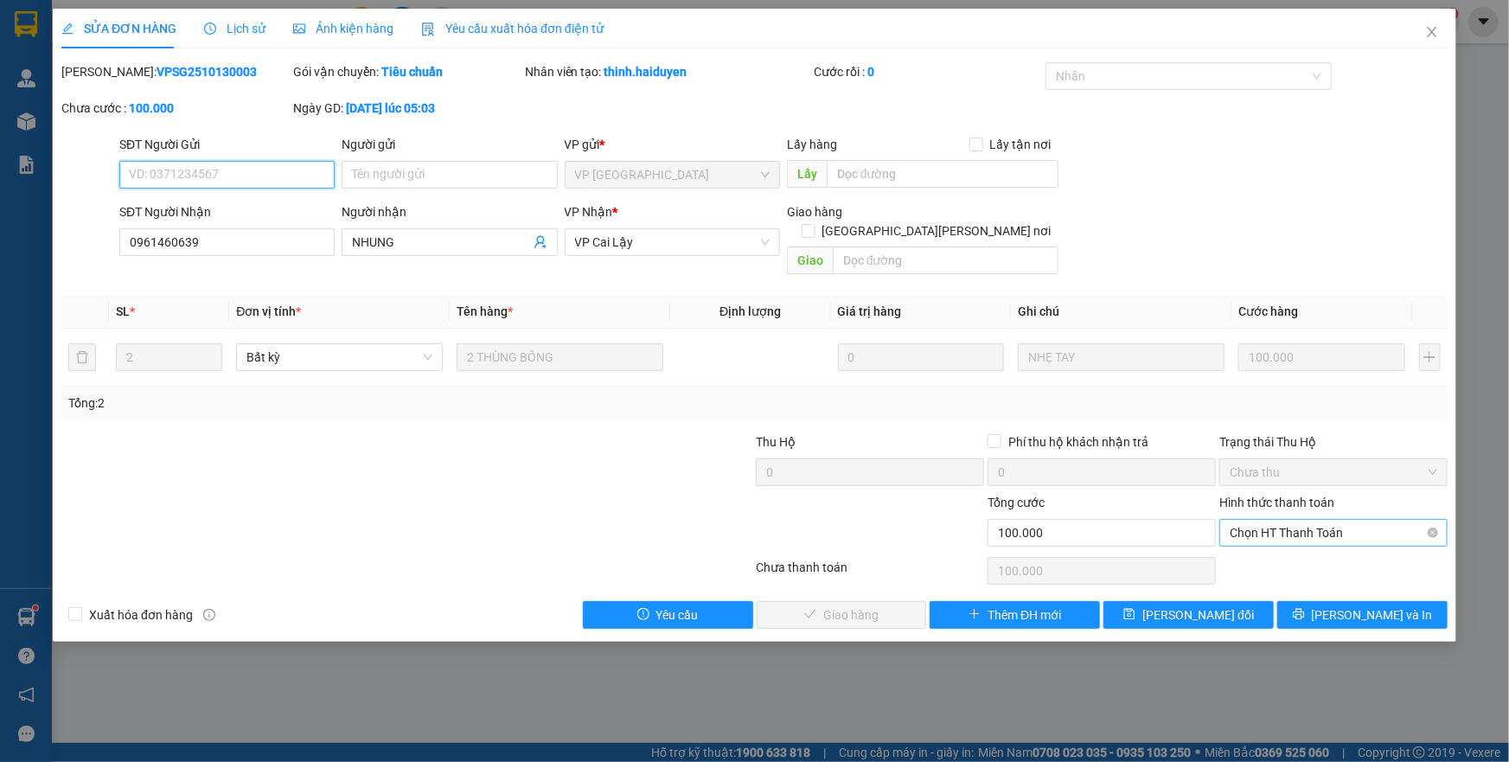
click at [1311, 520] on span "Chọn HT Thanh Toán" at bounding box center [1334, 533] width 208 height 26
click at [1301, 536] on div "Tại văn phòng" at bounding box center [1333, 548] width 228 height 28
type input "0"
click at [875, 605] on span "[PERSON_NAME] và [PERSON_NAME] hàng" at bounding box center [905, 614] width 233 height 19
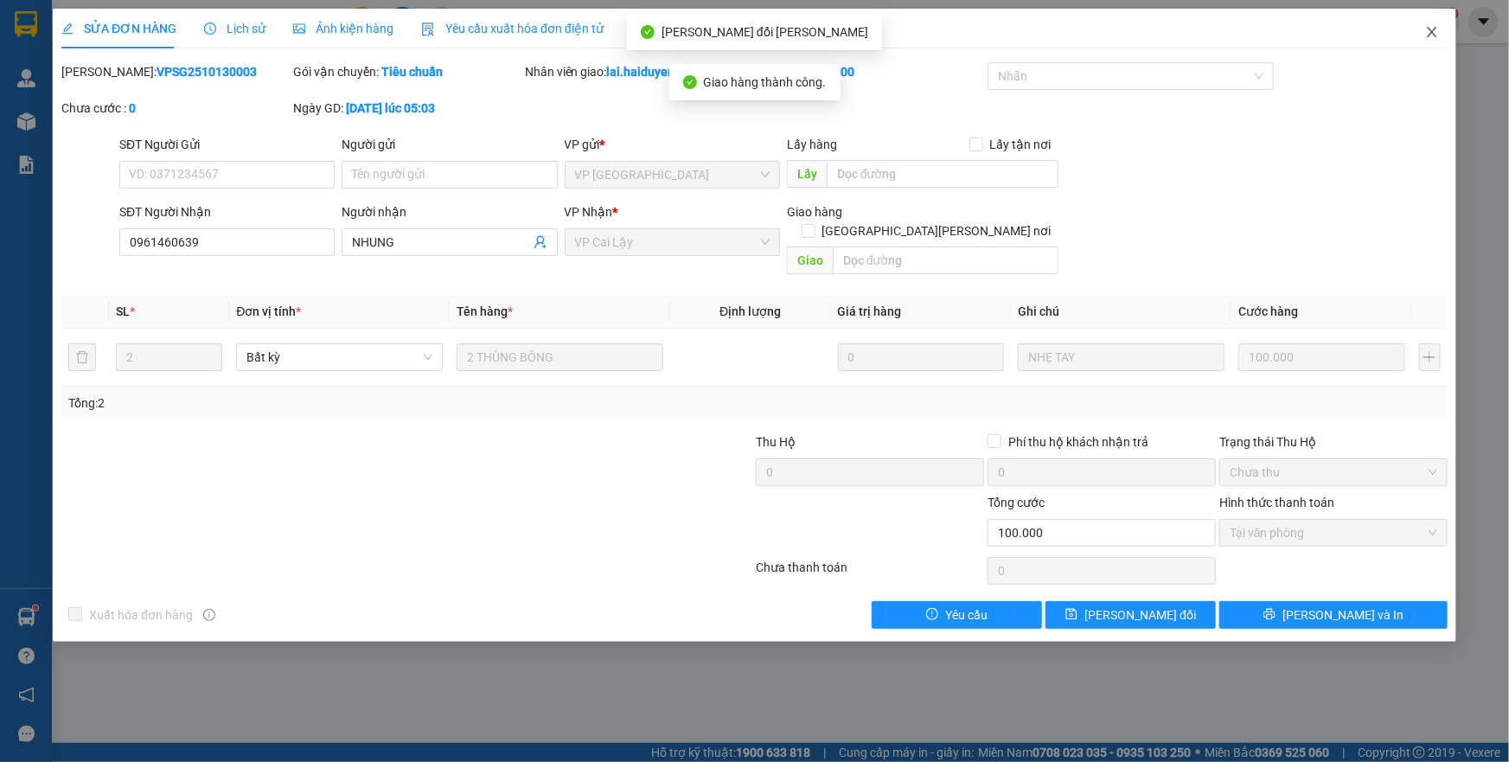
click at [1436, 27] on icon "close" at bounding box center [1432, 32] width 14 height 14
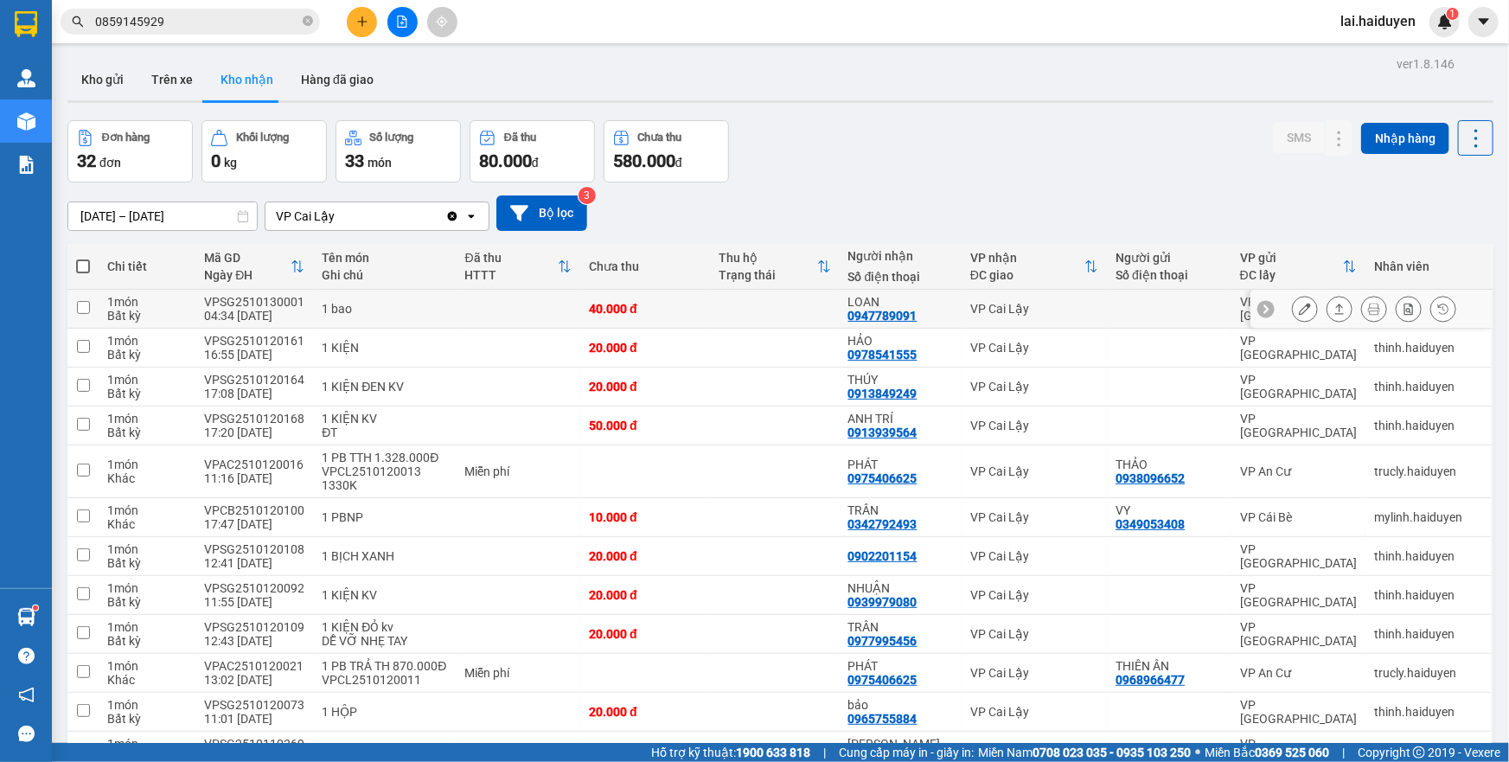
click at [1119, 304] on div at bounding box center [1168, 309] width 107 height 14
checkbox input "true"
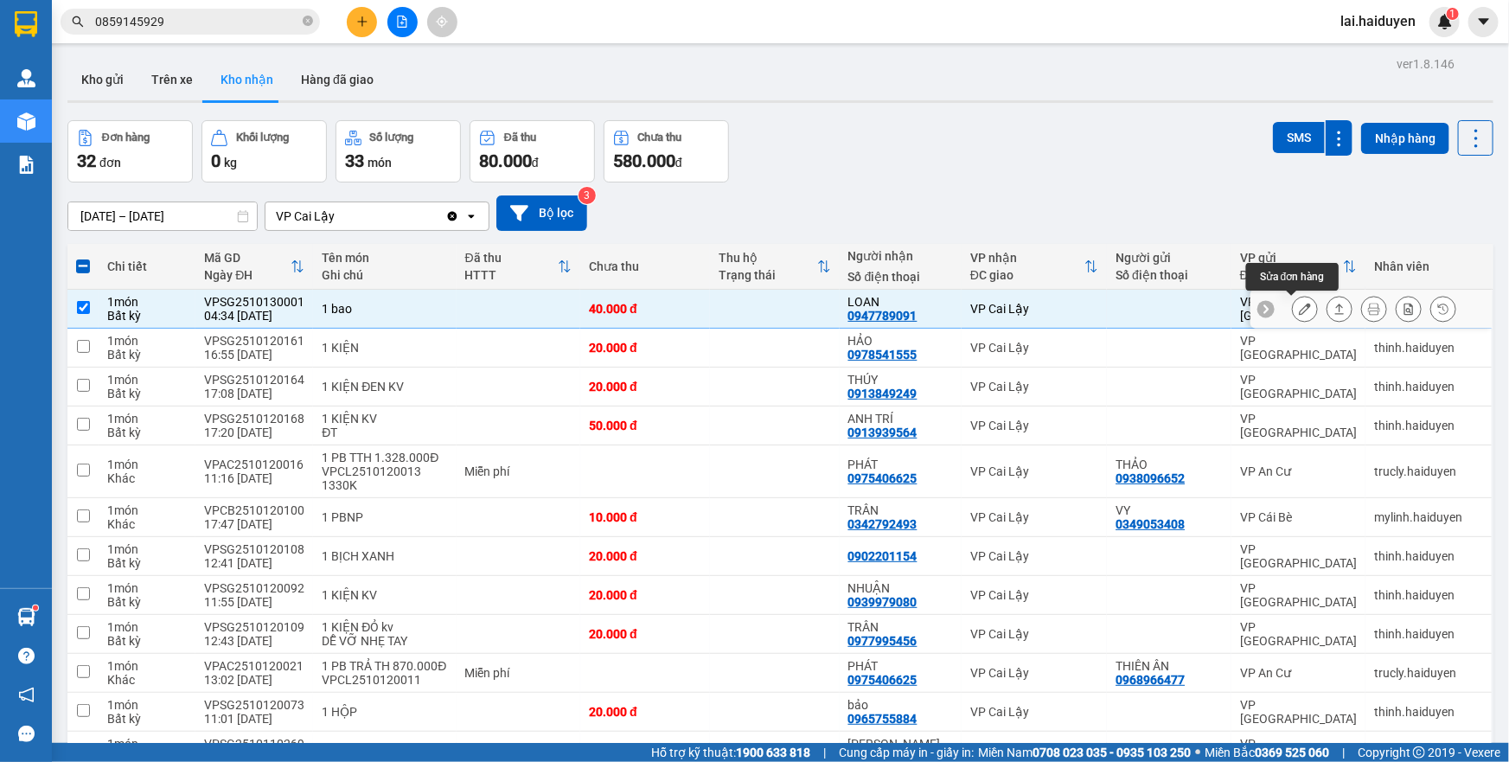
click at [1293, 304] on button at bounding box center [1305, 309] width 24 height 30
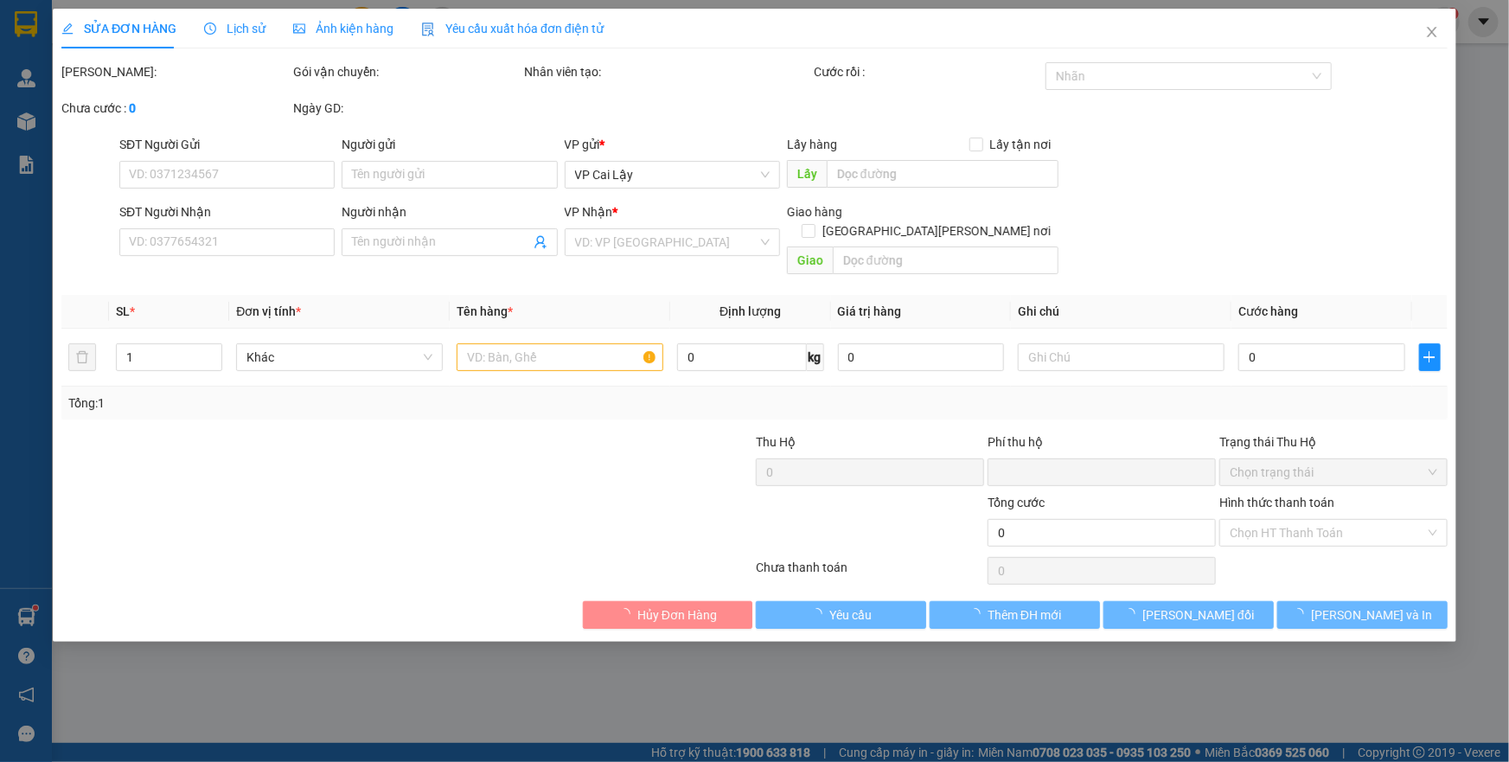
type input "0947789091"
type input "LOAN"
type input "0"
type input "40.000"
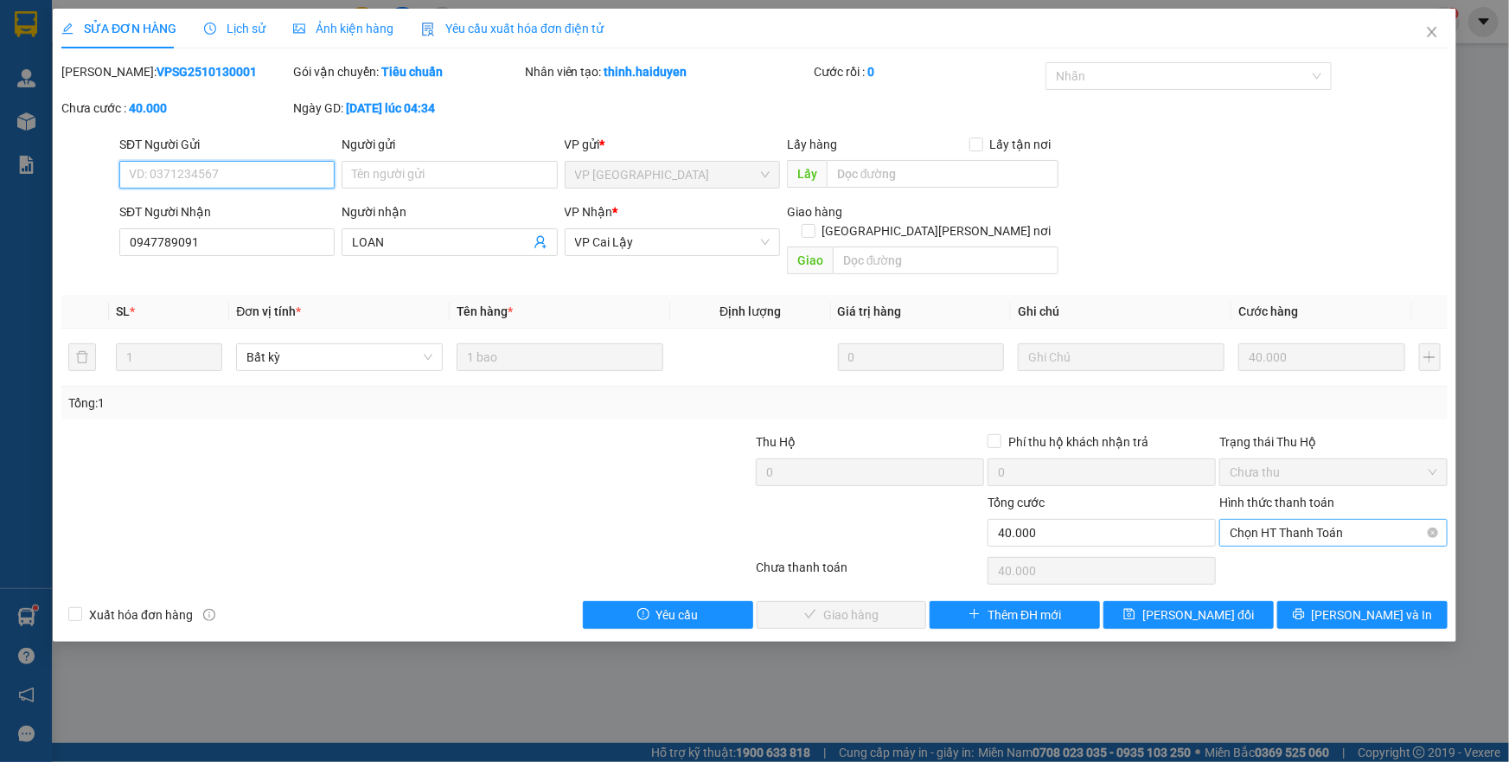
click at [1275, 520] on span "Chọn HT Thanh Toán" at bounding box center [1334, 533] width 208 height 26
click at [1261, 553] on div "Tại văn phòng" at bounding box center [1334, 547] width 208 height 19
type input "0"
click at [868, 605] on span "[PERSON_NAME] và [PERSON_NAME] hàng" at bounding box center [905, 614] width 233 height 19
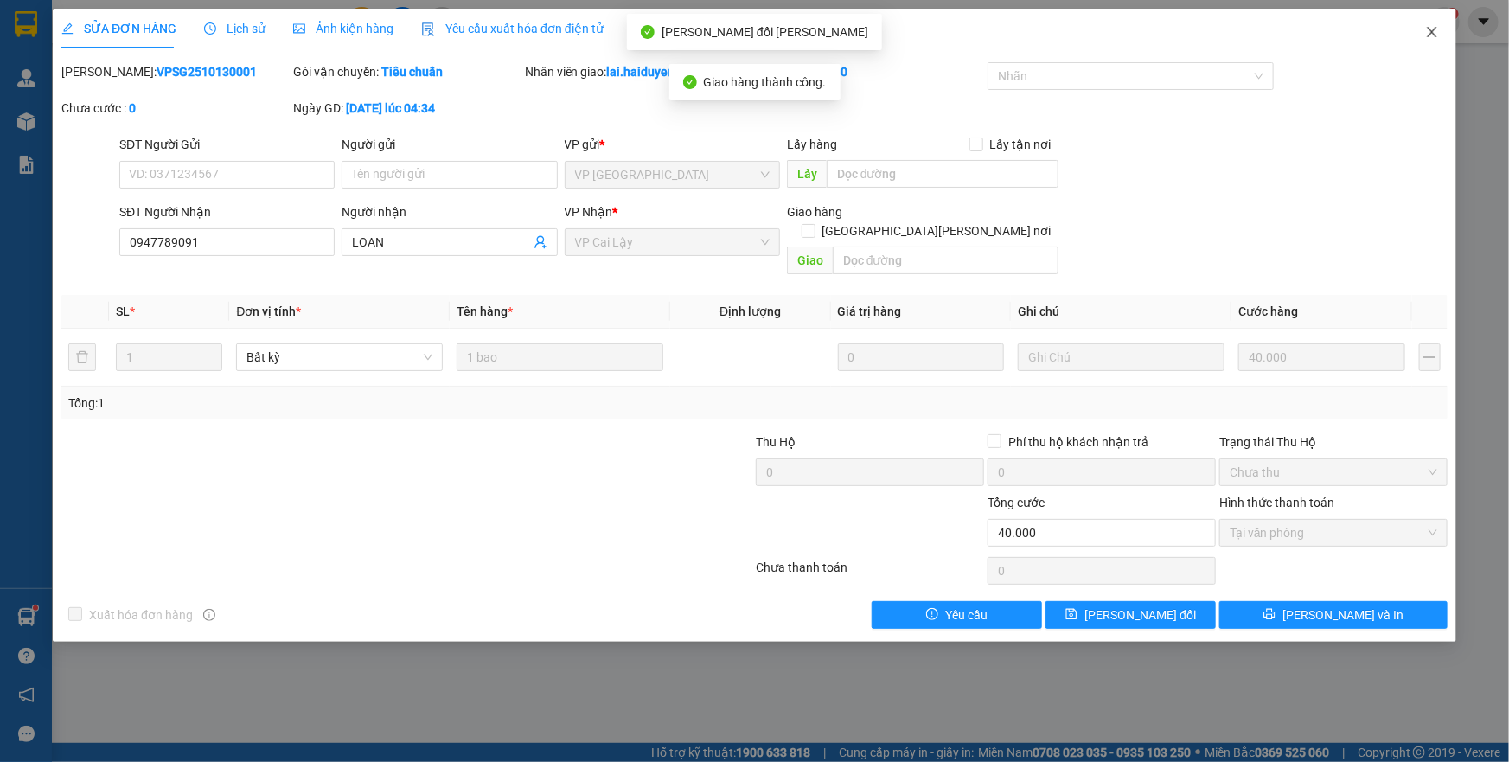
click at [1430, 27] on icon "close" at bounding box center [1432, 32] width 14 height 14
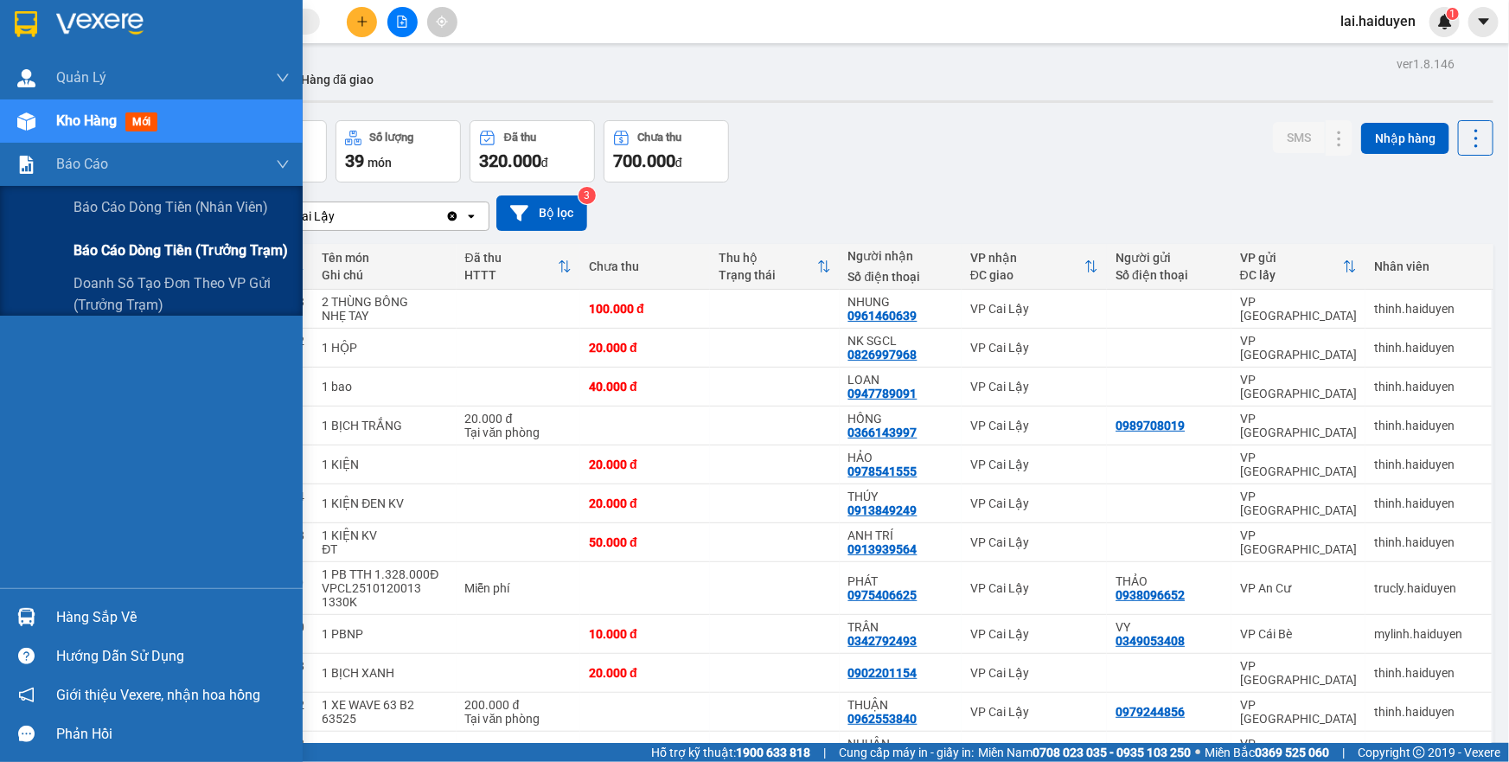
click at [166, 245] on span "Báo cáo dòng tiền (trưởng trạm)" at bounding box center [180, 251] width 214 height 22
